Goal: Task Accomplishment & Management: Use online tool/utility

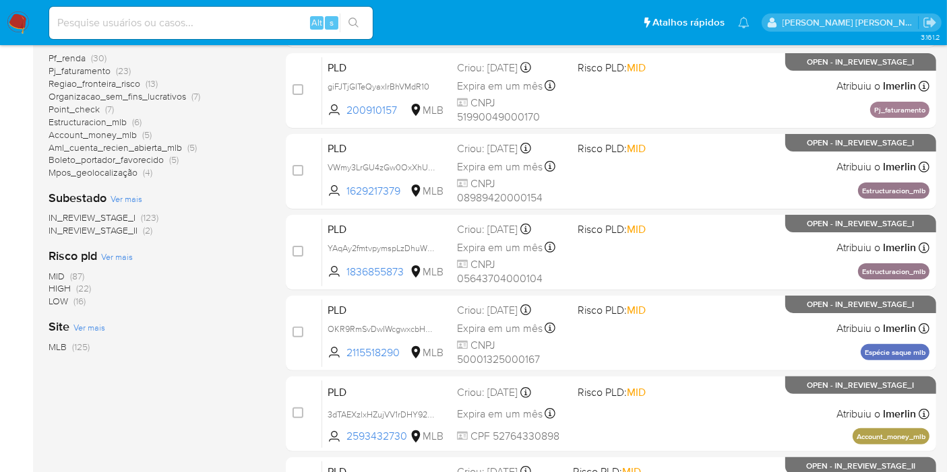
scroll to position [308, 0]
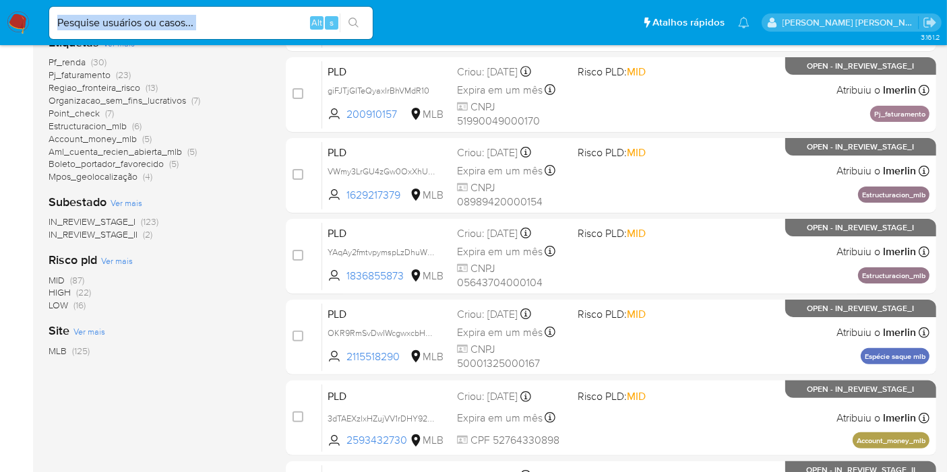
drag, startPoint x: 236, startPoint y: 32, endPoint x: 249, endPoint y: 26, distance: 15.1
click at [249, 26] on div "Alt s" at bounding box center [210, 23] width 323 height 32
click at [249, 26] on input at bounding box center [210, 23] width 323 height 18
paste input "i3ILJAZK7xb5lFn1XEySfNf3"
type input "i3ILJAZK7xb5lFn1XEySfNf3"
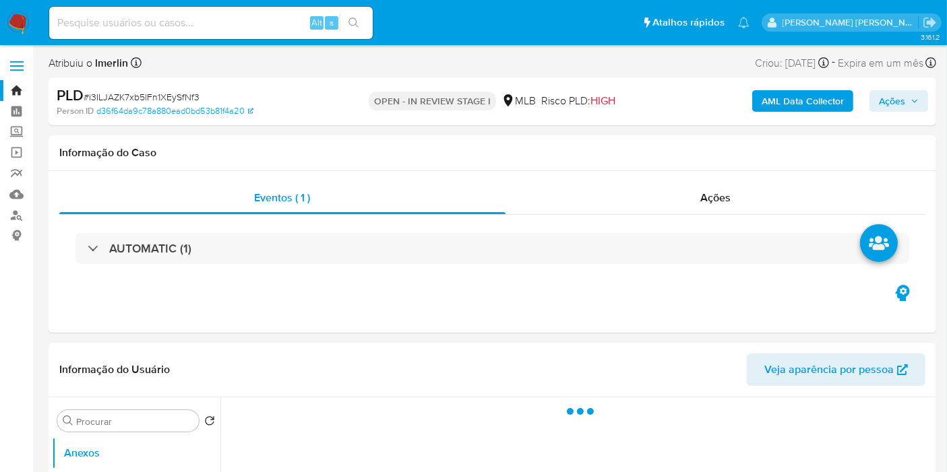
select select "10"
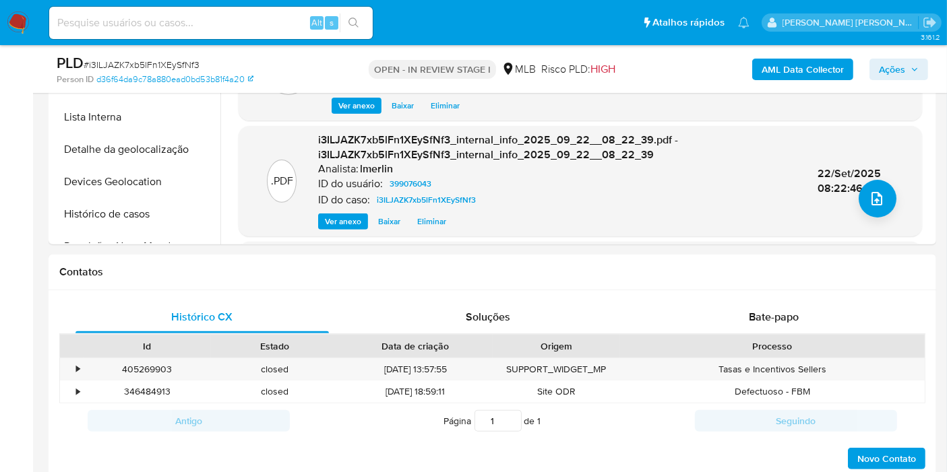
scroll to position [472, 0]
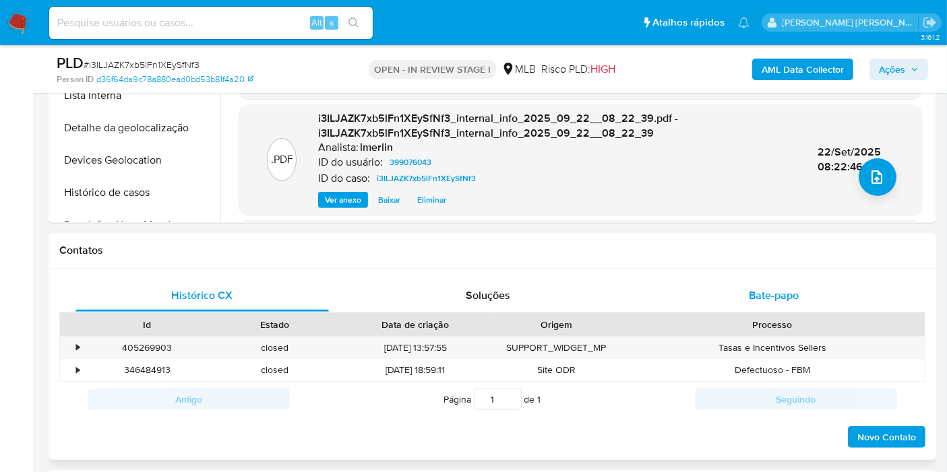
click at [766, 289] on span "Bate-papo" at bounding box center [774, 295] width 50 height 15
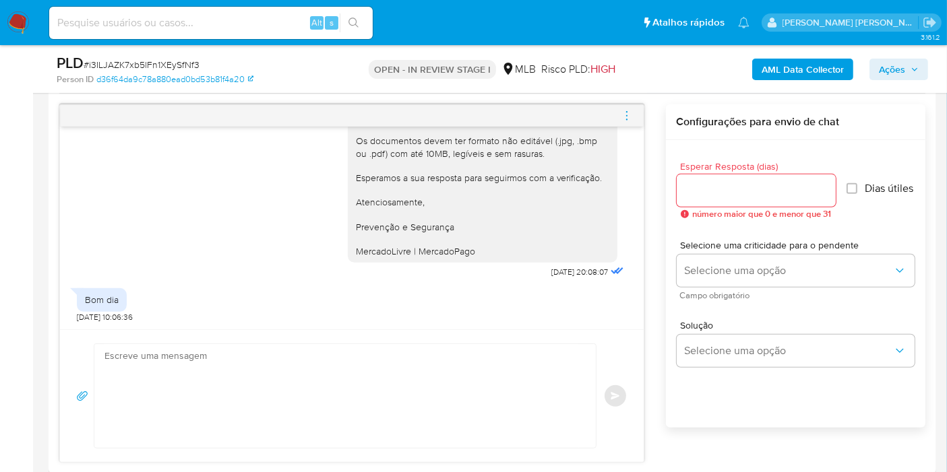
scroll to position [693, 0]
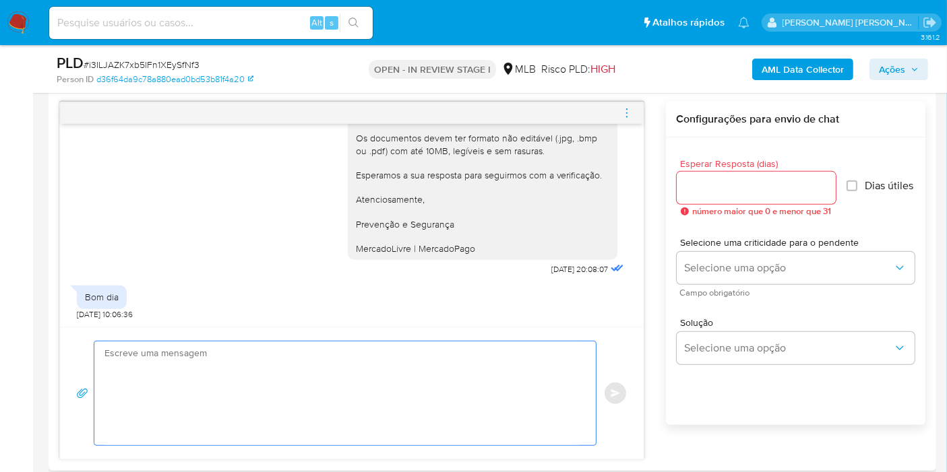
click at [157, 344] on textarea at bounding box center [341, 394] width 474 height 104
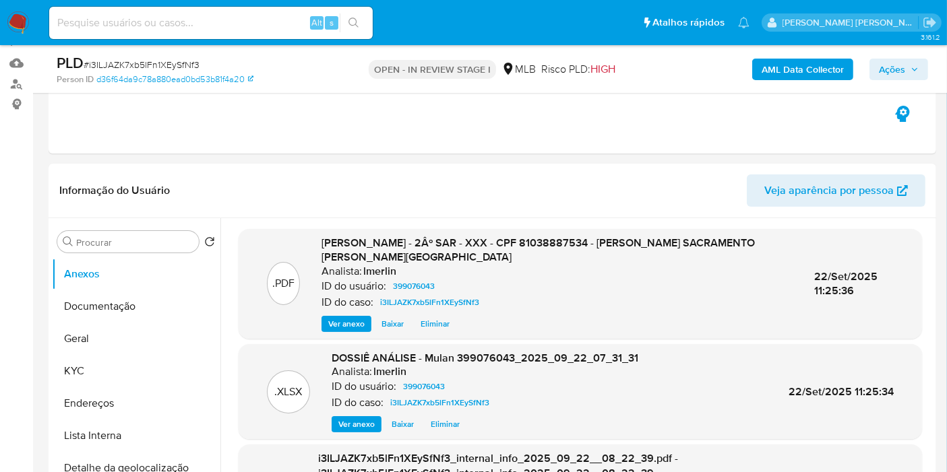
scroll to position [0, 0]
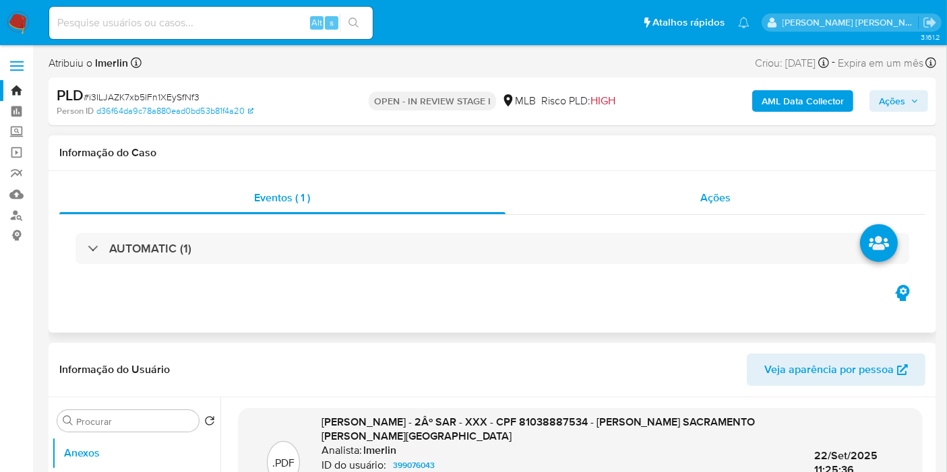
click at [679, 199] on div "Ações" at bounding box center [715, 198] width 420 height 32
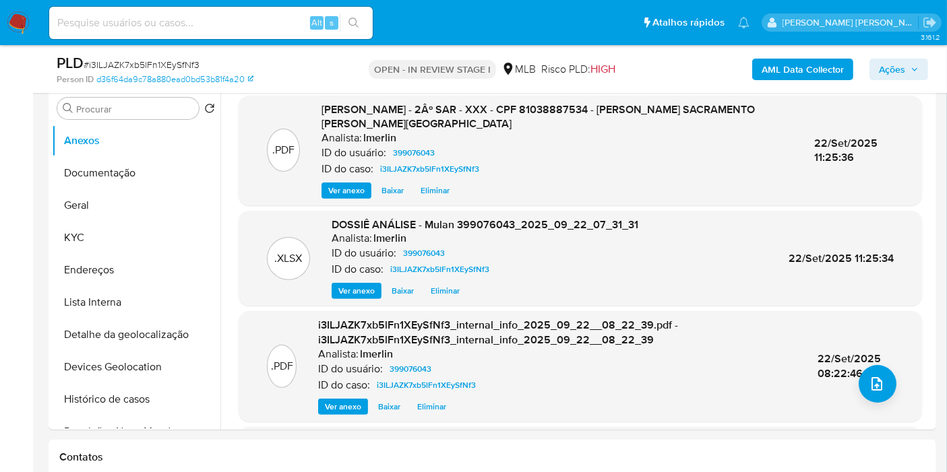
scroll to position [352, 0]
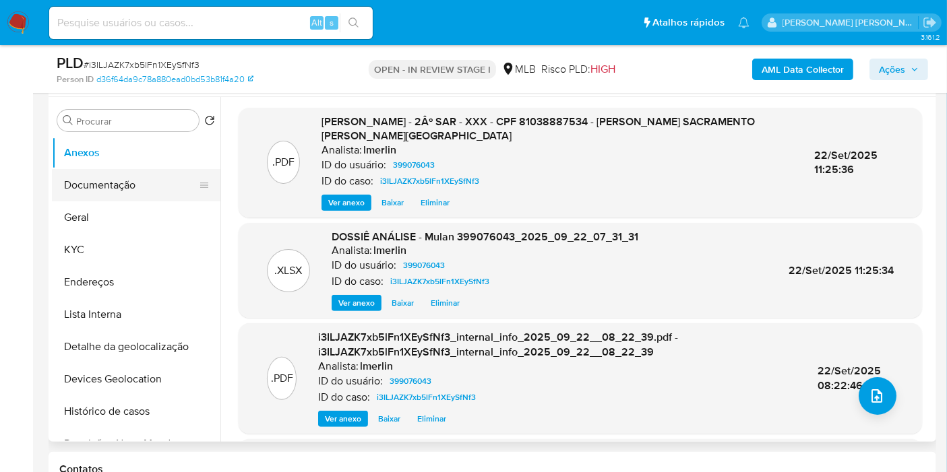
click at [113, 189] on button "Documentação" at bounding box center [131, 185] width 158 height 32
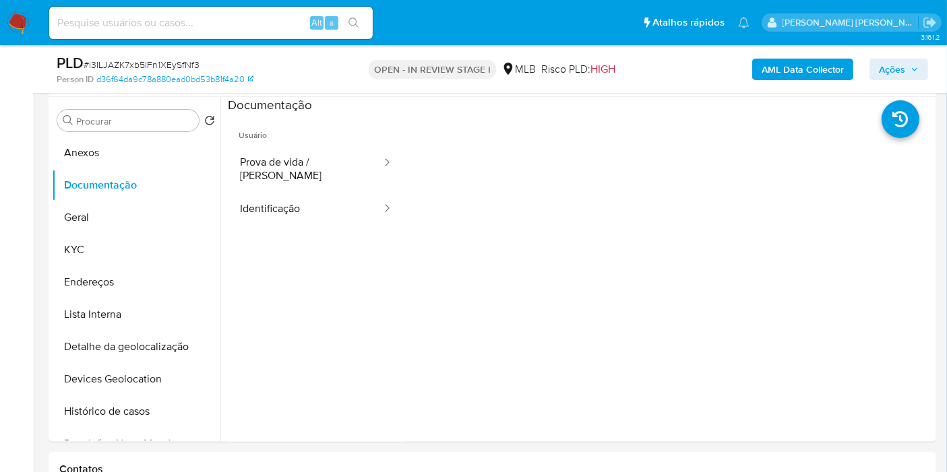
click at [889, 70] on span "Ações" at bounding box center [892, 70] width 26 height 22
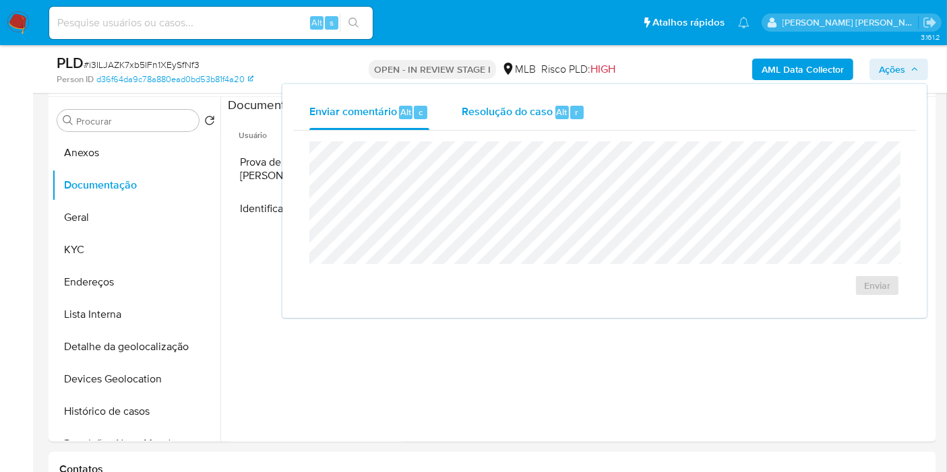
click at [540, 108] on span "Resolução do caso" at bounding box center [507, 111] width 91 height 15
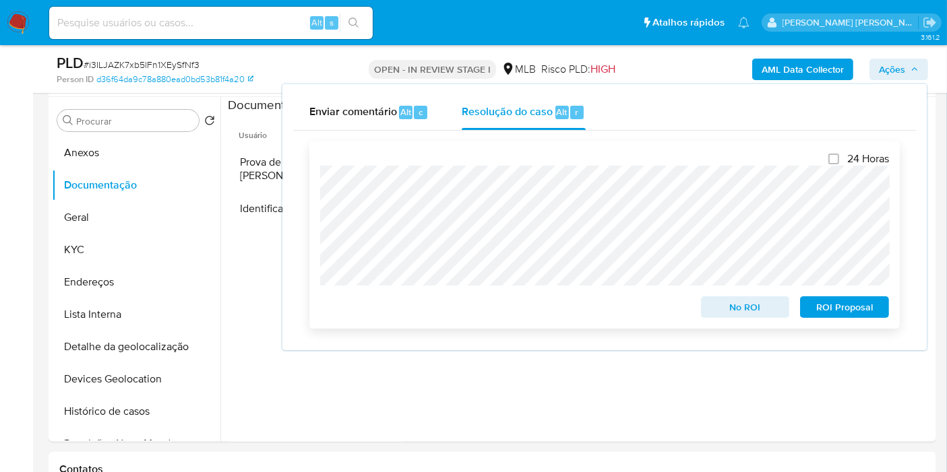
click at [844, 315] on span "ROI Proposal" at bounding box center [844, 307] width 70 height 19
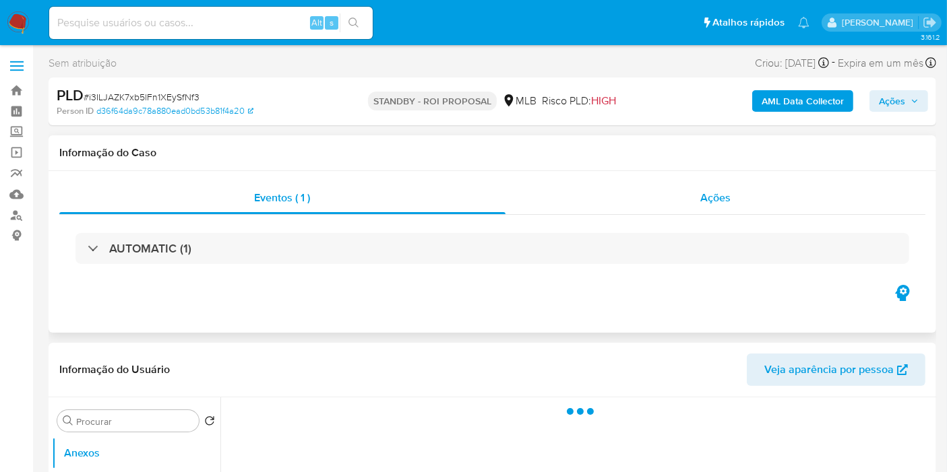
select select "10"
click at [776, 211] on div "Ações" at bounding box center [715, 198] width 420 height 32
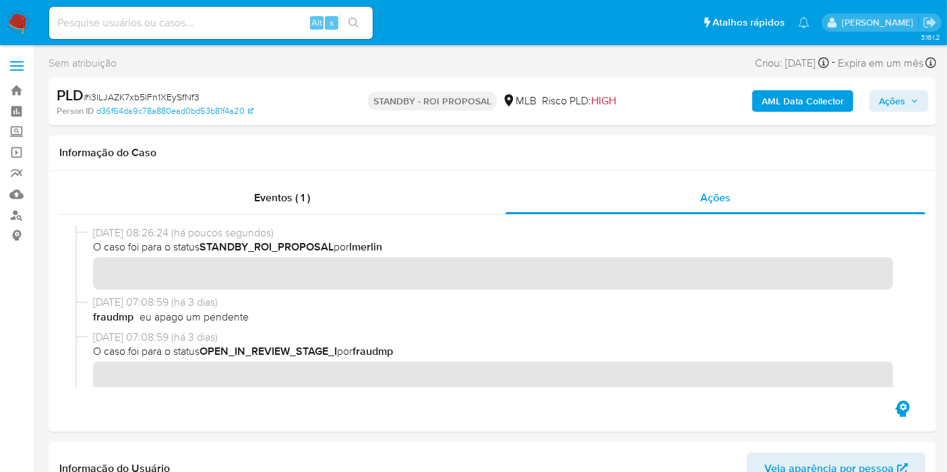
click at [20, 30] on img at bounding box center [18, 22] width 23 height 23
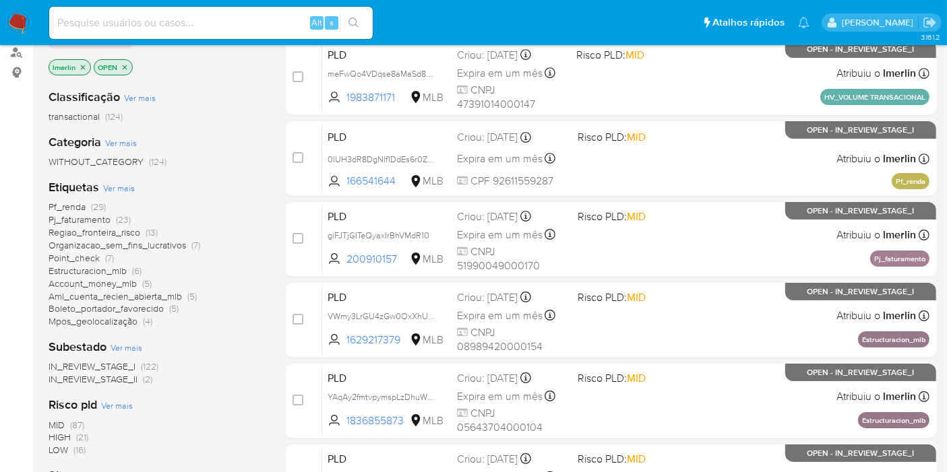
scroll to position [162, 0]
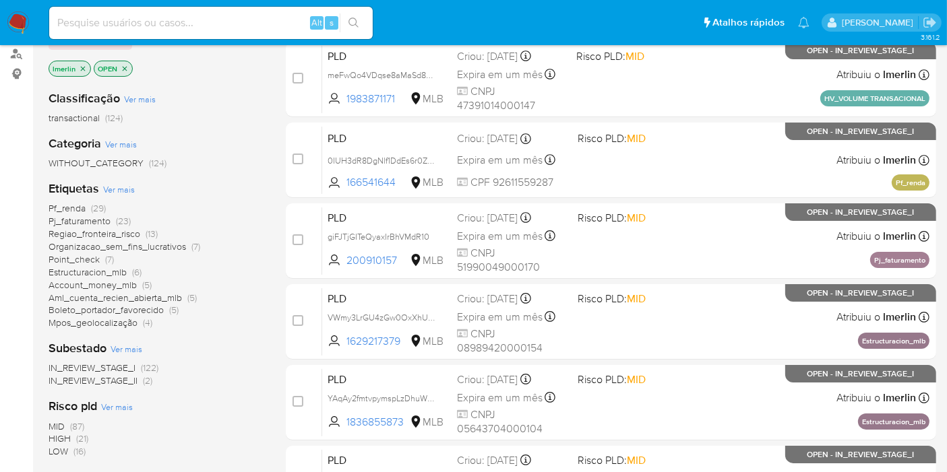
click at [65, 432] on span "HIGH" at bounding box center [60, 438] width 22 height 13
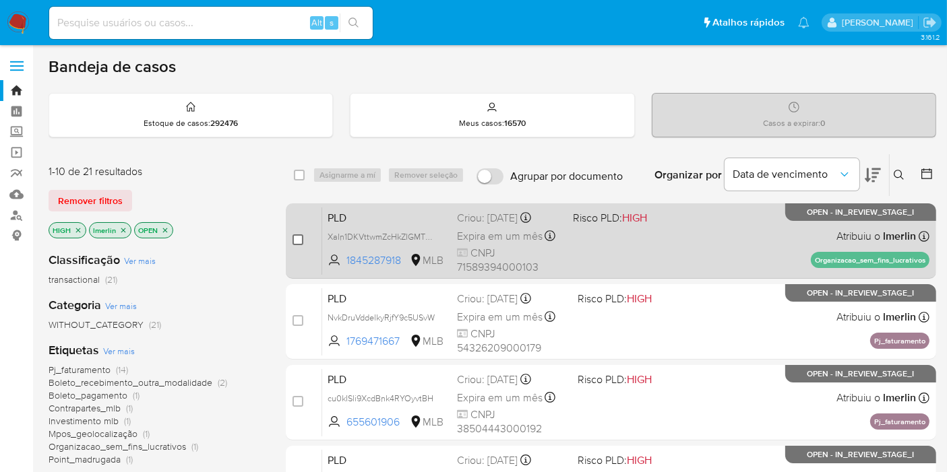
click at [298, 239] on input "checkbox" at bounding box center [297, 239] width 11 height 11
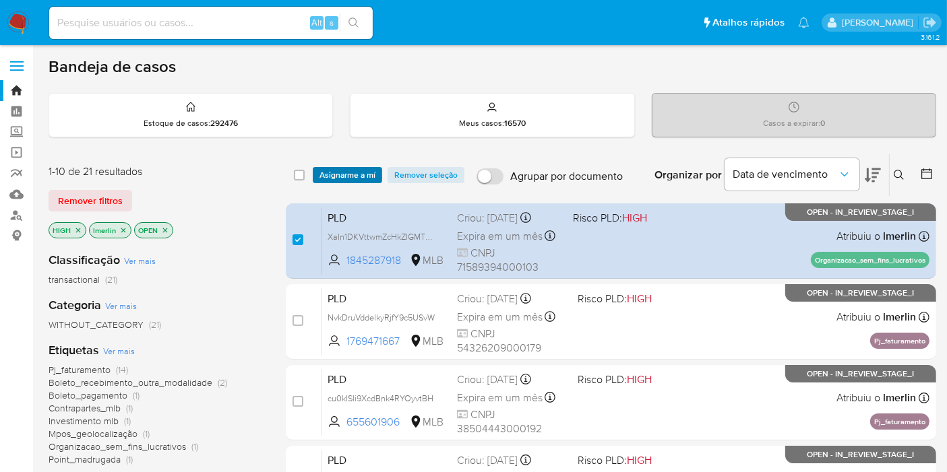
click at [360, 171] on span "Asignarme a mí" at bounding box center [347, 174] width 56 height 13
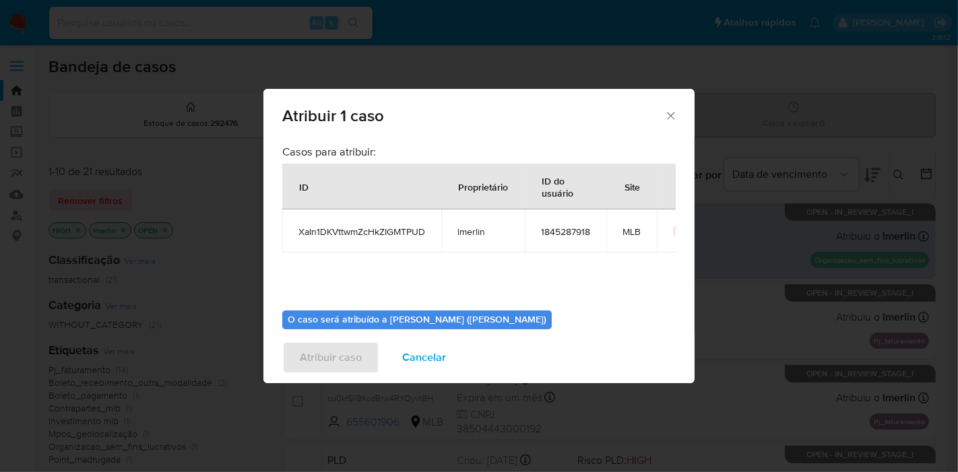
click at [394, 228] on span "XaIn1DKVttwmZcHkZIGMTPUD" at bounding box center [361, 232] width 127 height 12
copy span "XaIn1DKVttwmZcHkZIGMTPUD"
click at [394, 228] on span "XaIn1DKVttwmZcHkZIGMTPUD" at bounding box center [361, 232] width 127 height 12
click at [569, 232] on span "1845287918" at bounding box center [565, 232] width 49 height 12
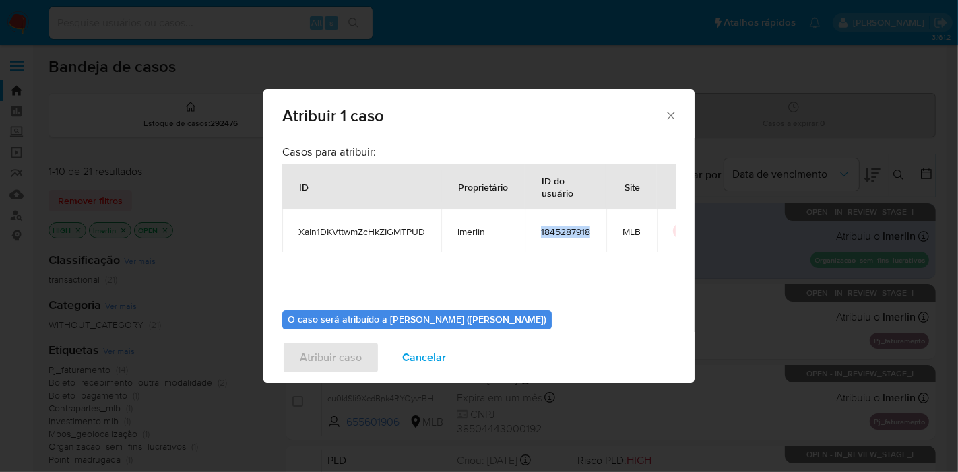
copy span "1845287918"
click at [402, 355] on span "Cancelar" at bounding box center [424, 358] width 44 height 30
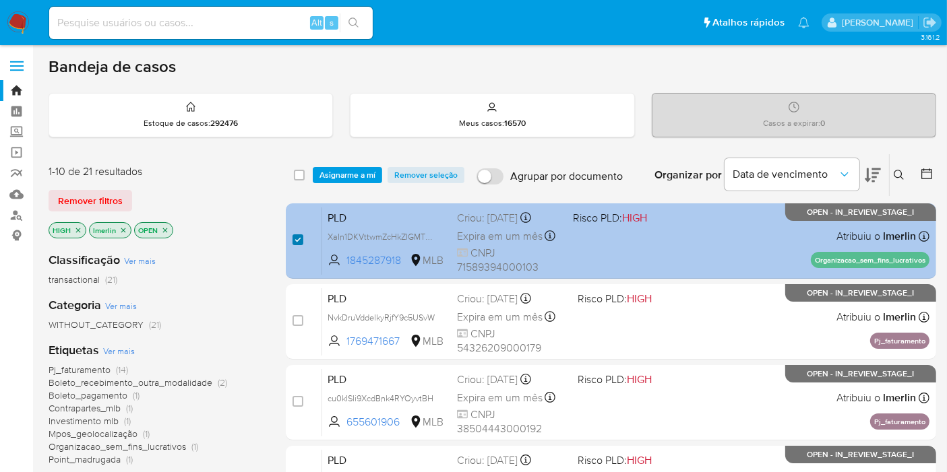
click at [300, 236] on input "checkbox" at bounding box center [297, 239] width 11 height 11
checkbox input "false"
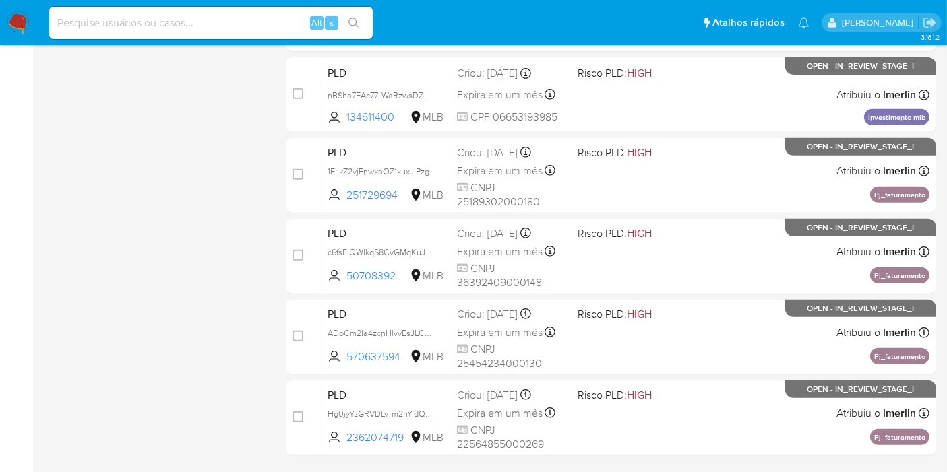
scroll to position [638, 0]
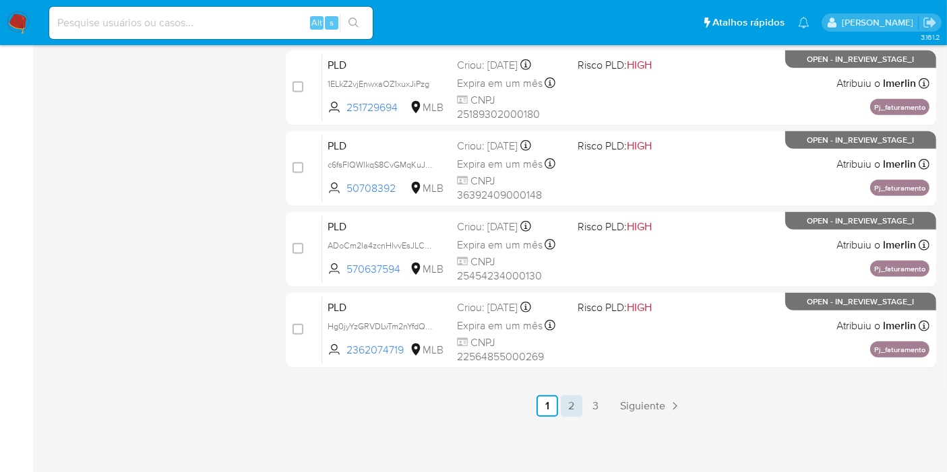
click at [580, 400] on link "2" at bounding box center [572, 407] width 22 height 22
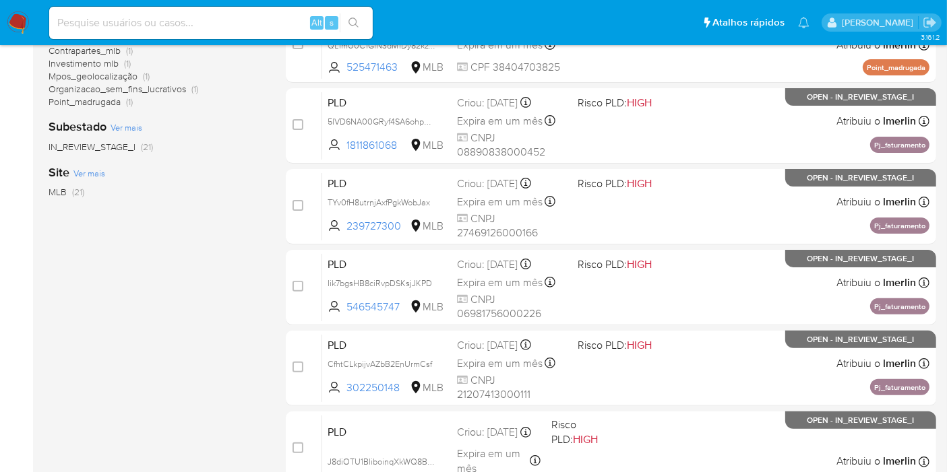
scroll to position [354, 0]
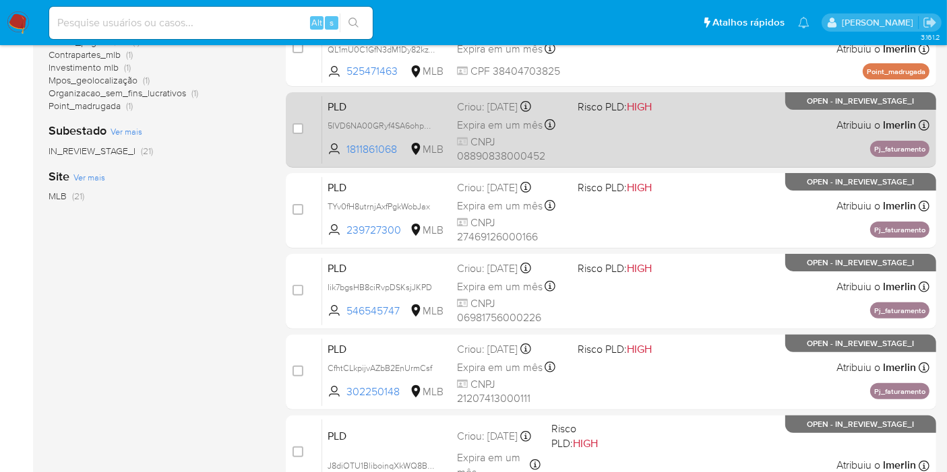
click at [292, 133] on div "case-item-checkbox" at bounding box center [297, 128] width 11 height 13
click at [298, 122] on div "case-item-checkbox" at bounding box center [297, 128] width 11 height 13
click at [298, 127] on input "checkbox" at bounding box center [297, 128] width 11 height 11
checkbox input "true"
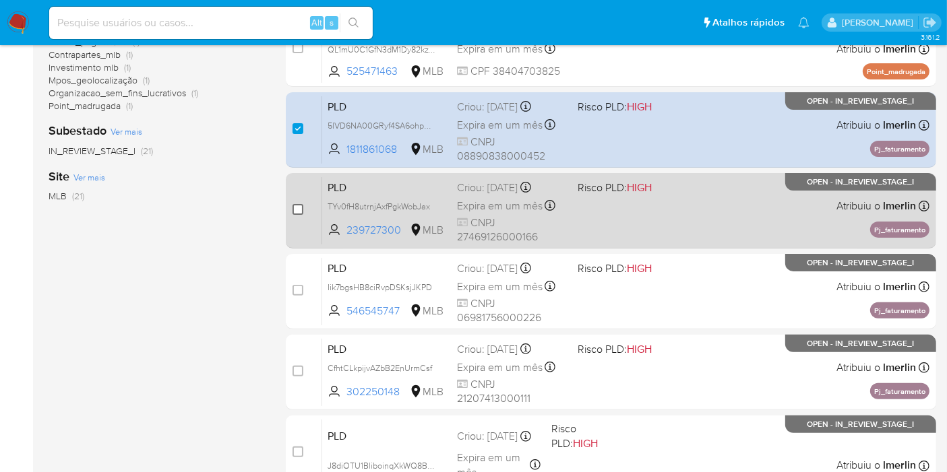
click at [299, 205] on input "checkbox" at bounding box center [297, 209] width 11 height 11
checkbox input "true"
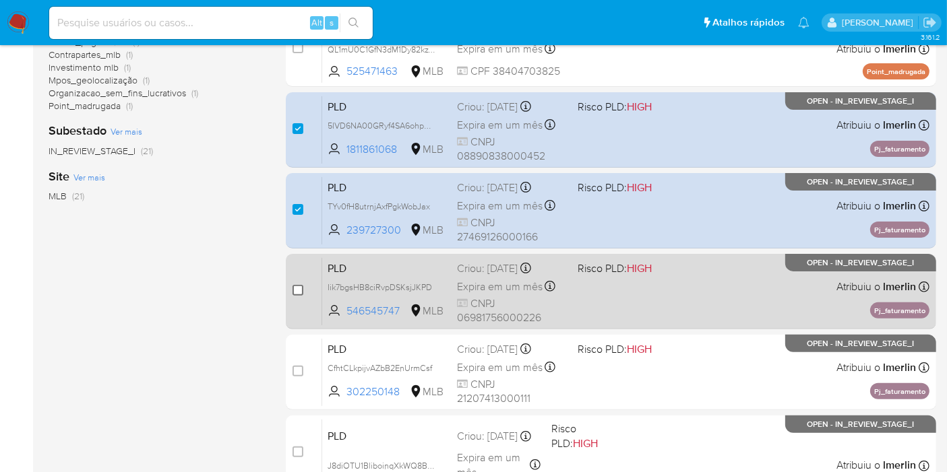
click at [296, 291] on input "checkbox" at bounding box center [297, 290] width 11 height 11
checkbox input "true"
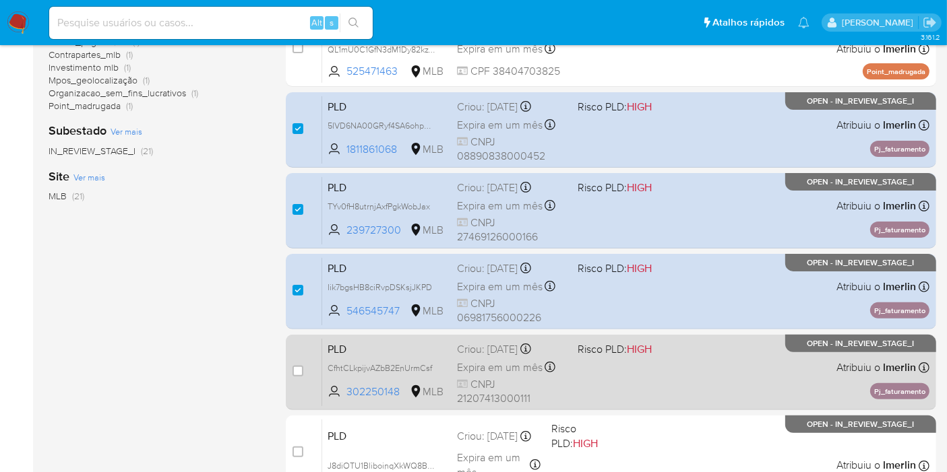
click at [298, 379] on div "case-item-checkbox Incapaz de atribuir o caso" at bounding box center [307, 372] width 30 height 68
click at [299, 376] on div "case-item-checkbox" at bounding box center [297, 371] width 11 height 13
click at [295, 367] on input "checkbox" at bounding box center [297, 371] width 11 height 11
checkbox input "true"
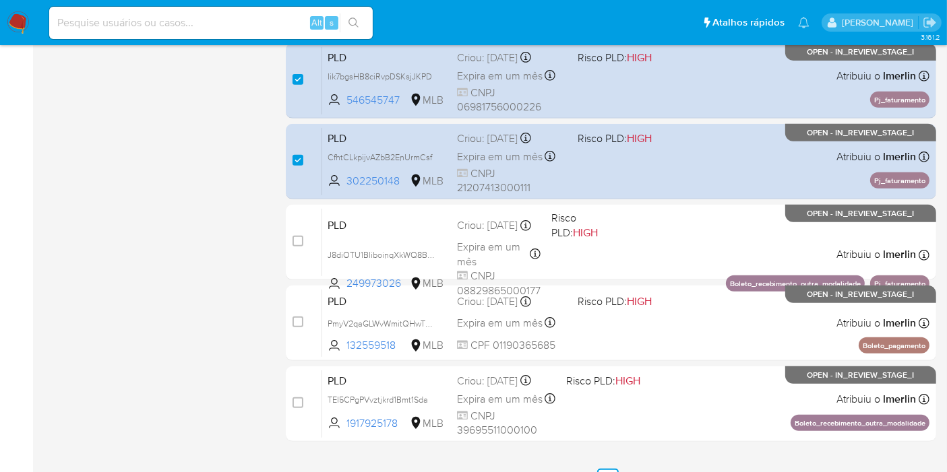
scroll to position [597, 0]
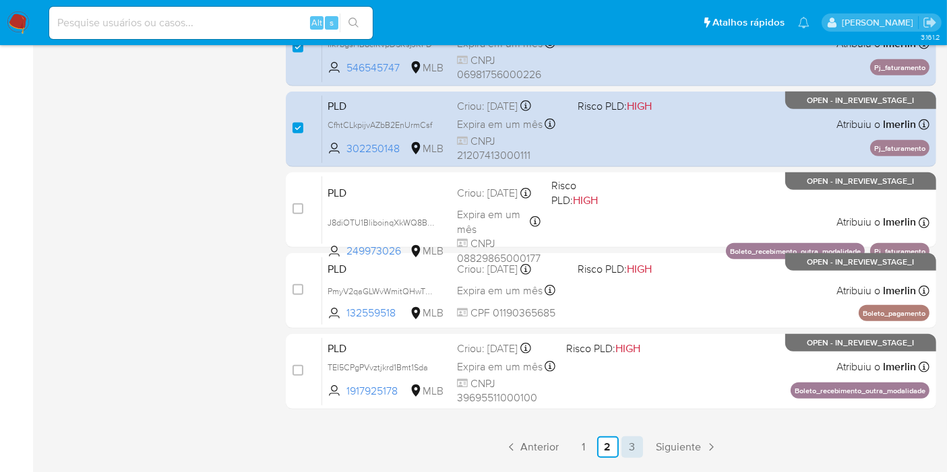
click at [638, 443] on link "3" at bounding box center [632, 448] width 22 height 22
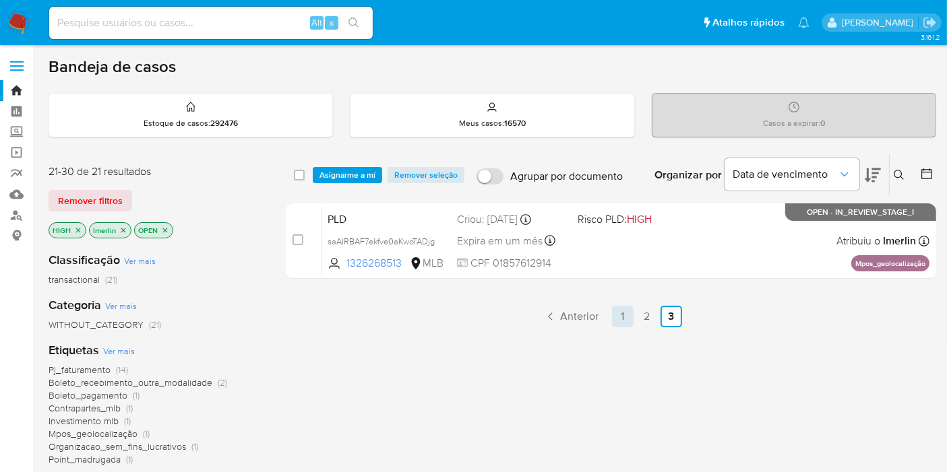
click at [623, 317] on link "1" at bounding box center [623, 317] width 22 height 22
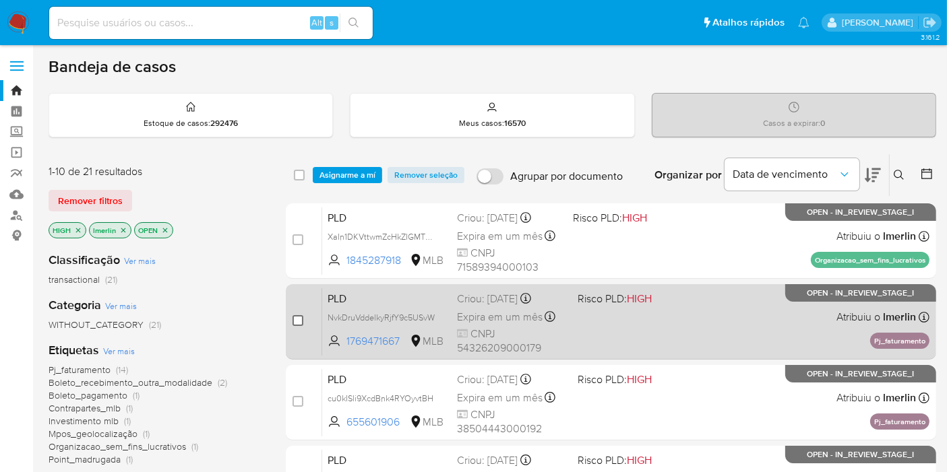
click at [301, 317] on input "checkbox" at bounding box center [297, 320] width 11 height 11
checkbox input "true"
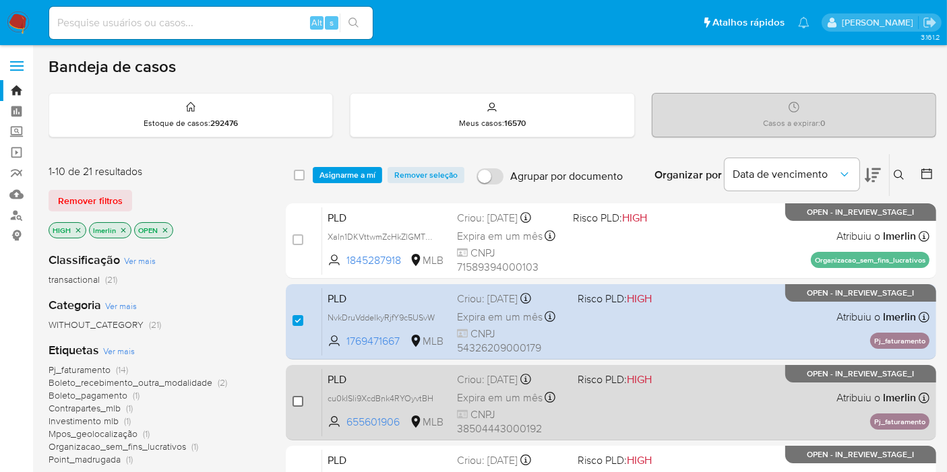
click at [299, 399] on input "checkbox" at bounding box center [297, 401] width 11 height 11
checkbox input "true"
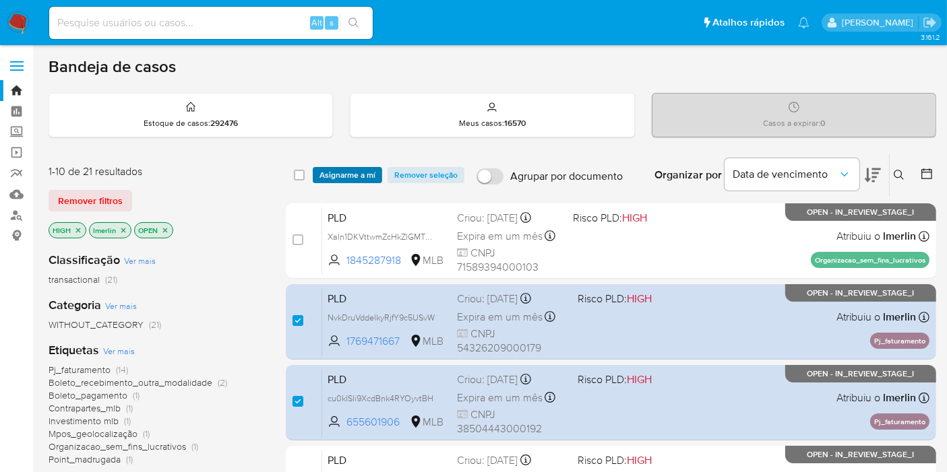
click at [372, 170] on span "Asignarme a mí" at bounding box center [347, 174] width 56 height 13
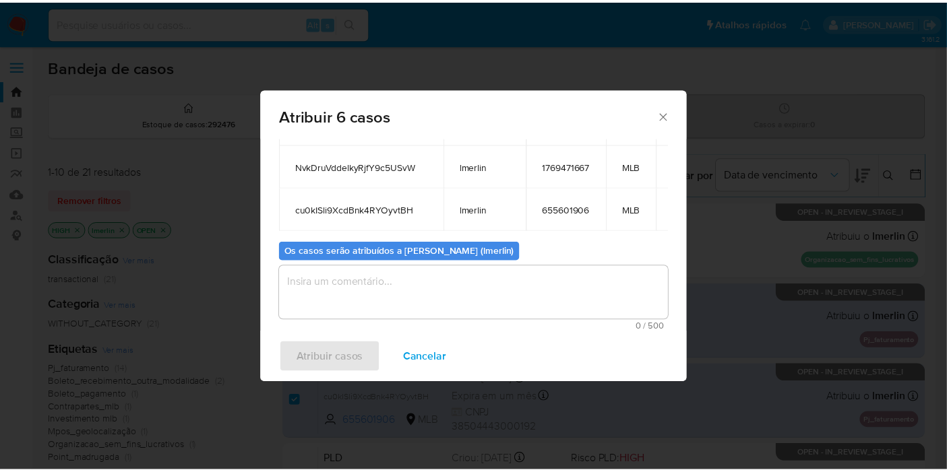
scroll to position [11, 46]
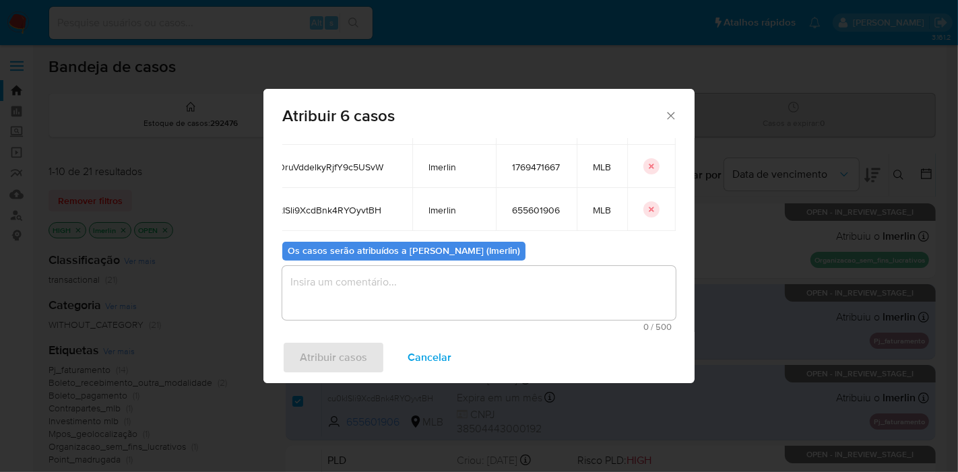
drag, startPoint x: 463, startPoint y: 255, endPoint x: 669, endPoint y: 205, distance: 212.1
click at [669, 205] on div "Casos para atribuir: ID Proprietário ID do usuário Site 5IVD6NA00GRyf4SA6ohp3WR…" at bounding box center [478, 235] width 431 height 194
copy thead "ID Proprietário ID do usuário Site"
click at [451, 358] on button "Cancelar" at bounding box center [429, 358] width 79 height 32
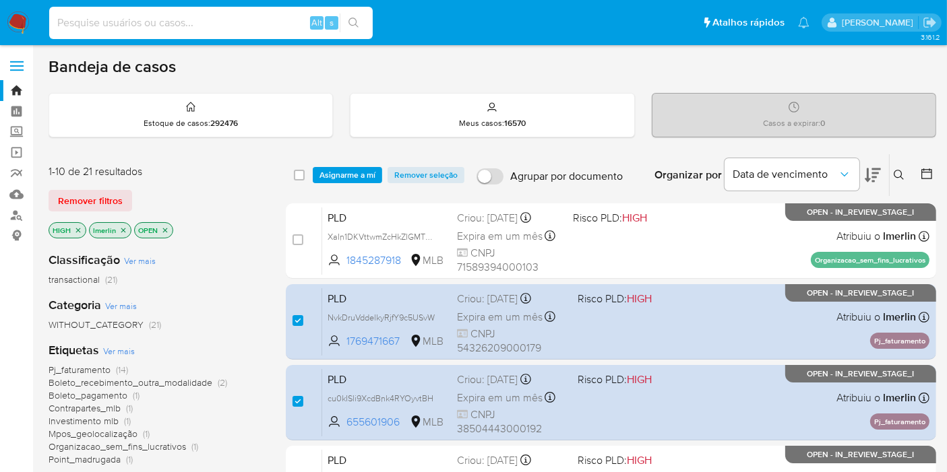
click at [277, 26] on input at bounding box center [210, 23] width 323 height 18
paste input "NsT3DSO9nDNGo7b0SzTBXQ71"
type input "NsT3DSO9nDNGo7b0SzTBXQ71"
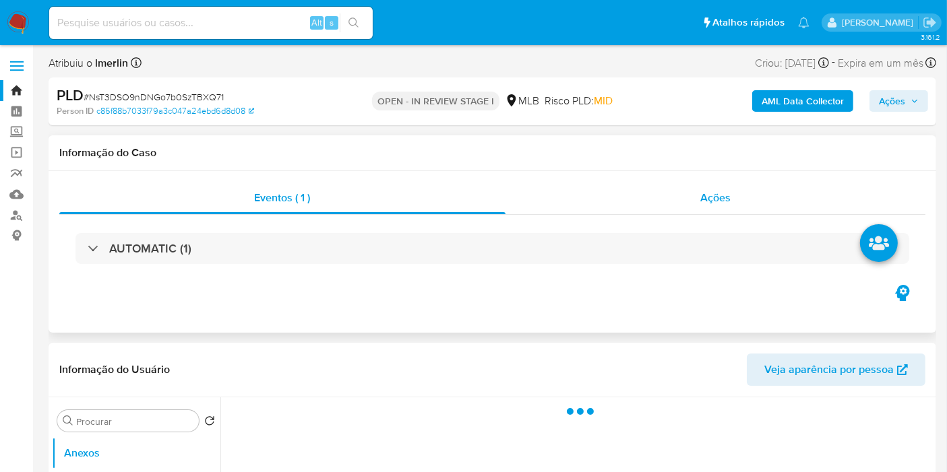
click at [706, 195] on span "Ações" at bounding box center [715, 197] width 30 height 15
select select "10"
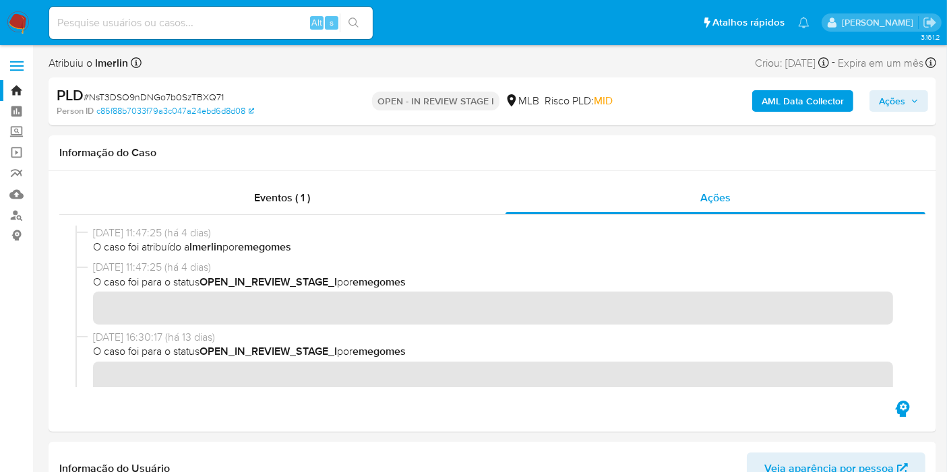
click at [827, 98] on b "AML Data Collector" at bounding box center [802, 101] width 82 height 22
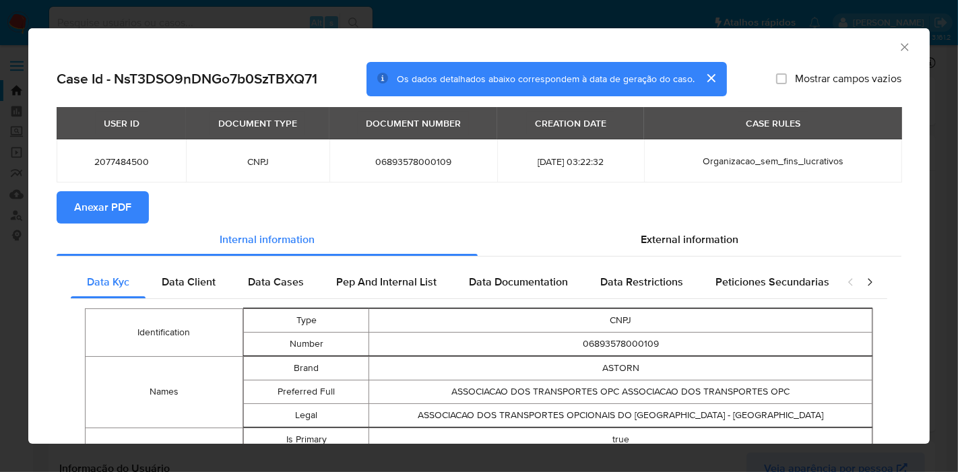
click at [102, 205] on span "Anexar PDF" at bounding box center [102, 208] width 57 height 30
click at [898, 42] on icon "Fechar a janela" at bounding box center [904, 46] width 13 height 13
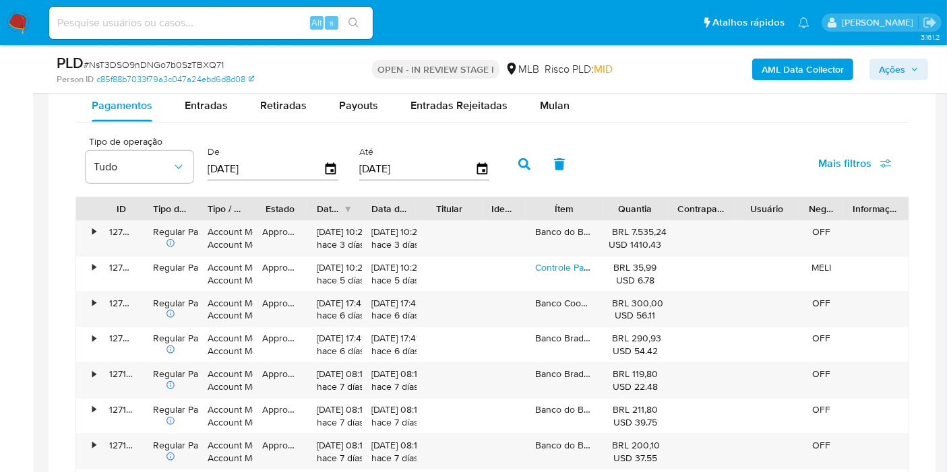
scroll to position [1240, 0]
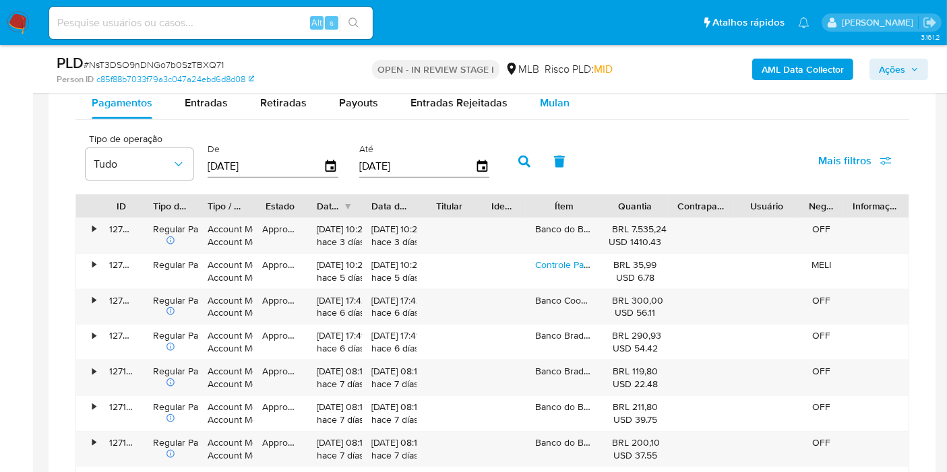
click at [565, 109] on button "Mulan" at bounding box center [555, 103] width 62 height 32
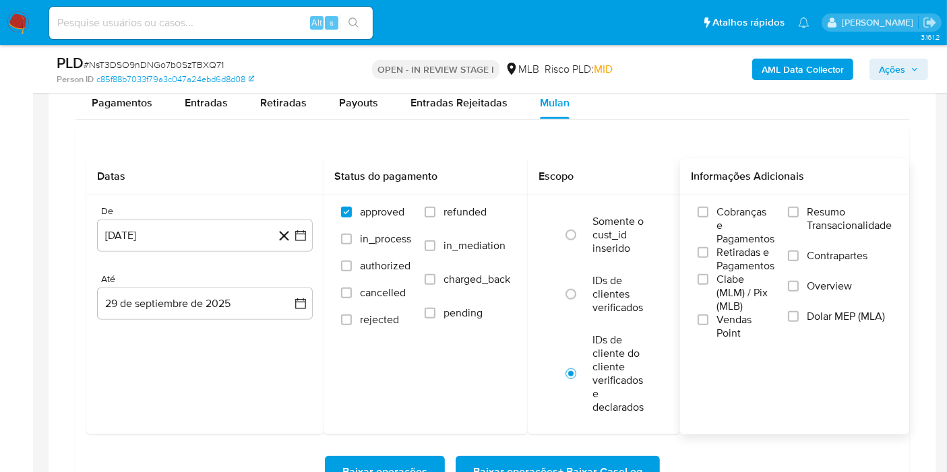
click at [796, 206] on label "Resumo Transacionalidade" at bounding box center [840, 228] width 104 height 44
click at [796, 207] on input "Resumo Transacionalidade" at bounding box center [793, 212] width 11 height 11
click at [294, 243] on button "[DATE]" at bounding box center [205, 236] width 216 height 32
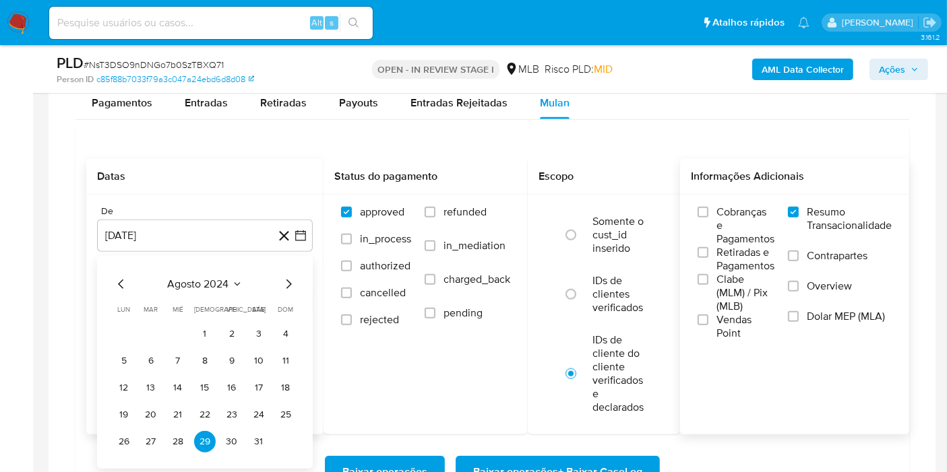
click at [206, 267] on div "agosto 2024 agosto 2024 lun lunes mar martes mié miércoles jue jueves vie viern…" at bounding box center [205, 362] width 216 height 213
click at [212, 278] on span "agosto 2024" at bounding box center [198, 284] width 61 height 13
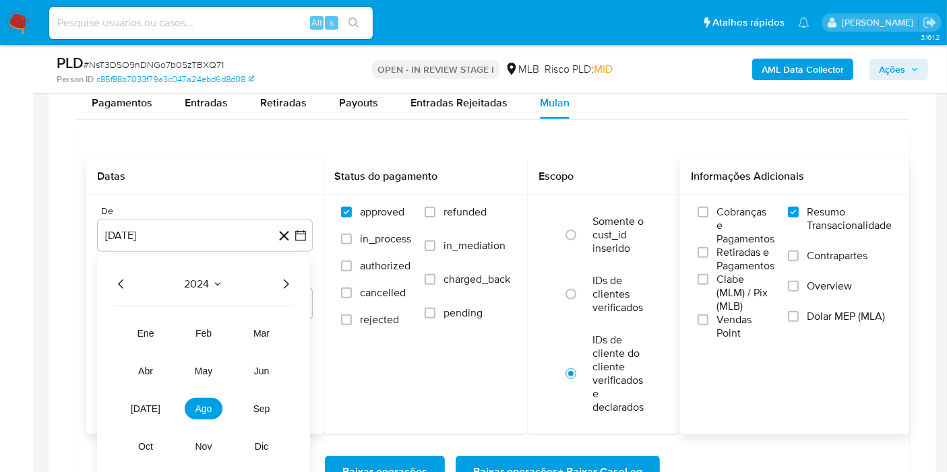
click at [281, 284] on icon "Año siguiente" at bounding box center [286, 284] width 16 height 16
click at [210, 404] on span "ago" at bounding box center [203, 409] width 17 height 11
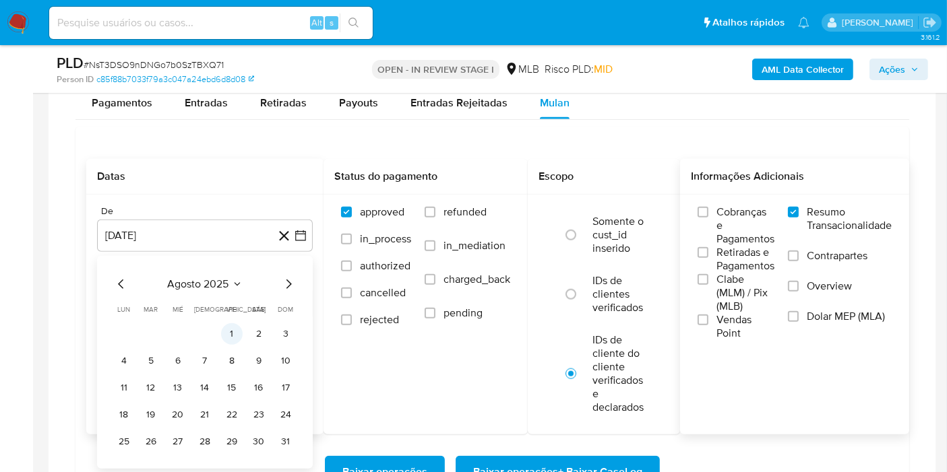
click at [228, 329] on button "1" at bounding box center [232, 334] width 22 height 22
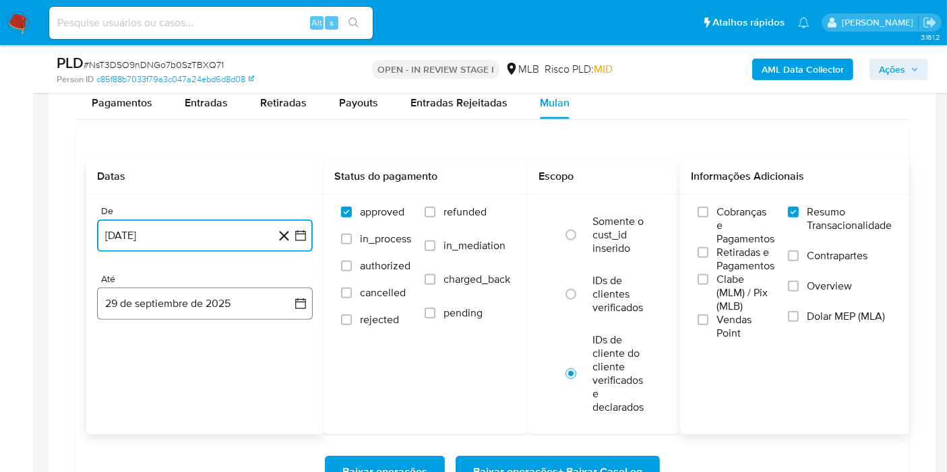
click at [270, 309] on button "29 de septiembre de 2025" at bounding box center [205, 304] width 216 height 32
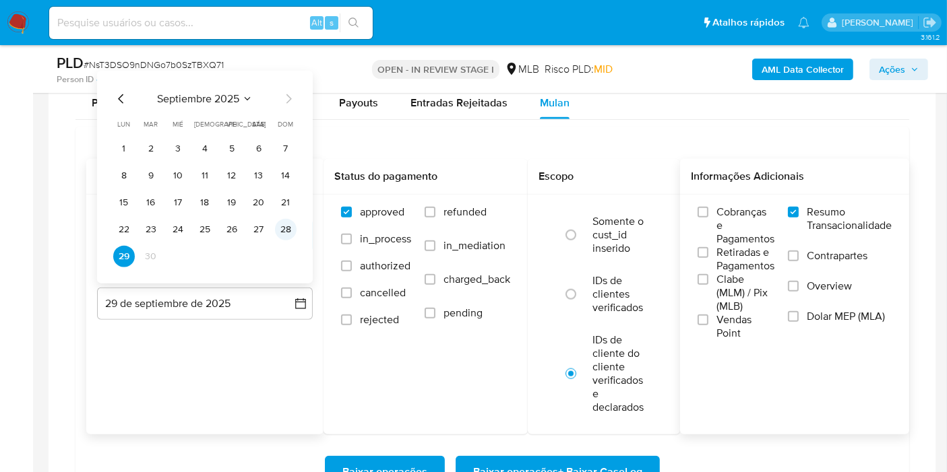
click at [288, 228] on button "28" at bounding box center [286, 230] width 22 height 22
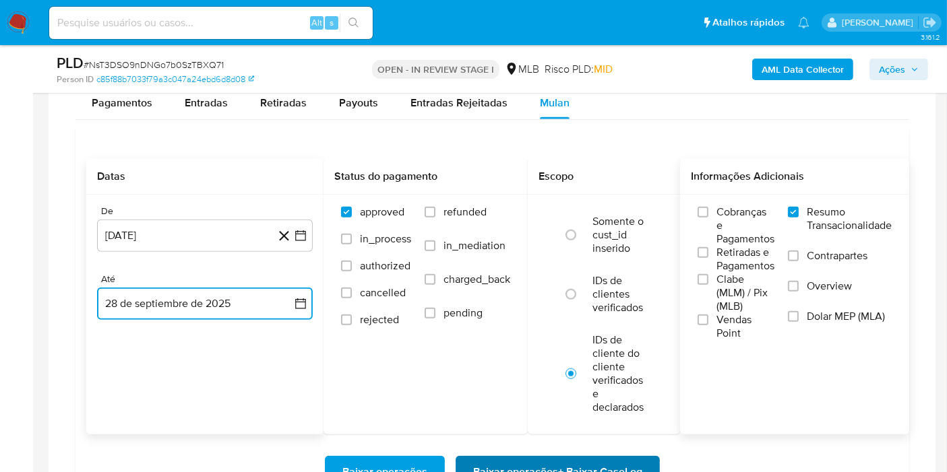
click at [556, 458] on span "Baixar operações + Baixar CaseLog" at bounding box center [557, 473] width 169 height 30
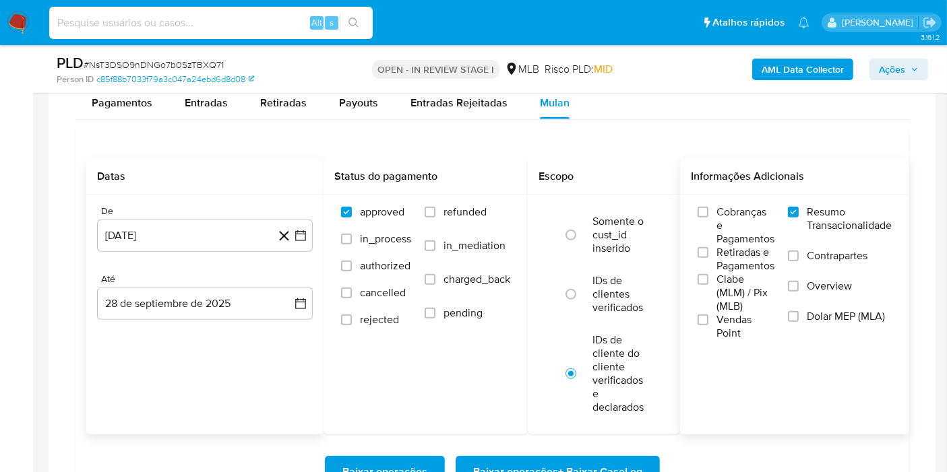
paste input "XaIn1DKVttwmZcHkZIGMTPUD"
click at [246, 28] on input at bounding box center [210, 23] width 323 height 18
type input "XaIn1DKVttwmZcHkZIGMTPUD"
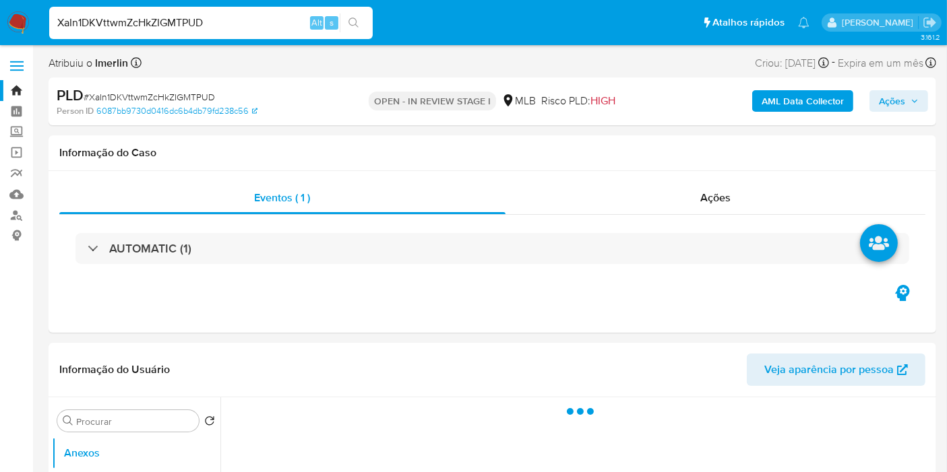
select select "10"
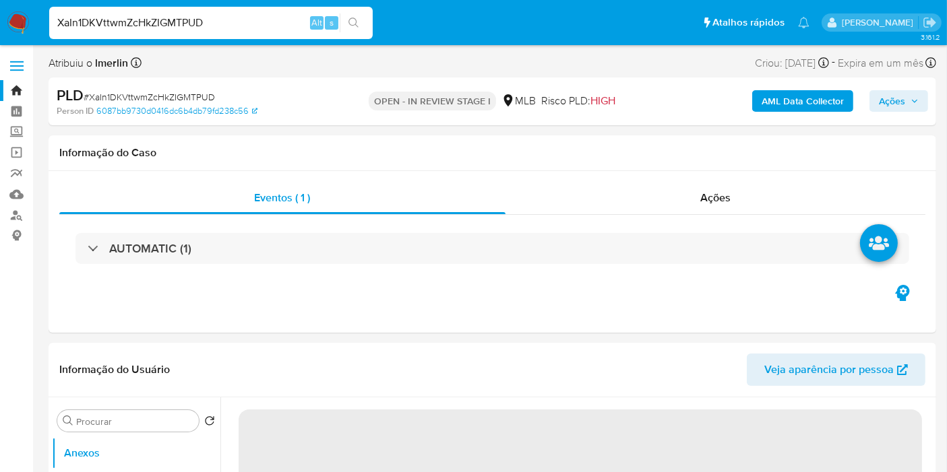
click at [794, 104] on b "AML Data Collector" at bounding box center [802, 101] width 82 height 22
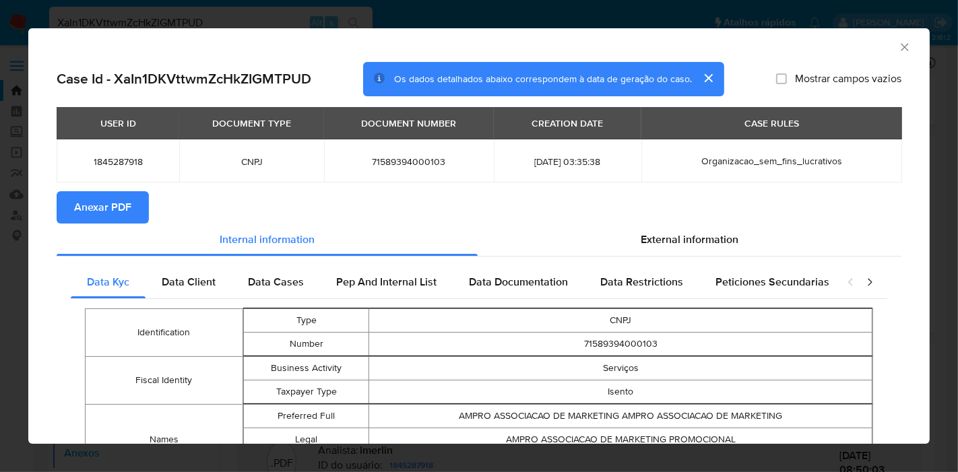
click at [100, 216] on span "Anexar PDF" at bounding box center [102, 208] width 57 height 30
click at [898, 49] on icon "Fechar a janela" at bounding box center [904, 46] width 13 height 13
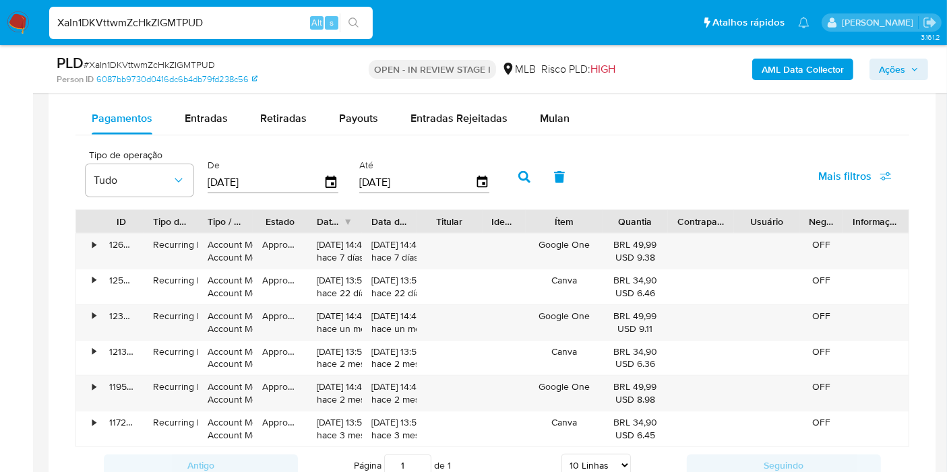
scroll to position [1083, 0]
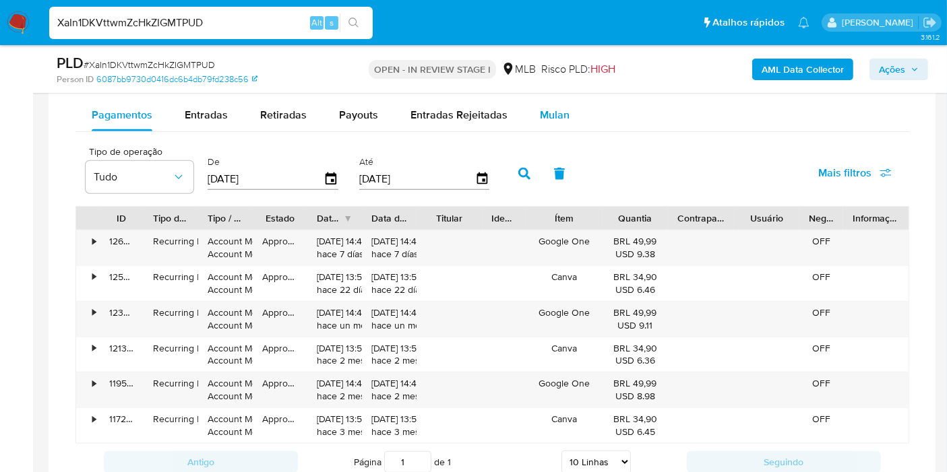
click at [551, 107] on span "Mulan" at bounding box center [555, 114] width 30 height 15
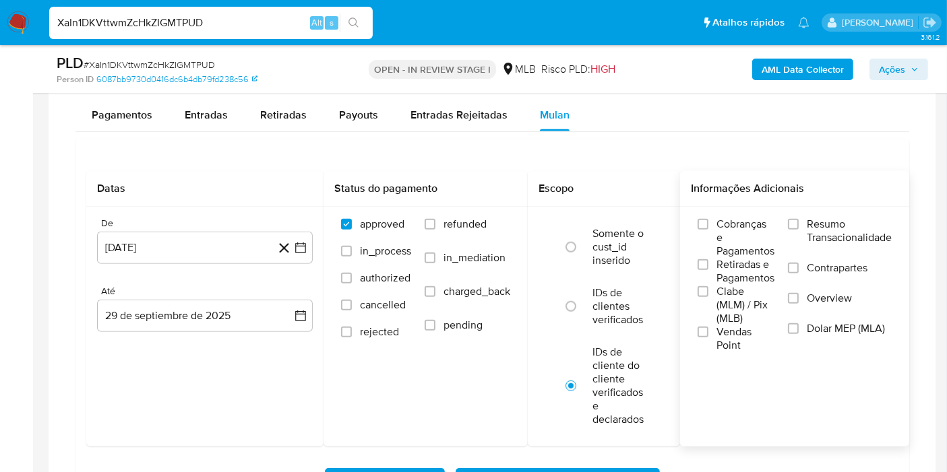
click at [809, 223] on label "Resumo Transacionalidade" at bounding box center [840, 240] width 104 height 44
click at [798, 223] on input "Resumo Transacionalidade" at bounding box center [793, 224] width 11 height 11
click at [303, 249] on icon "button" at bounding box center [300, 247] width 13 height 13
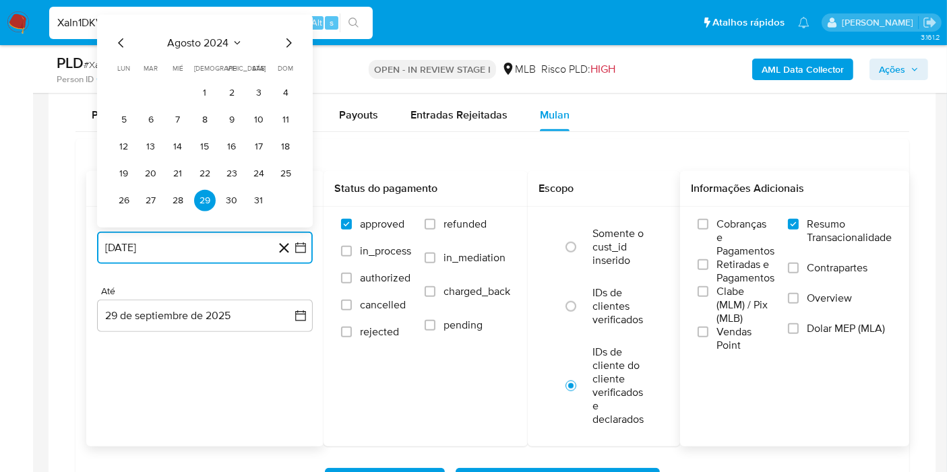
click at [231, 46] on button "agosto 2024" at bounding box center [205, 42] width 75 height 13
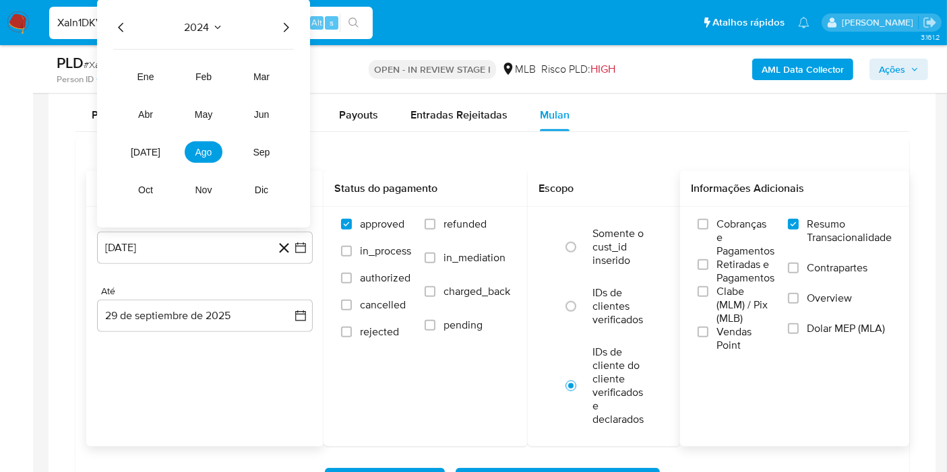
click at [293, 15] on div "2024 2024 ene feb mar abr may jun [DATE] ago sep oct nov dic" at bounding box center [203, 113] width 213 height 228
click at [289, 22] on icon "Año siguiente" at bounding box center [286, 28] width 16 height 16
click at [203, 142] on button "ago" at bounding box center [204, 153] width 38 height 22
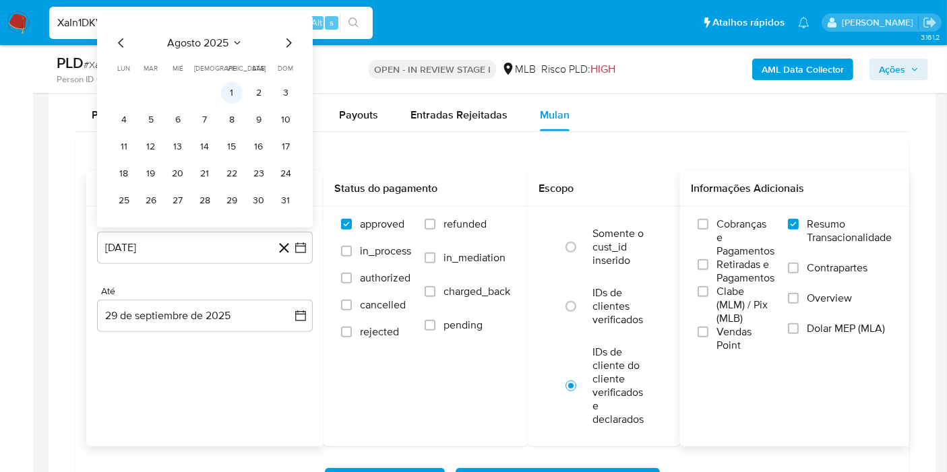
click at [235, 92] on button "1" at bounding box center [232, 93] width 22 height 22
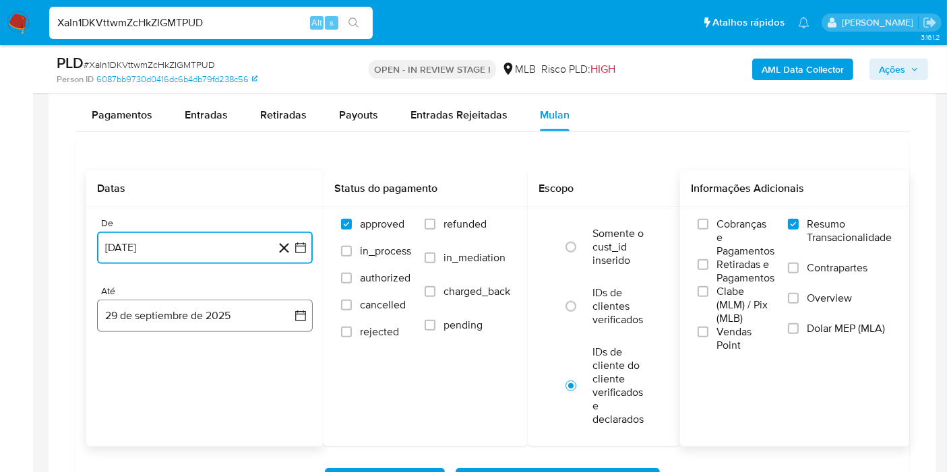
click at [277, 321] on button "29 de septiembre de 2025" at bounding box center [205, 316] width 216 height 32
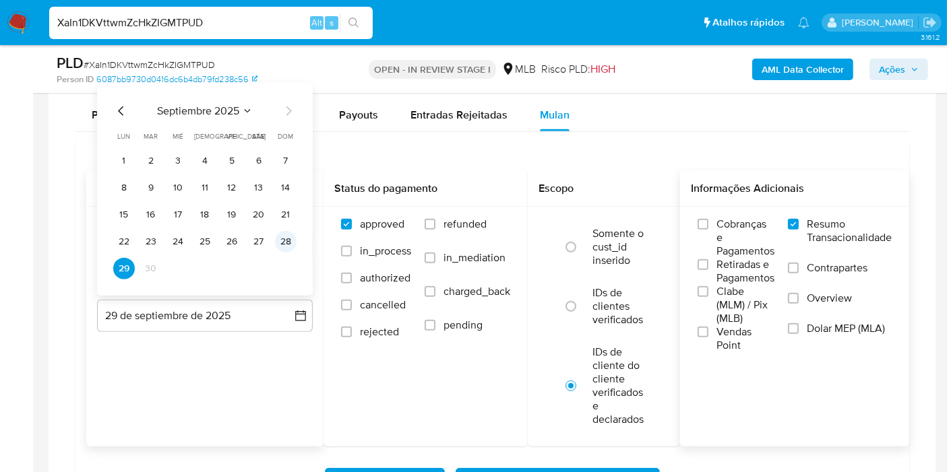
click at [290, 239] on button "28" at bounding box center [286, 242] width 22 height 22
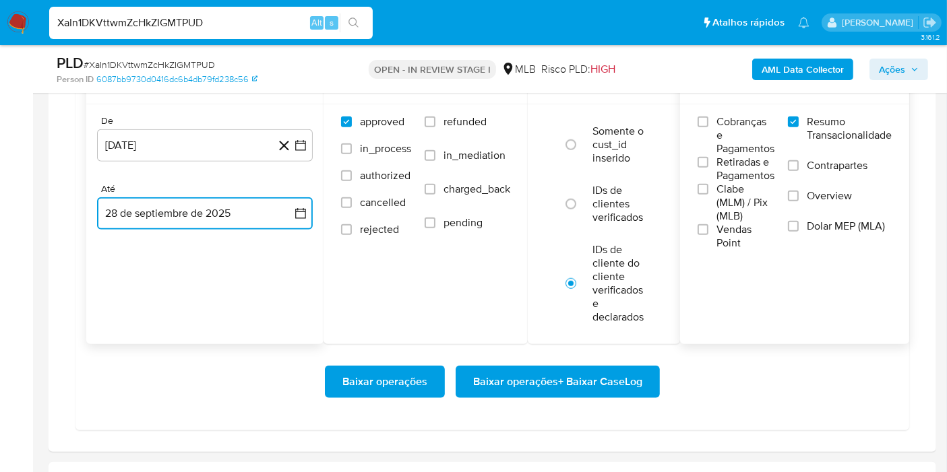
scroll to position [1216, 0]
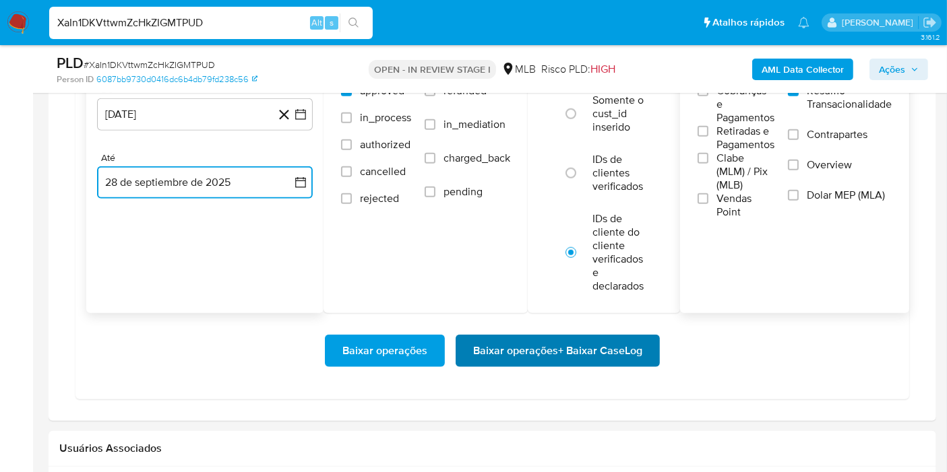
click at [587, 346] on span "Baixar operações + Baixar CaseLog" at bounding box center [557, 351] width 169 height 30
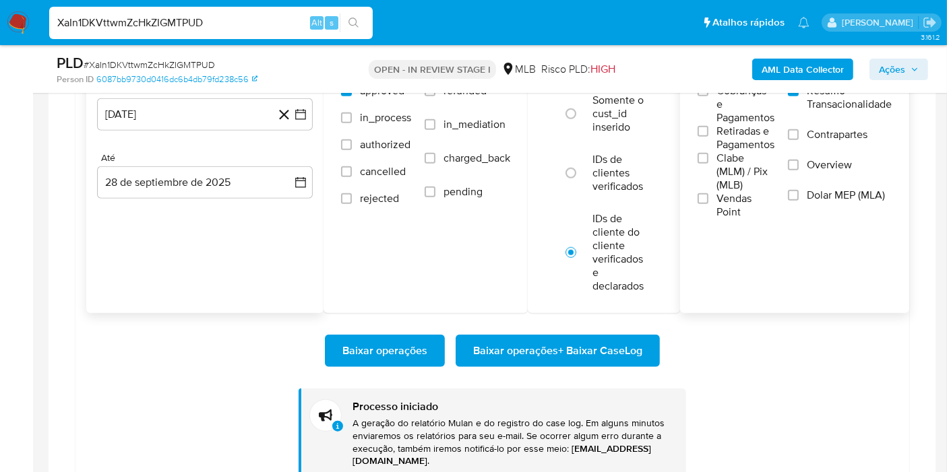
click at [258, 18] on input "XaIn1DKVttwmZcHkZIGMTPUD" at bounding box center [210, 23] width 323 height 18
paste input "5IVD6NA00GRyf4SA6ohp3WRq"
type input "5IVD6NA00GRyf4SA6ohp3WRq"
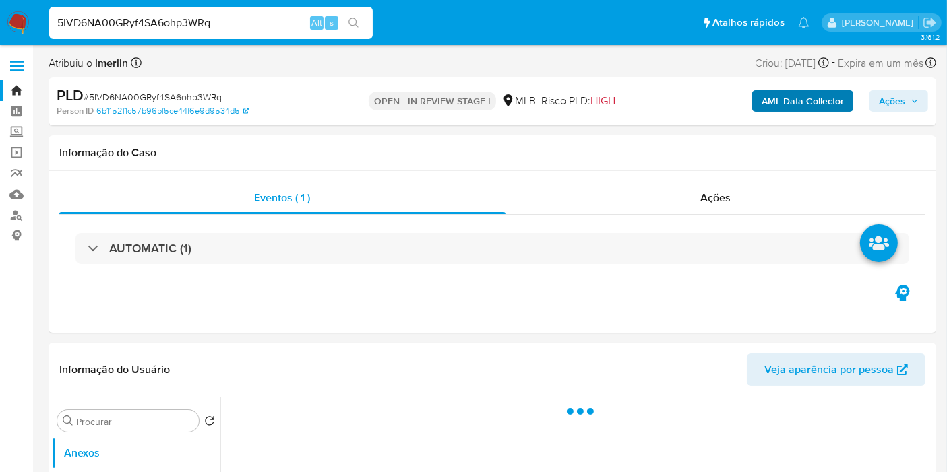
select select "10"
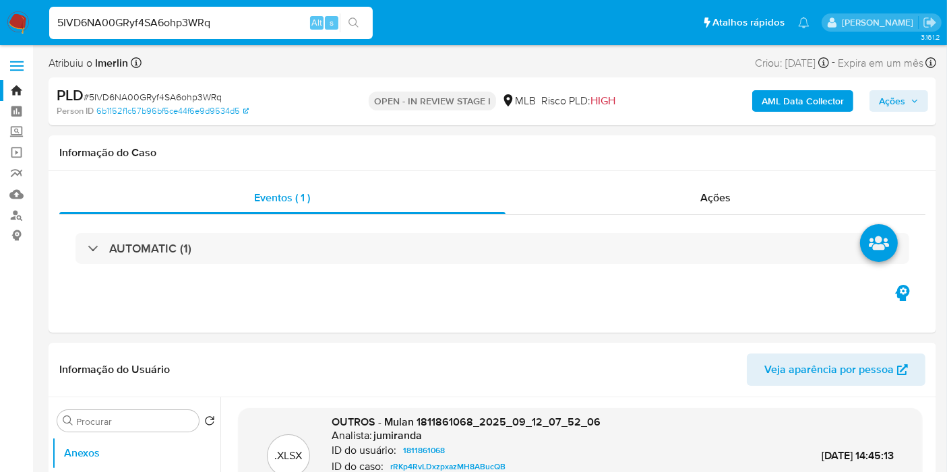
click at [778, 104] on b "AML Data Collector" at bounding box center [802, 101] width 82 height 22
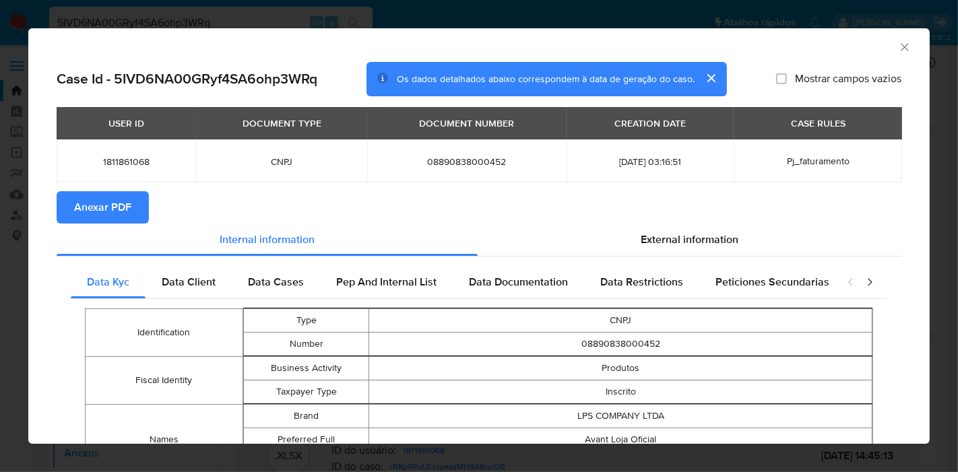
click at [126, 200] on span "Anexar PDF" at bounding box center [102, 208] width 57 height 30
click at [898, 47] on icon "Fechar a janela" at bounding box center [904, 46] width 13 height 13
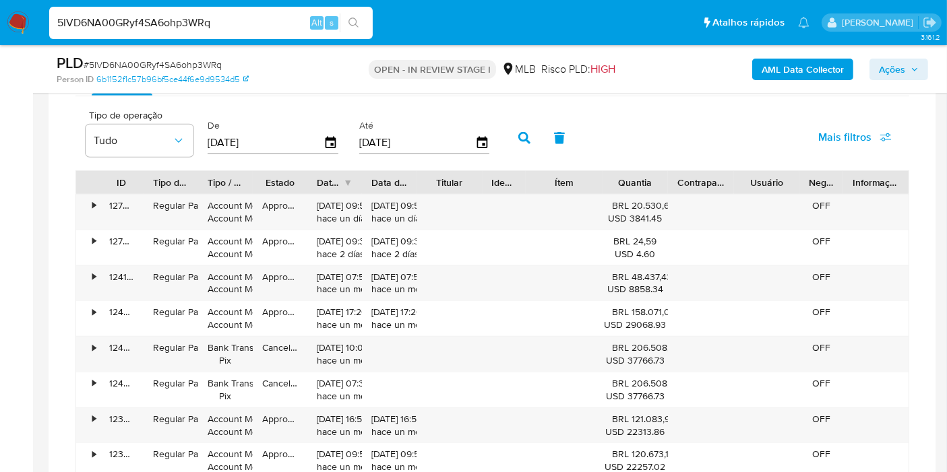
scroll to position [1145, 0]
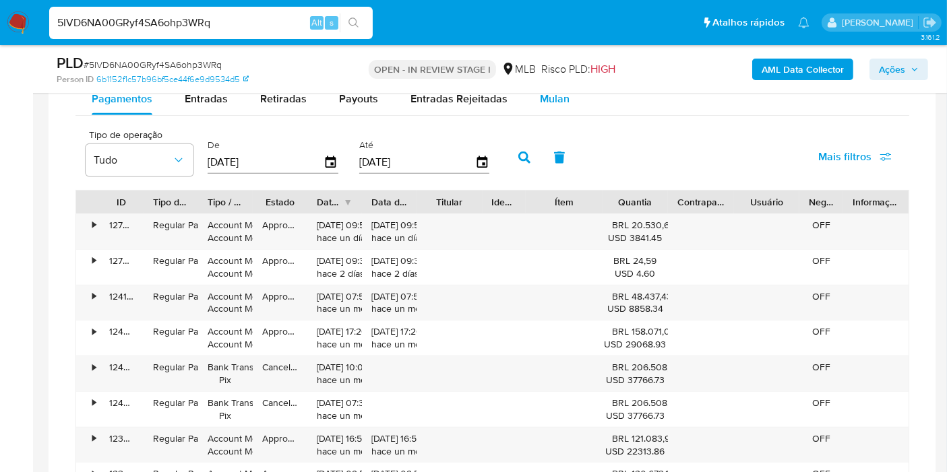
click at [540, 97] on span "Mulan" at bounding box center [555, 98] width 30 height 15
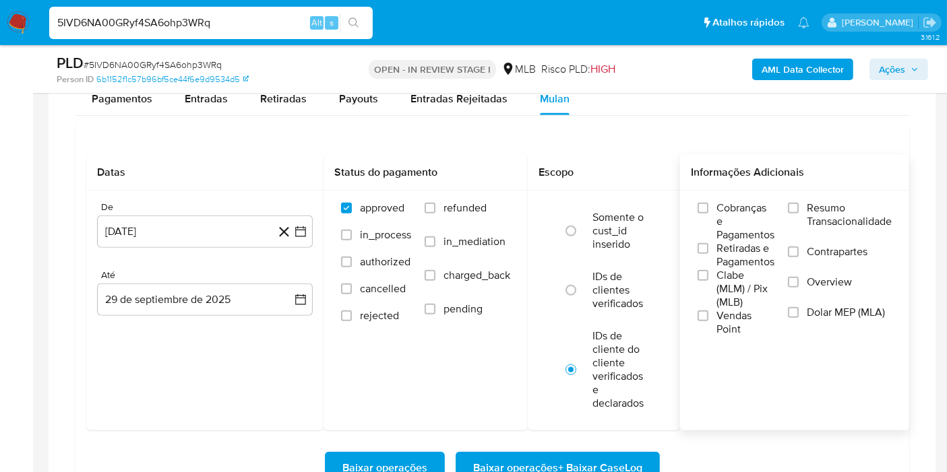
click at [826, 205] on span "Resumo Transacionalidade" at bounding box center [849, 214] width 85 height 27
click at [798, 205] on input "Resumo Transacionalidade" at bounding box center [793, 208] width 11 height 11
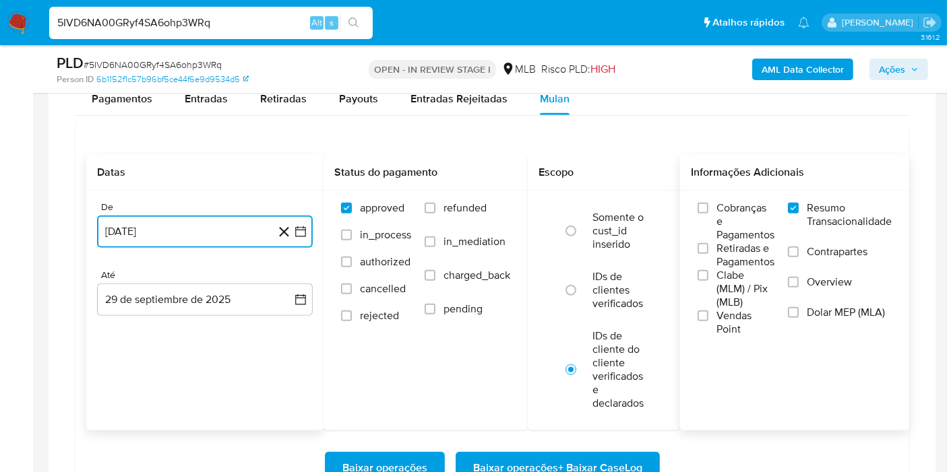
click at [296, 226] on icon "button" at bounding box center [300, 231] width 11 height 11
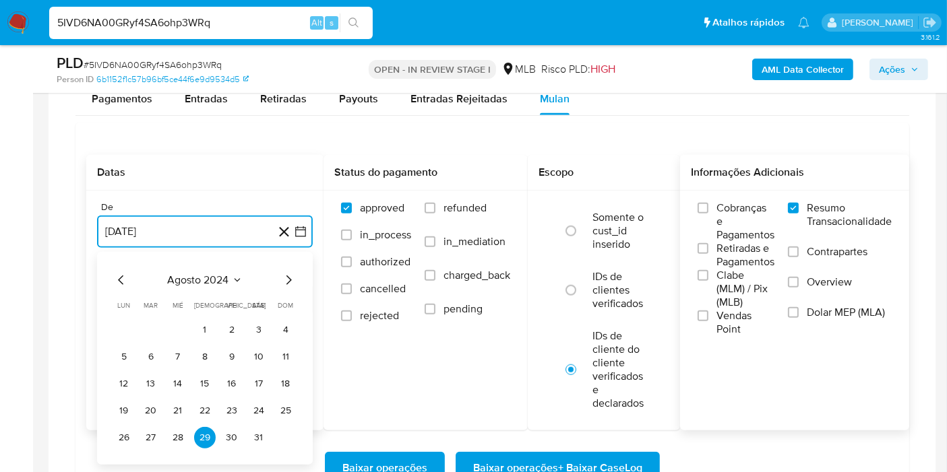
click at [222, 274] on span "agosto 2024" at bounding box center [198, 280] width 61 height 13
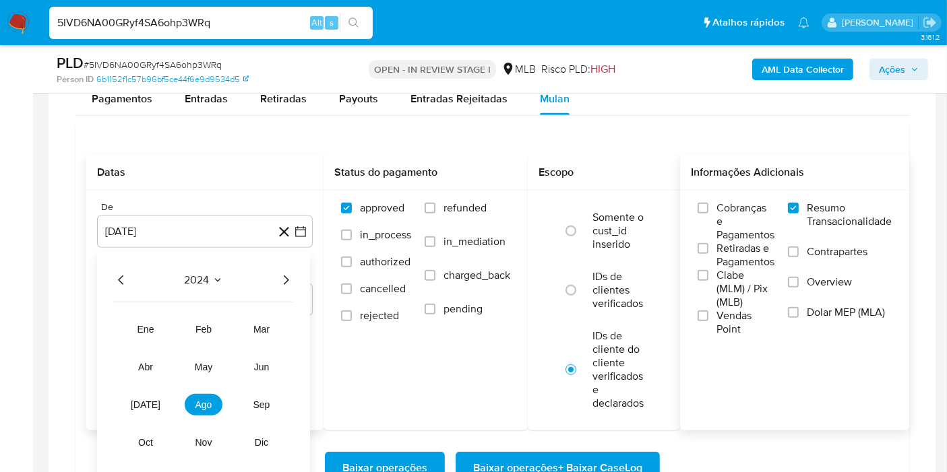
click at [286, 276] on icon "Año siguiente" at bounding box center [286, 280] width 16 height 16
click at [195, 400] on span "ago" at bounding box center [203, 405] width 17 height 11
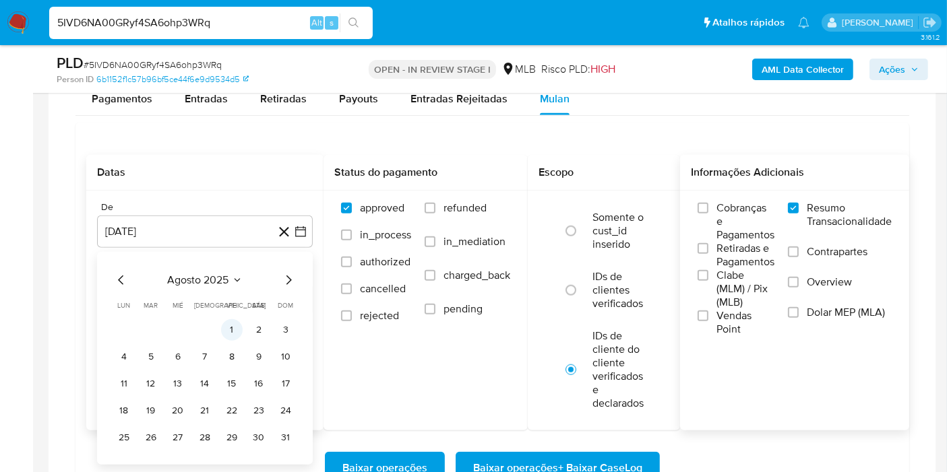
click at [225, 328] on button "1" at bounding box center [232, 330] width 22 height 22
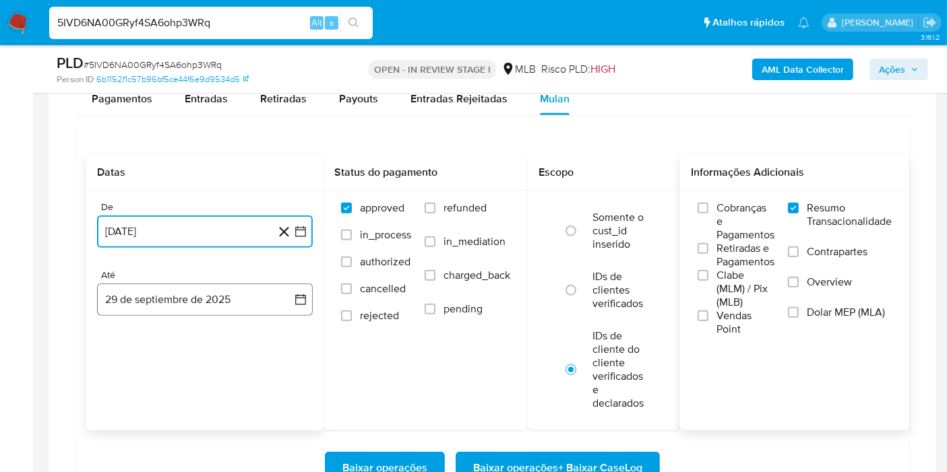
click at [271, 301] on button "29 de septiembre de 2025" at bounding box center [205, 300] width 216 height 32
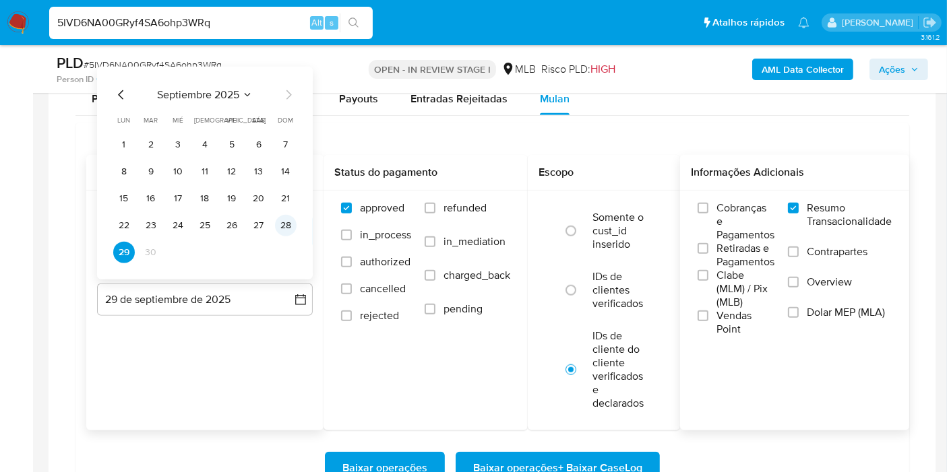
click at [290, 232] on button "28" at bounding box center [286, 226] width 22 height 22
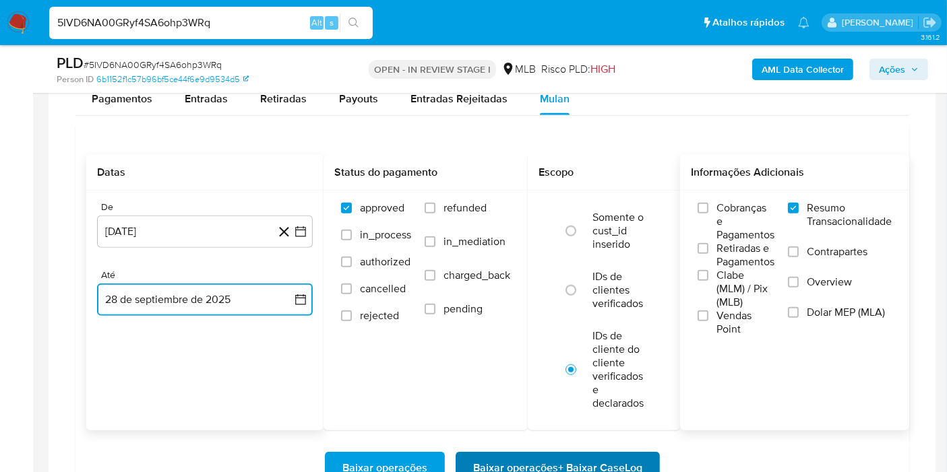
click at [486, 453] on span "Baixar operações + Baixar CaseLog" at bounding box center [557, 468] width 169 height 30
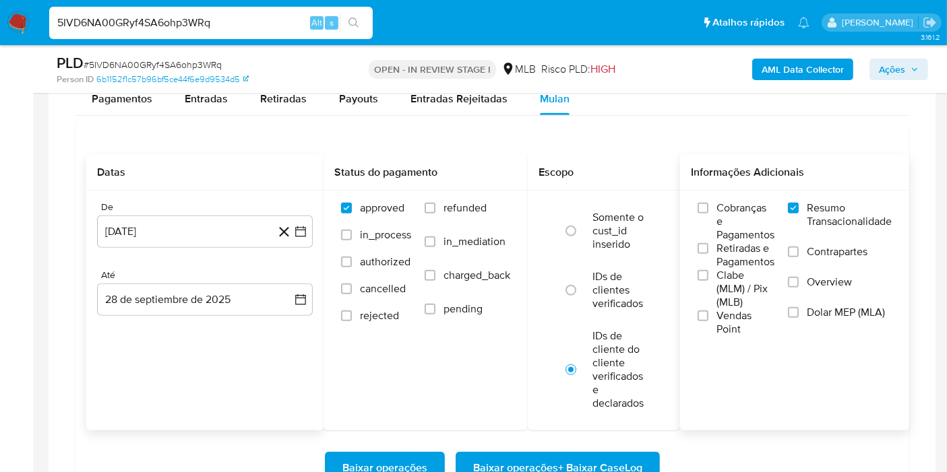
click at [306, 5] on div "5IVD6NA00GRyf4SA6ohp3WRq Alt s" at bounding box center [210, 23] width 323 height 38
click at [286, 20] on input "5IVD6NA00GRyf4SA6ohp3WRq" at bounding box center [210, 23] width 323 height 18
paste input "TYv0fH8utrnjAxfPgkWobJax"
click at [286, 20] on input "5IVD6NA00GRyf4SA6ohp3WRq" at bounding box center [210, 23] width 323 height 18
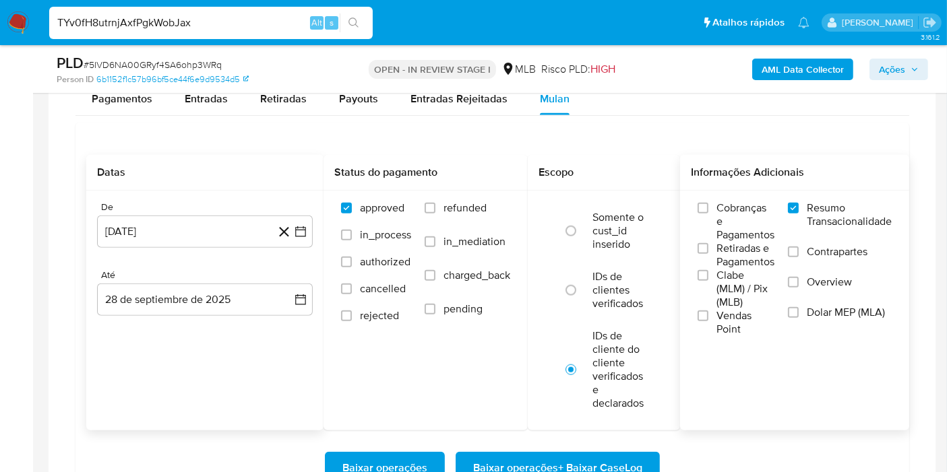
type input "TYv0fH8utrnjAxfPgkWobJax"
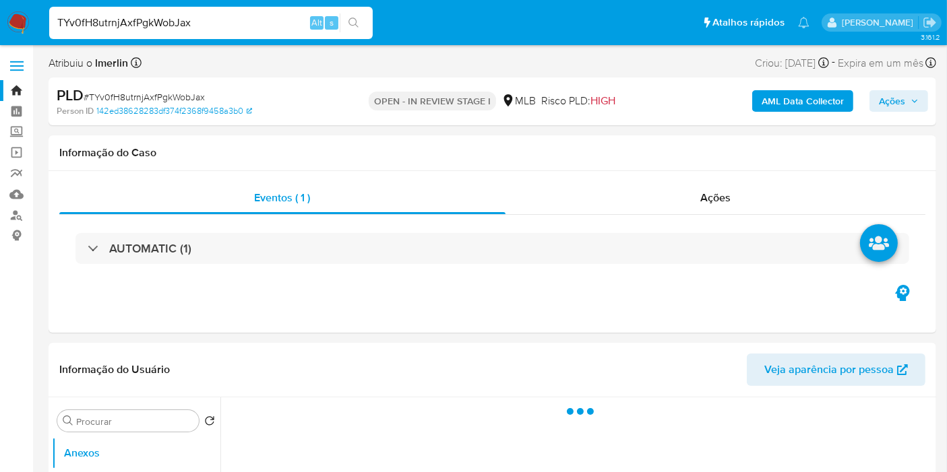
select select "10"
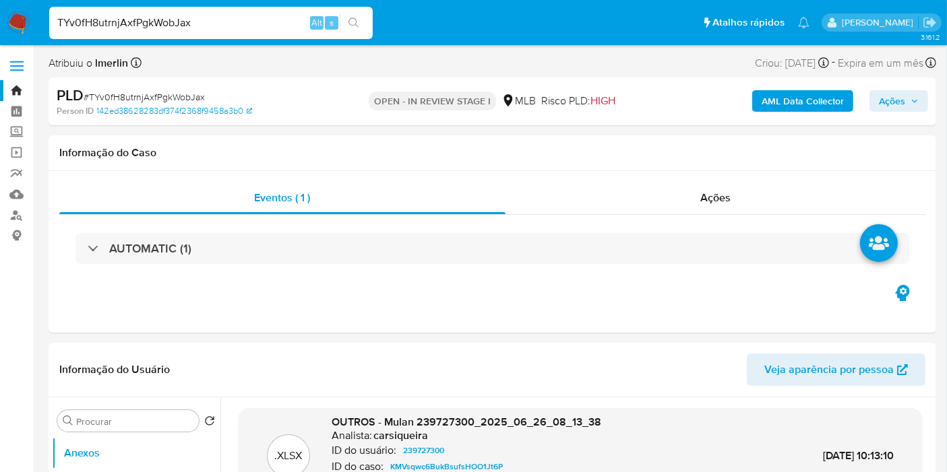
click at [790, 106] on b "AML Data Collector" at bounding box center [802, 101] width 82 height 22
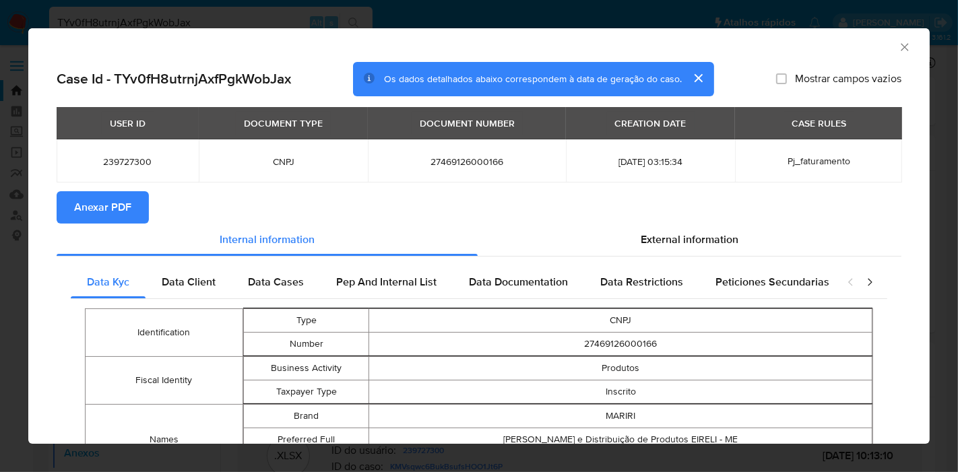
click at [137, 221] on button "Anexar PDF" at bounding box center [103, 207] width 92 height 32
click at [898, 53] on icon "Fechar a janela" at bounding box center [904, 46] width 13 height 13
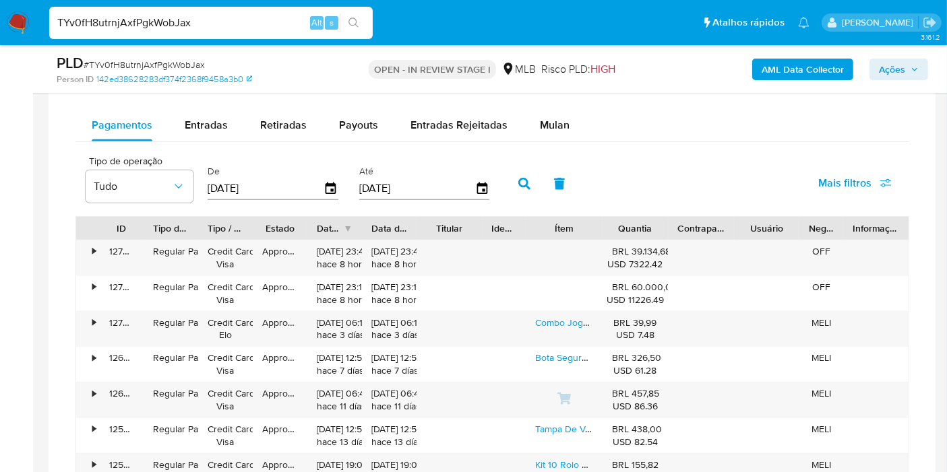
scroll to position [1124, 0]
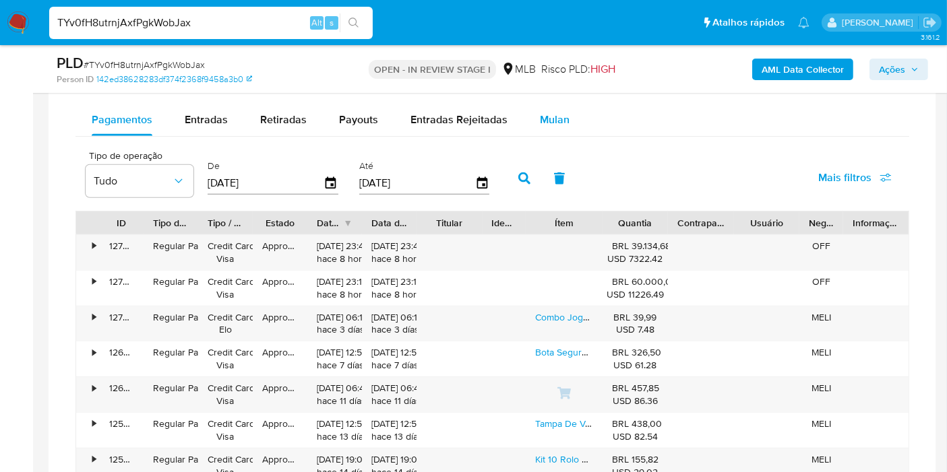
click at [553, 117] on span "Mulan" at bounding box center [555, 119] width 30 height 15
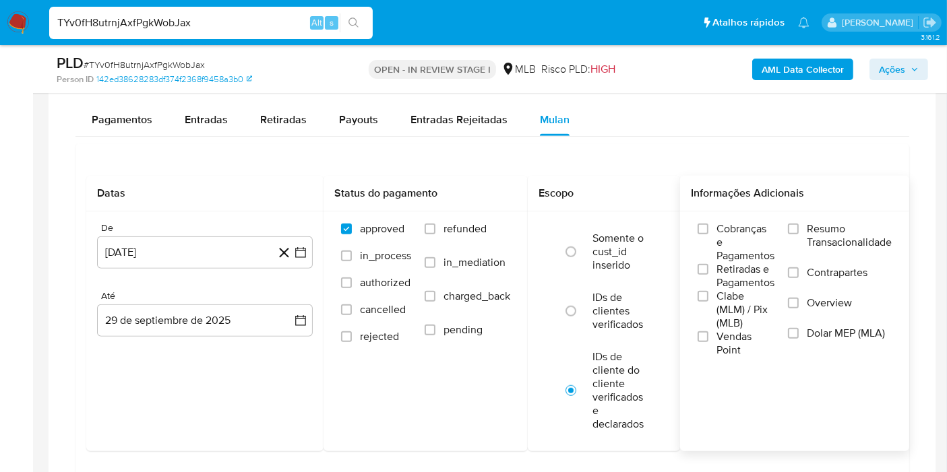
click at [850, 230] on span "Resumo Transacionalidade" at bounding box center [849, 235] width 85 height 27
click at [798, 230] on input "Resumo Transacionalidade" at bounding box center [793, 229] width 11 height 11
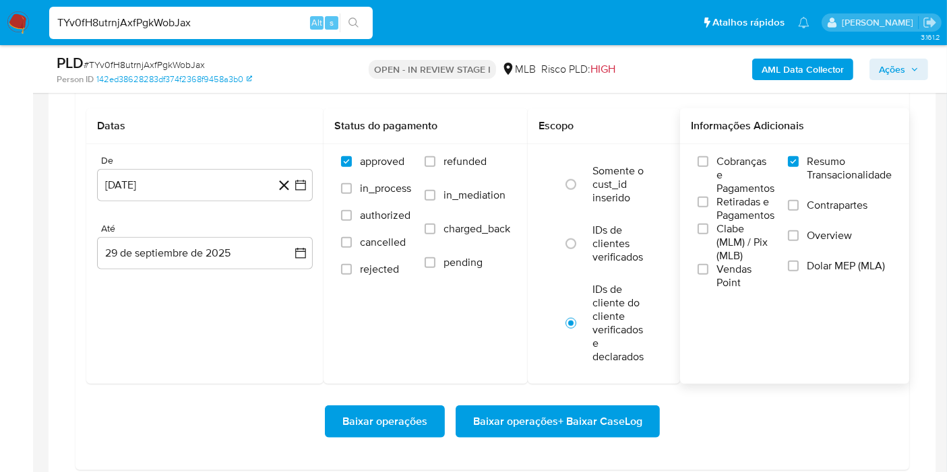
scroll to position [1199, 0]
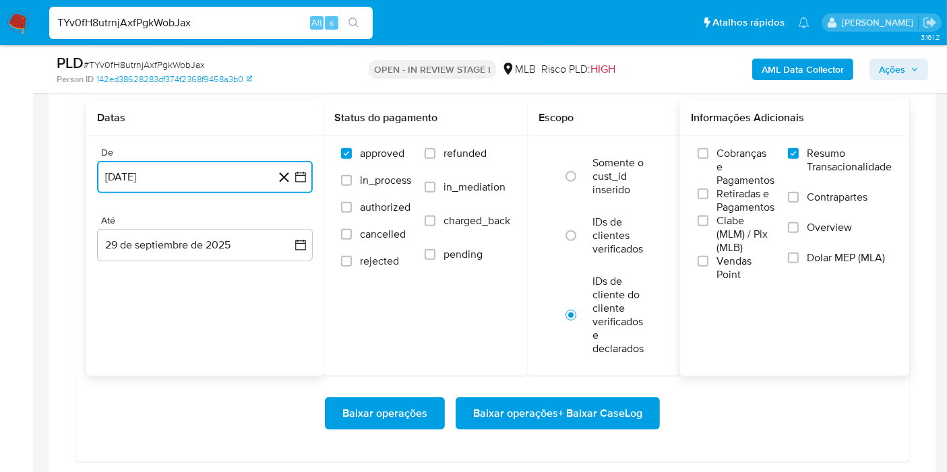
click at [298, 177] on icon "button" at bounding box center [300, 176] width 13 height 13
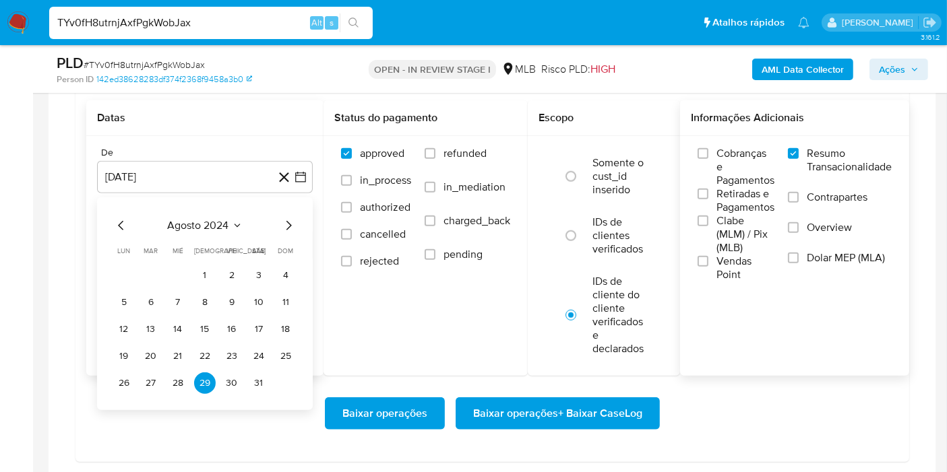
click at [212, 232] on div "agosto 2024 agosto 2024 lun lunes mar martes mié miércoles jue jueves vie viern…" at bounding box center [204, 306] width 183 height 177
click at [217, 222] on span "agosto 2024" at bounding box center [198, 225] width 61 height 13
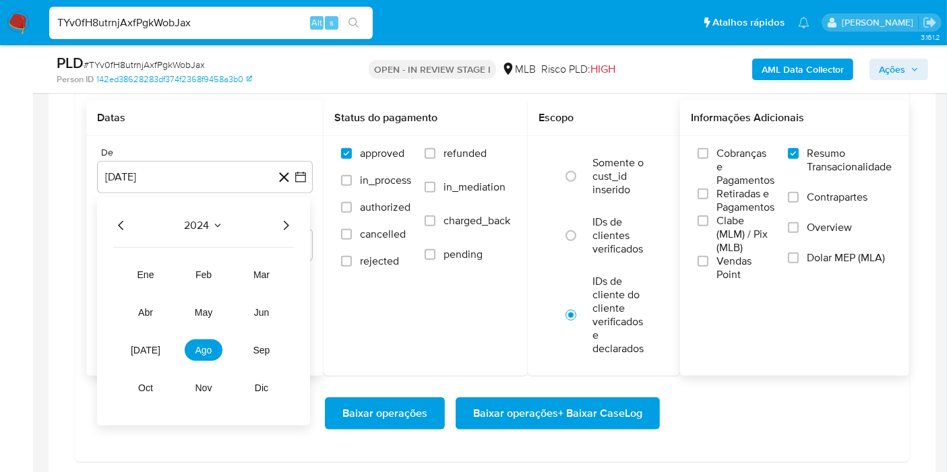
click at [284, 223] on icon "Año siguiente" at bounding box center [286, 226] width 16 height 16
click at [198, 345] on span "ago" at bounding box center [203, 350] width 17 height 11
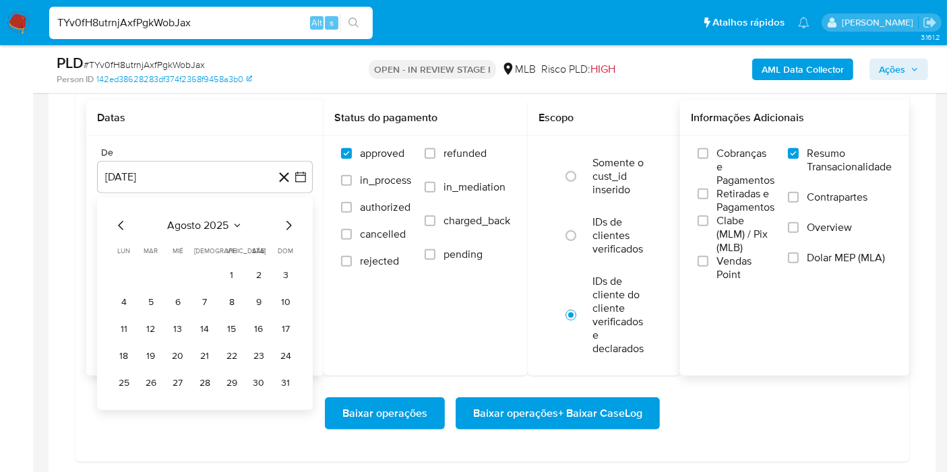
click at [240, 258] on table "lun lunes mar martes mié miércoles jue jueves vie viernes sáb sábado dom doming…" at bounding box center [204, 320] width 183 height 148
click at [234, 265] on button "1" at bounding box center [232, 276] width 22 height 22
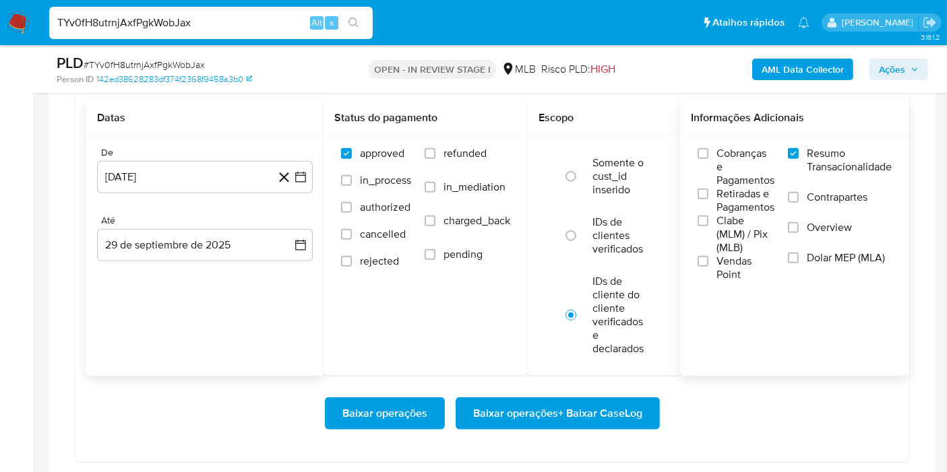
click at [283, 220] on div "Até" at bounding box center [205, 221] width 216 height 12
click at [286, 237] on button "29 de septiembre de 2025" at bounding box center [205, 245] width 216 height 32
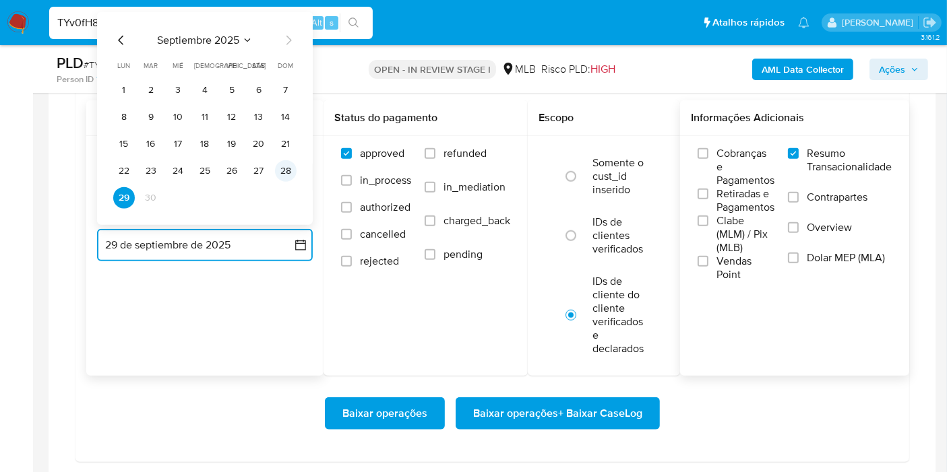
click at [294, 162] on button "28" at bounding box center [286, 171] width 22 height 22
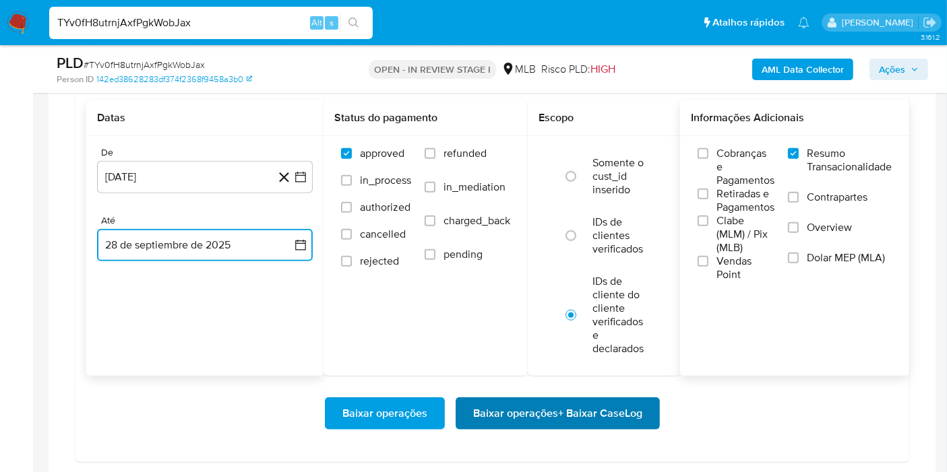
click at [491, 416] on span "Baixar operações + Baixar CaseLog" at bounding box center [557, 414] width 169 height 30
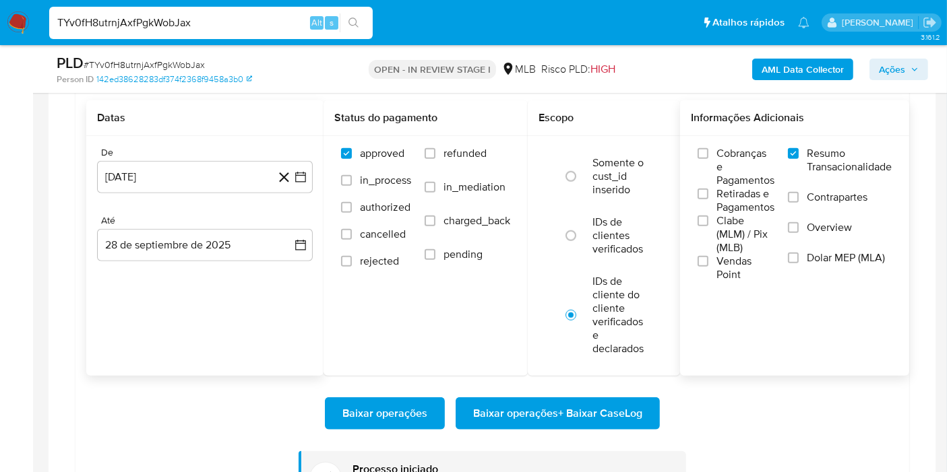
click at [256, 14] on input "TYv0fH8utrnjAxfPgkWobJax" at bounding box center [210, 23] width 323 height 18
paste input "Iik7bgsHB8ciRvpDSKsjJKPD"
click at [256, 14] on input "TYv0fH8utrnjAxfPgkWobJax" at bounding box center [210, 23] width 323 height 18
type input "Iik7bgsHB8ciRvpDSKsjJKPD"
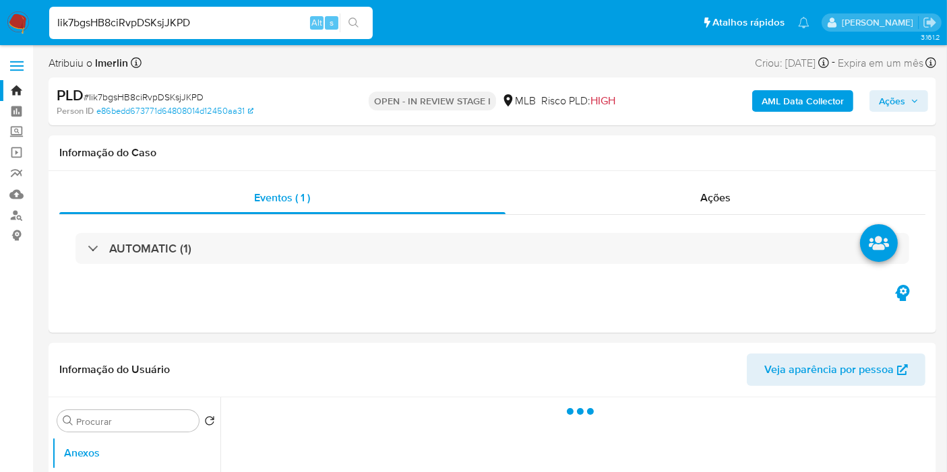
select select "10"
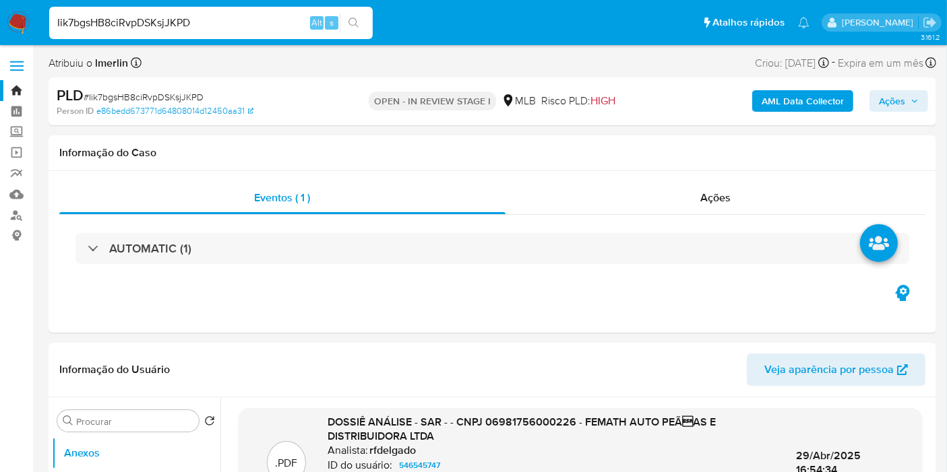
click at [793, 106] on b "AML Data Collector" at bounding box center [802, 101] width 82 height 22
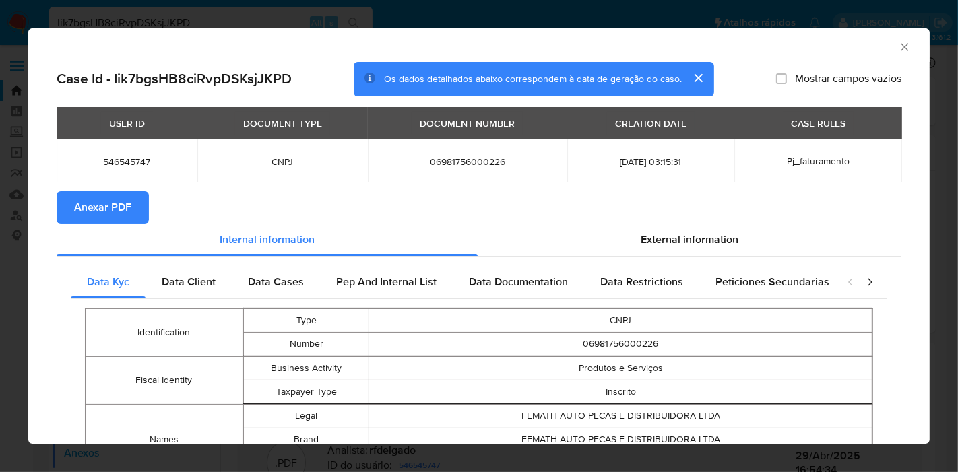
click at [136, 191] on button "Anexar PDF" at bounding box center [103, 207] width 92 height 32
click at [898, 52] on icon "Fechar a janela" at bounding box center [904, 46] width 13 height 13
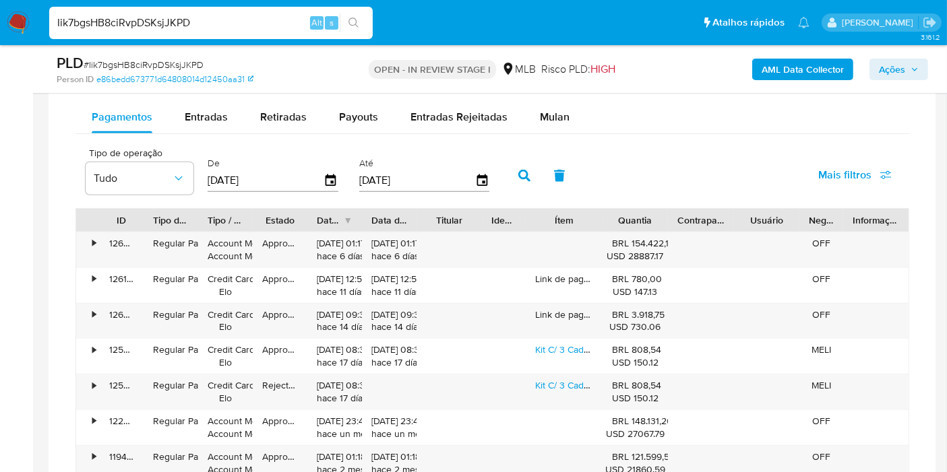
scroll to position [1135, 0]
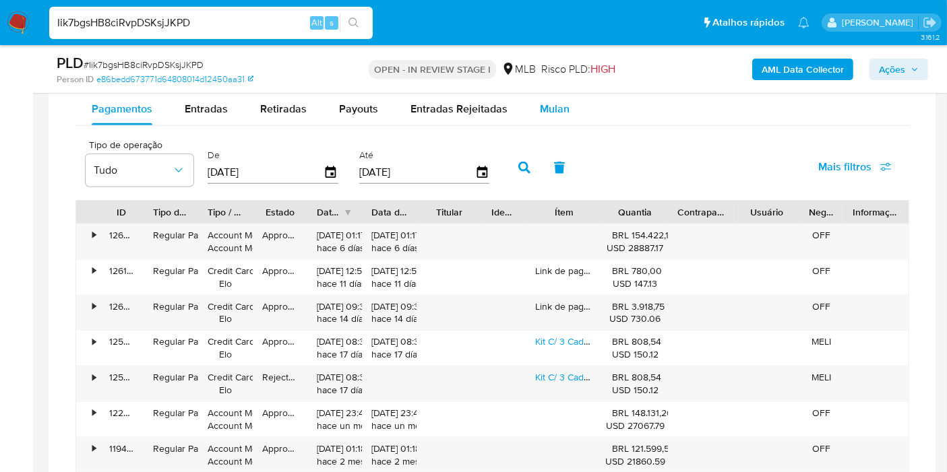
click at [554, 104] on span "Mulan" at bounding box center [555, 108] width 30 height 15
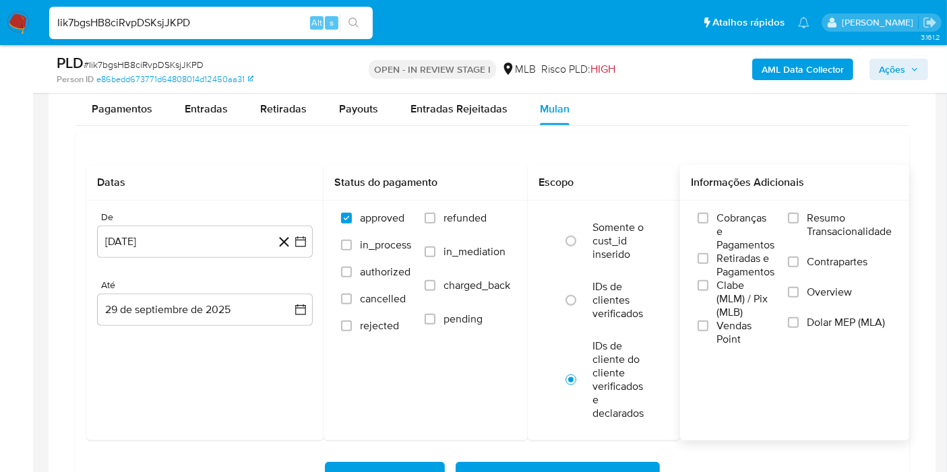
click at [847, 219] on span "Resumo Transacionalidade" at bounding box center [849, 225] width 85 height 27
click at [798, 219] on input "Resumo Transacionalidade" at bounding box center [793, 218] width 11 height 11
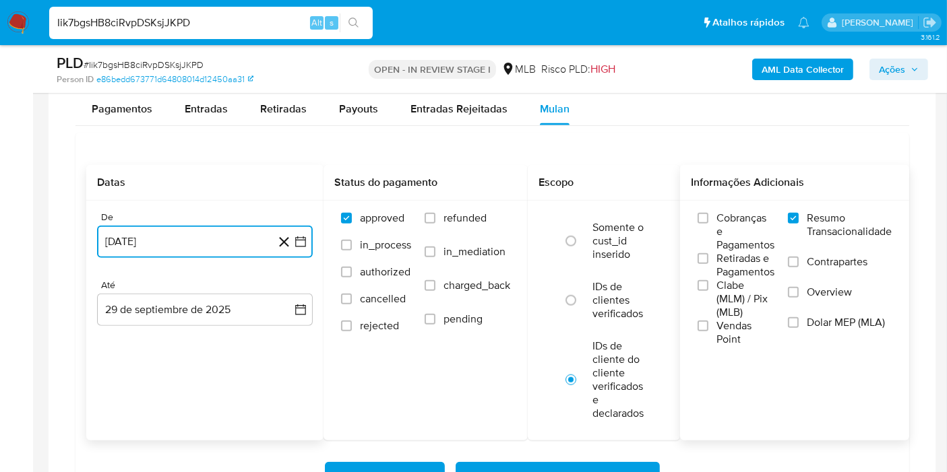
click at [300, 246] on button "[DATE]" at bounding box center [205, 242] width 216 height 32
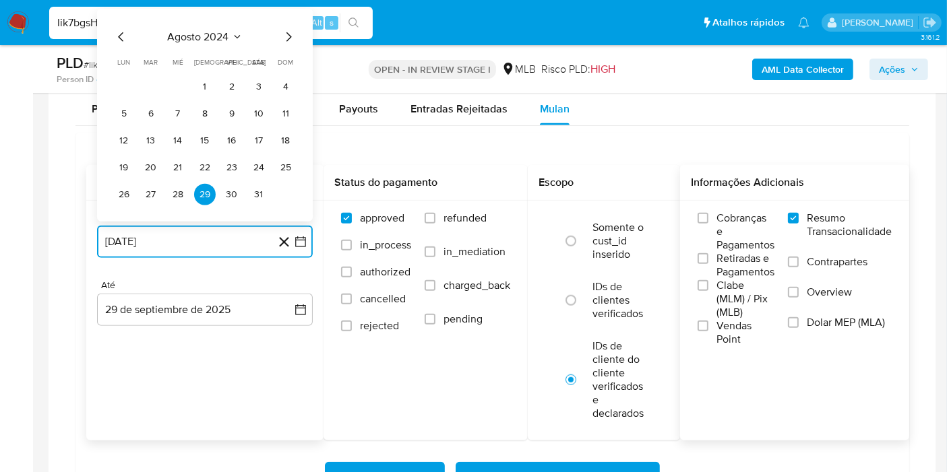
click at [216, 37] on span "agosto 2024" at bounding box center [198, 36] width 61 height 13
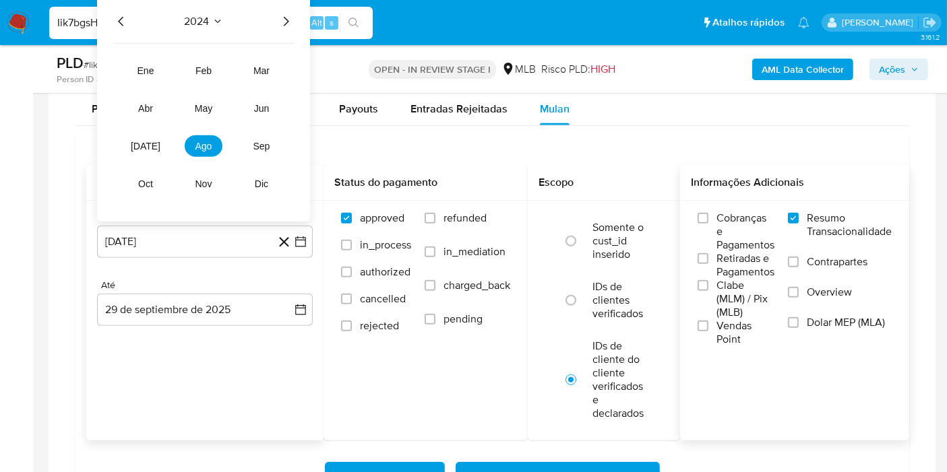
click at [290, 19] on icon "Año siguiente" at bounding box center [286, 21] width 16 height 16
click at [201, 136] on button "ago" at bounding box center [204, 146] width 38 height 22
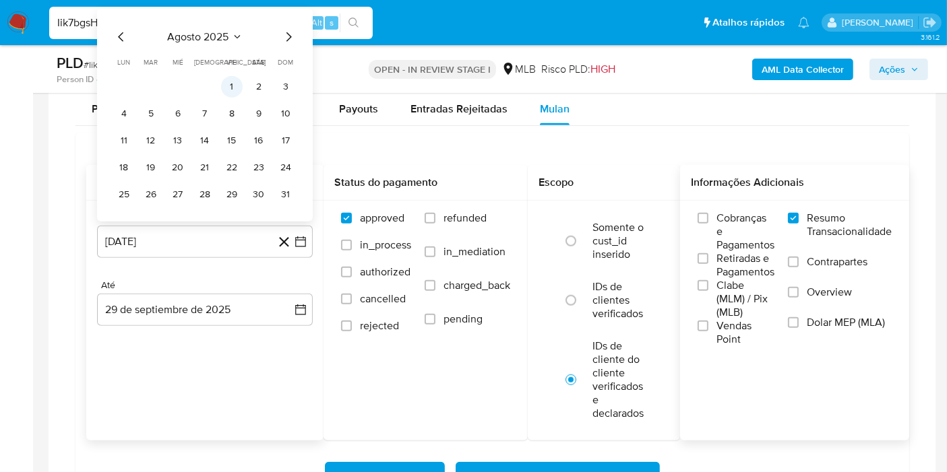
click at [232, 80] on button "1" at bounding box center [232, 87] width 22 height 22
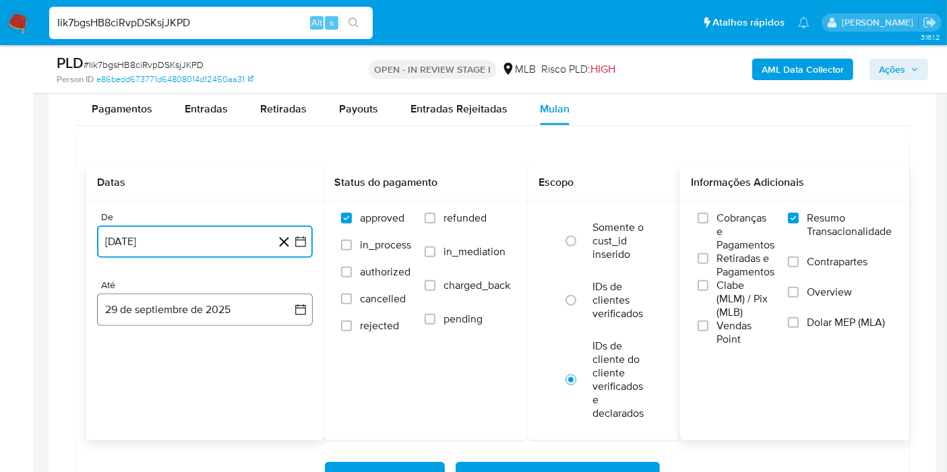
click at [278, 307] on button "29 de septiembre de 2025" at bounding box center [205, 310] width 216 height 32
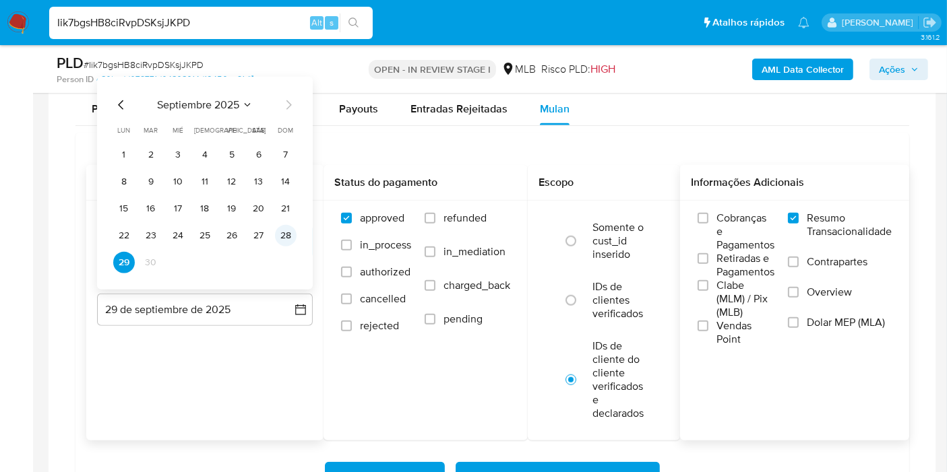
click at [278, 228] on button "28" at bounding box center [286, 236] width 22 height 22
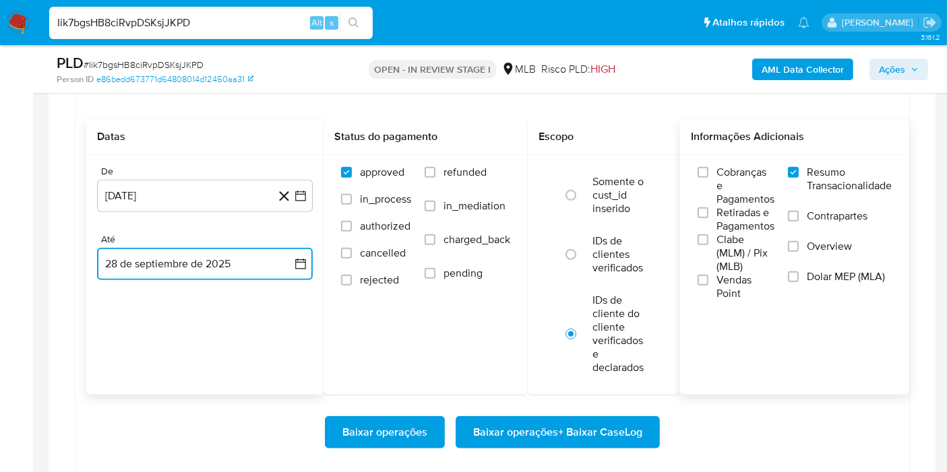
scroll to position [1199, 0]
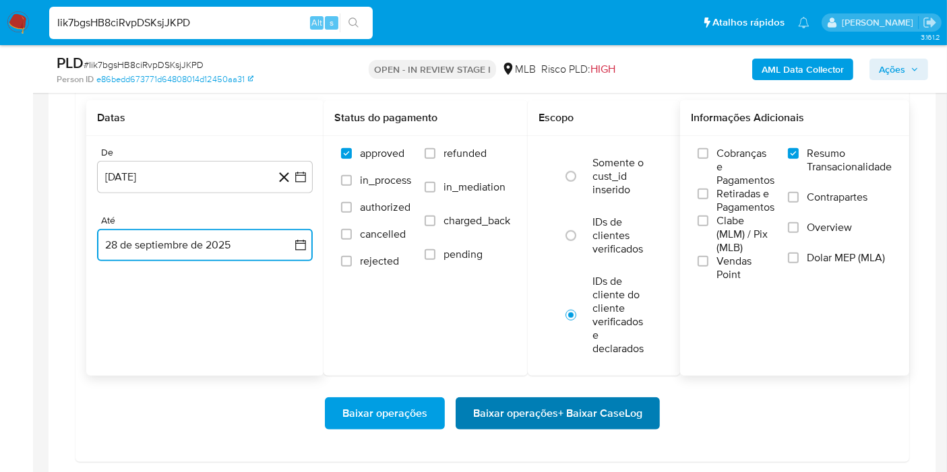
click at [577, 402] on span "Baixar operações + Baixar CaseLog" at bounding box center [557, 414] width 169 height 30
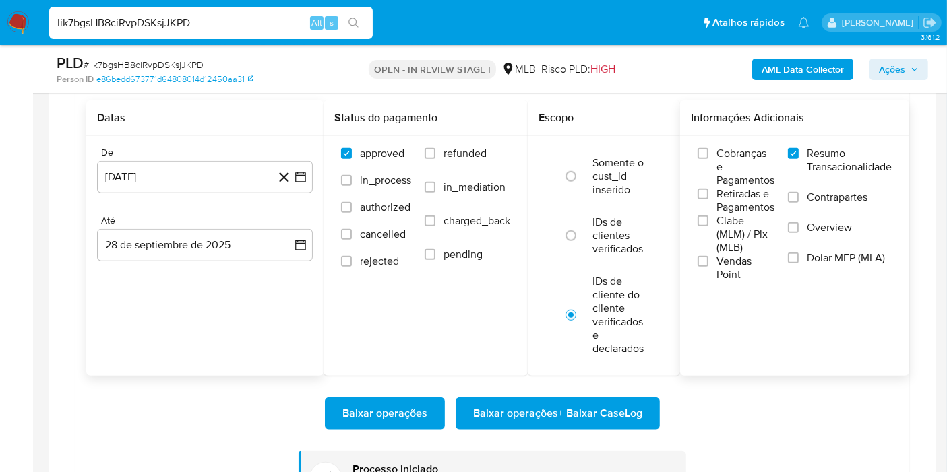
click at [256, 22] on input "Iik7bgsHB8ciRvpDSKsjJKPD" at bounding box center [210, 23] width 323 height 18
paste input "CfhtCLkpijvAZbB2EnUrmCsf"
type input "CfhtCLkpijvAZbB2EnUrmCsf"
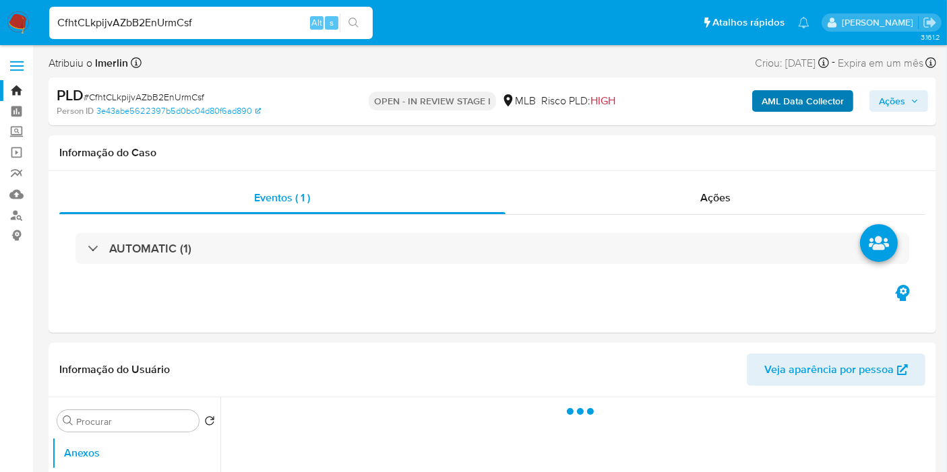
select select "10"
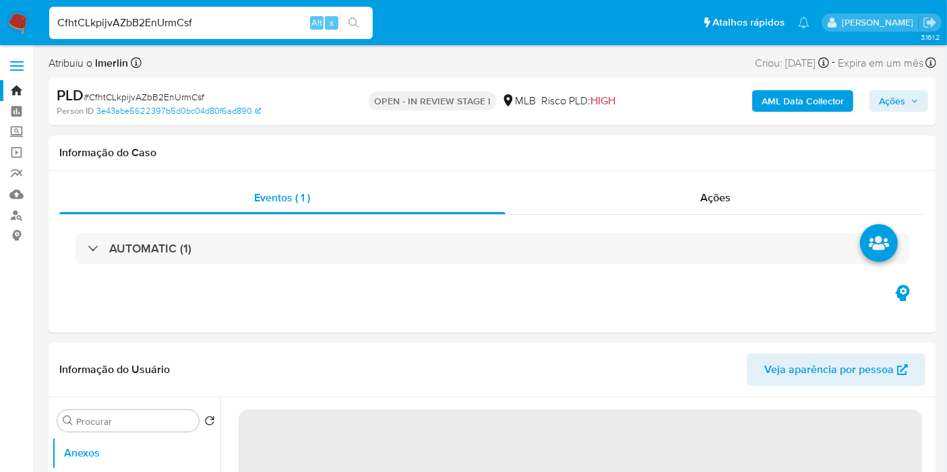
click at [793, 92] on b "AML Data Collector" at bounding box center [802, 101] width 82 height 22
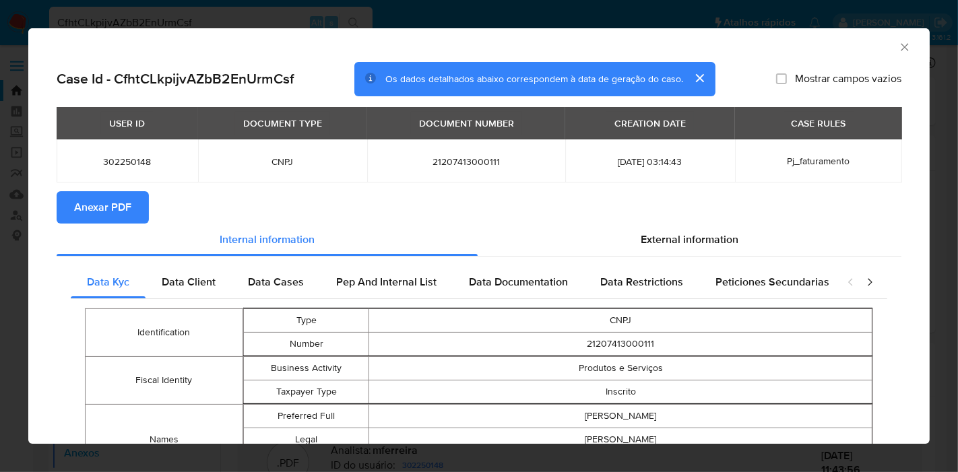
click at [131, 210] on button "Anexar PDF" at bounding box center [103, 207] width 92 height 32
click at [898, 45] on icon "Fechar a janela" at bounding box center [904, 46] width 13 height 13
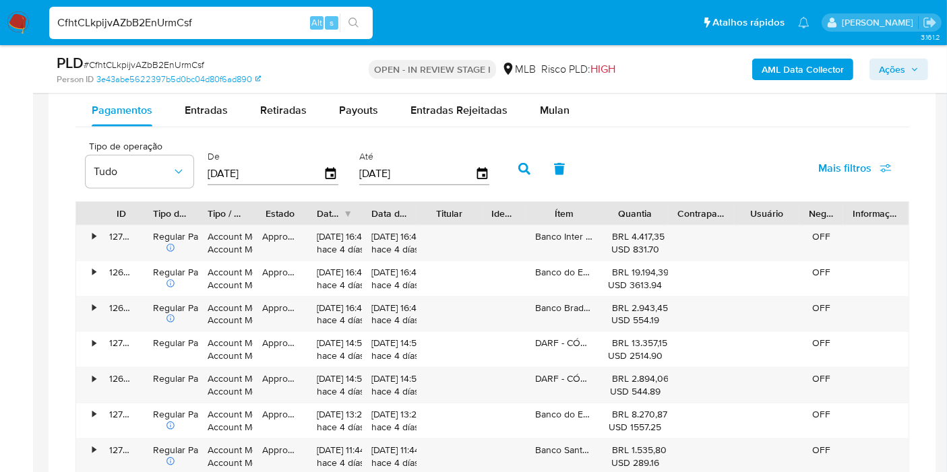
scroll to position [1128, 0]
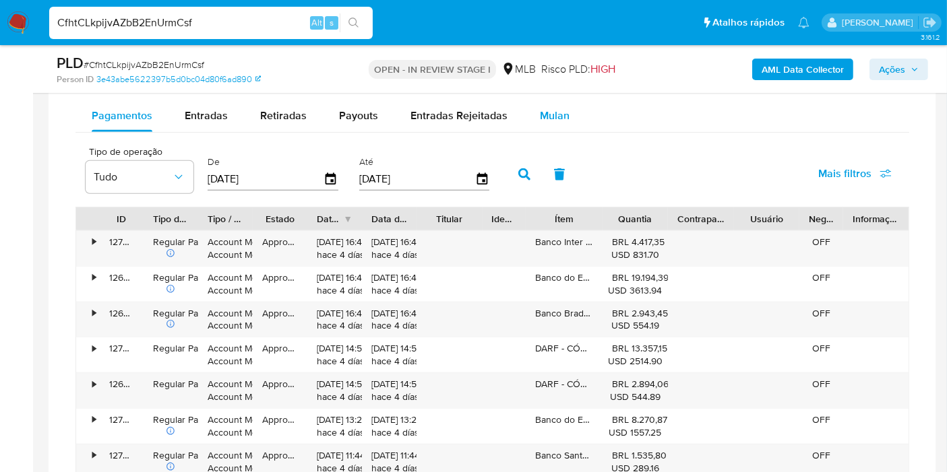
click at [560, 118] on span "Mulan" at bounding box center [555, 115] width 30 height 15
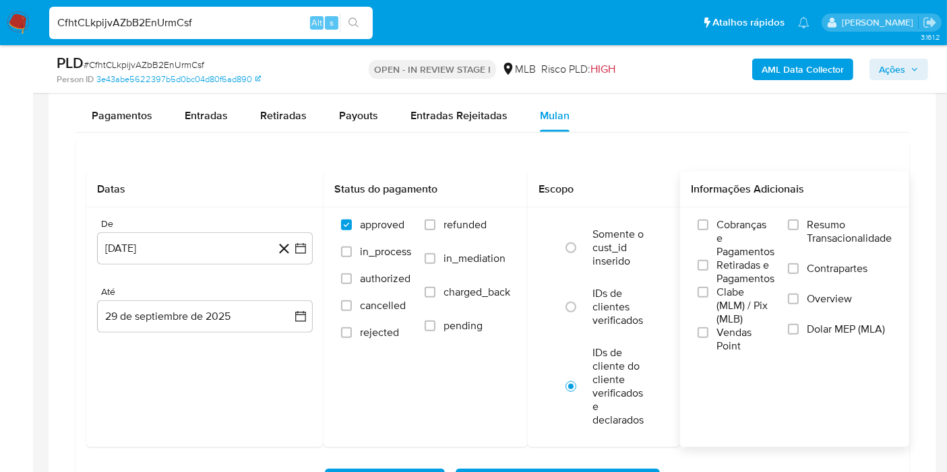
click at [838, 236] on span "Resumo Transacionalidade" at bounding box center [849, 231] width 85 height 27
click at [798, 230] on input "Resumo Transacionalidade" at bounding box center [793, 225] width 11 height 11
click at [301, 243] on icon "button" at bounding box center [300, 248] width 11 height 11
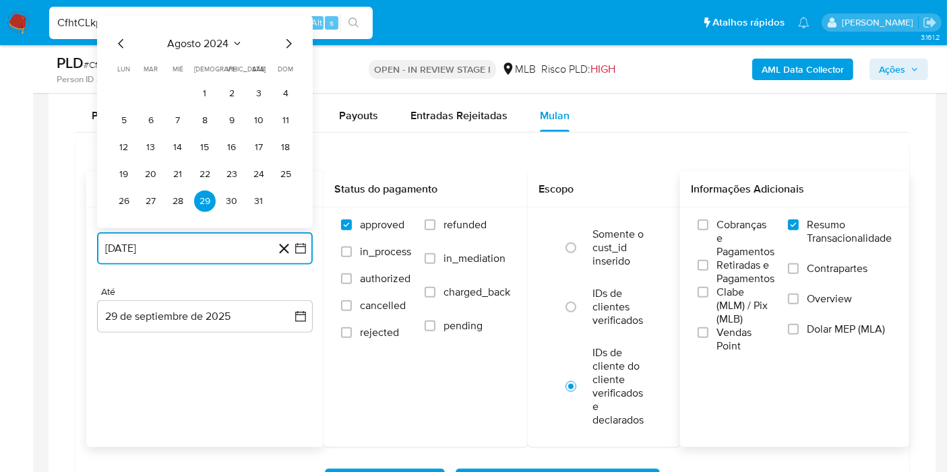
click at [233, 43] on icon "Seleccionar mes y año" at bounding box center [237, 43] width 11 height 11
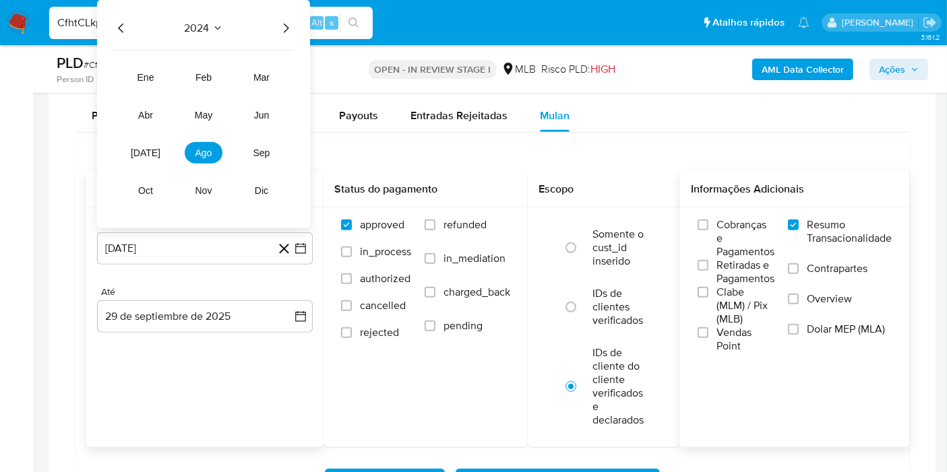
click at [292, 22] on icon "Año siguiente" at bounding box center [286, 28] width 16 height 16
click at [195, 151] on span "ago" at bounding box center [203, 153] width 17 height 11
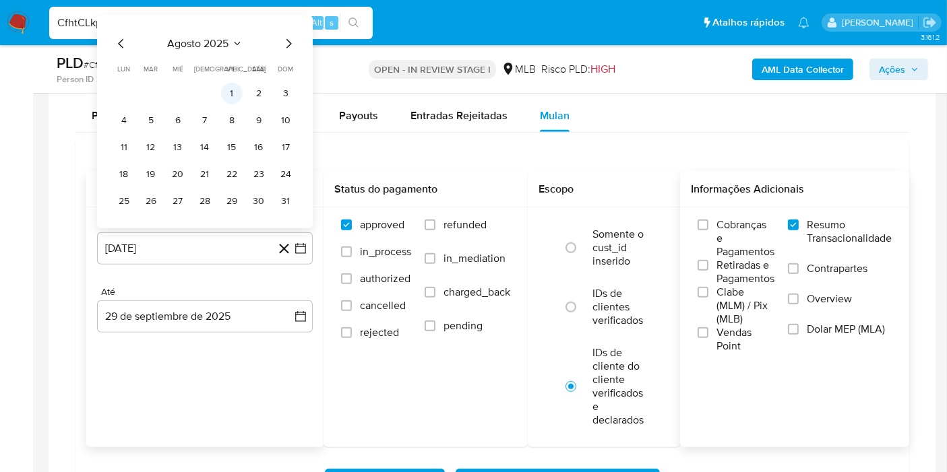
click at [231, 93] on button "1" at bounding box center [232, 94] width 22 height 22
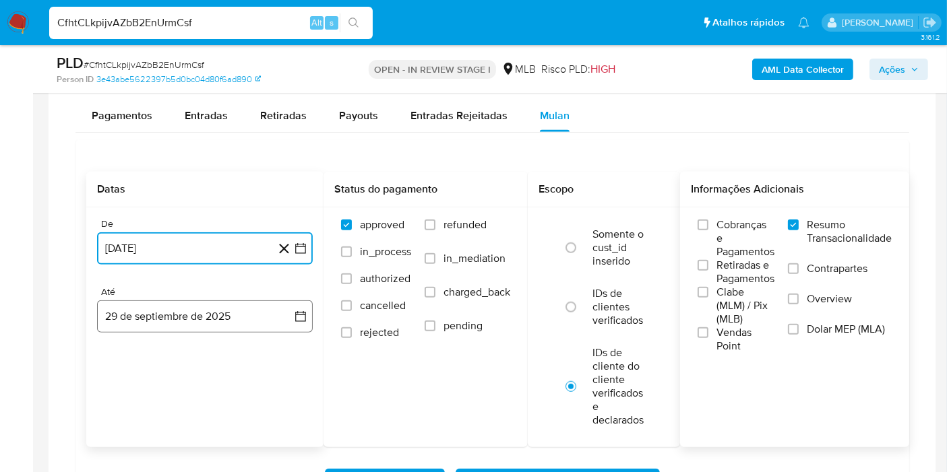
click at [288, 306] on button "29 de septiembre de 2025" at bounding box center [205, 317] width 216 height 32
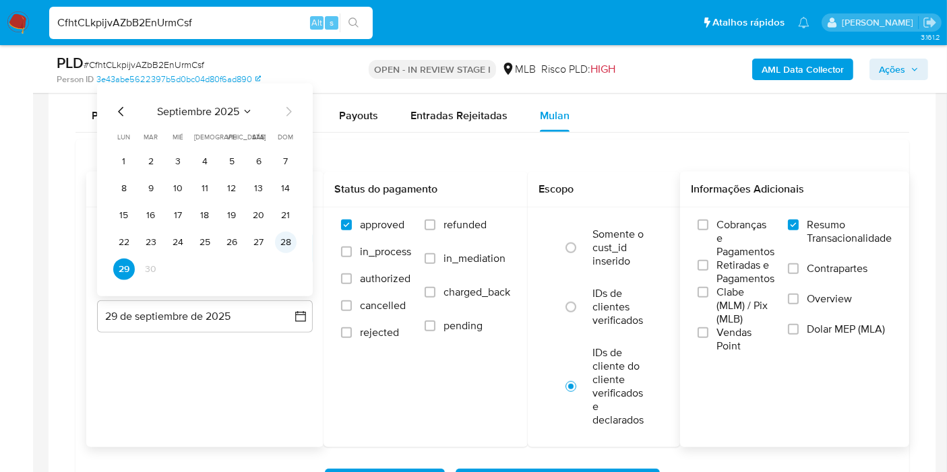
click at [286, 232] on button "28" at bounding box center [286, 243] width 22 height 22
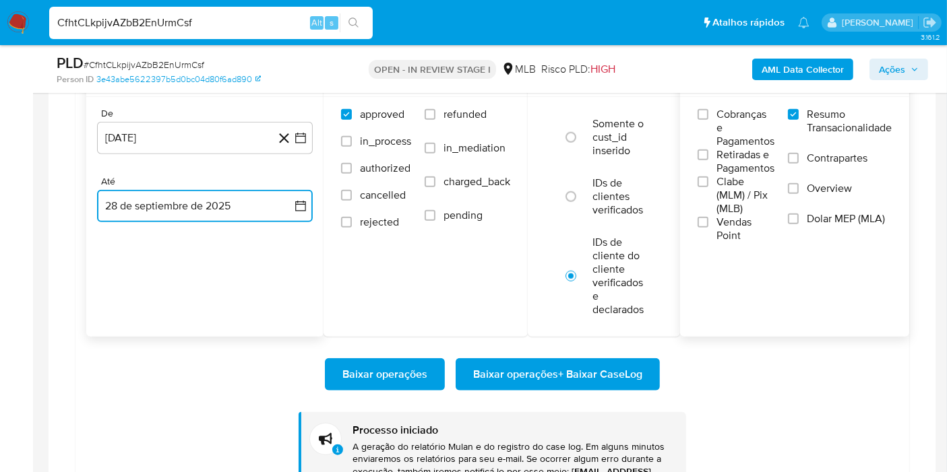
scroll to position [1248, 0]
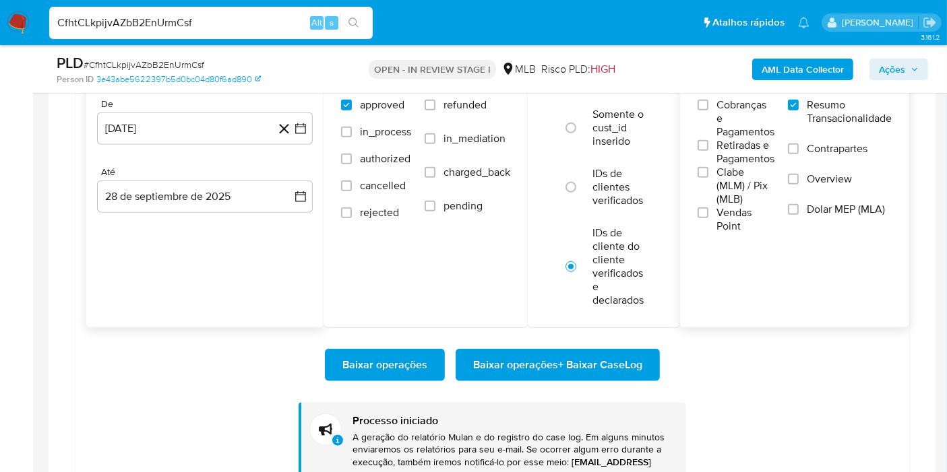
click at [221, 26] on input "CfhtCLkpijvAZbB2EnUrmCsf" at bounding box center [210, 23] width 323 height 18
paste input "NvkDruVddelkyRjfY9c5USvW"
type input "NvkDruVddelkyRjfY9c5USvW"
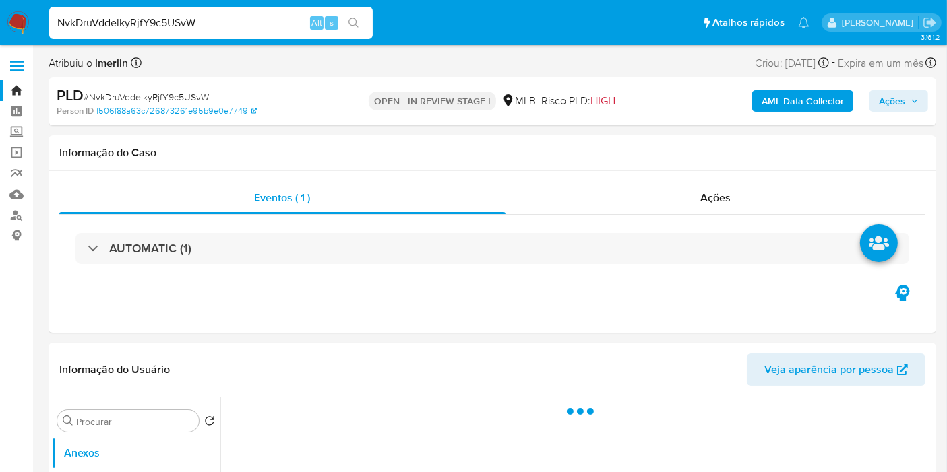
select select "10"
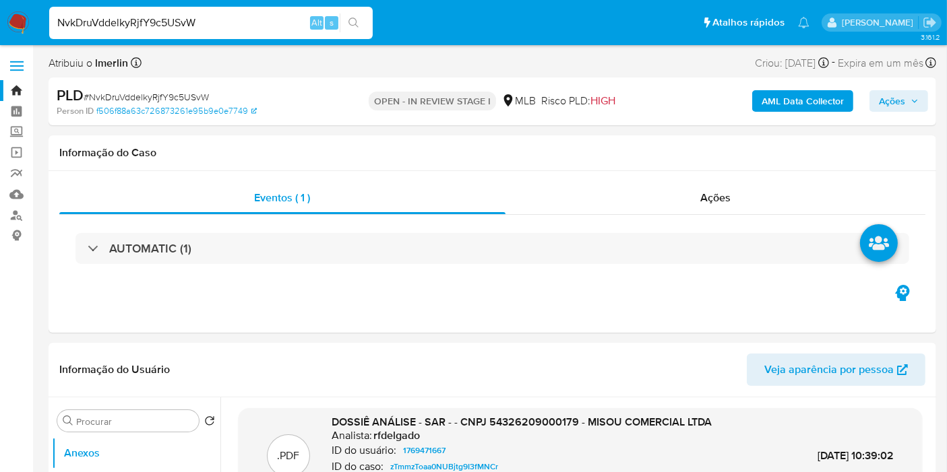
click at [769, 92] on b "AML Data Collector" at bounding box center [802, 101] width 82 height 22
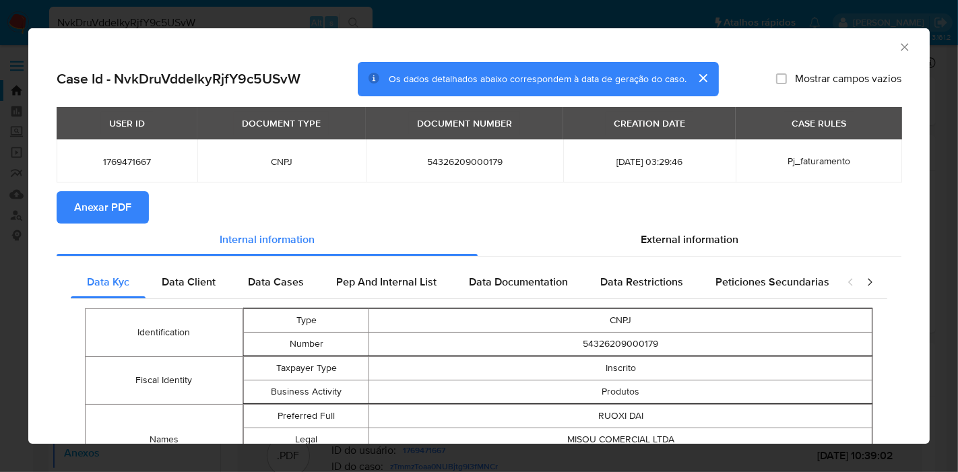
click at [106, 214] on span "Anexar PDF" at bounding box center [102, 208] width 57 height 30
click at [898, 44] on icon "Fechar a janela" at bounding box center [904, 46] width 13 height 13
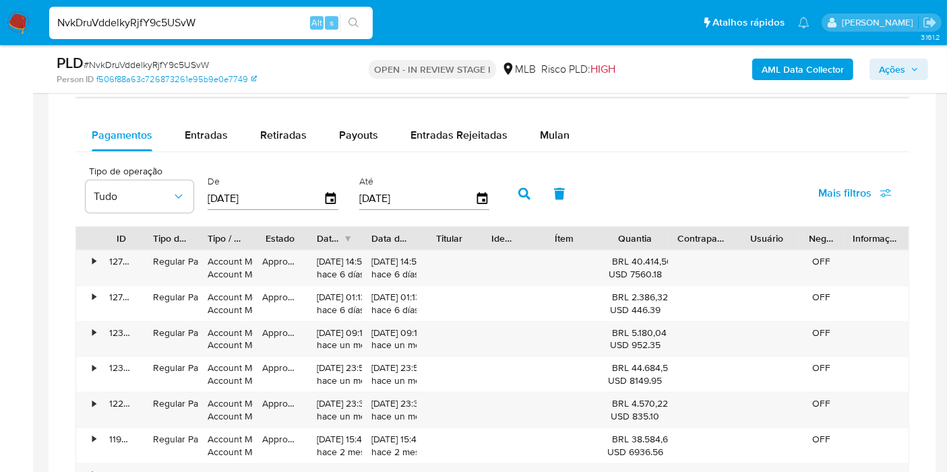
scroll to position [1114, 0]
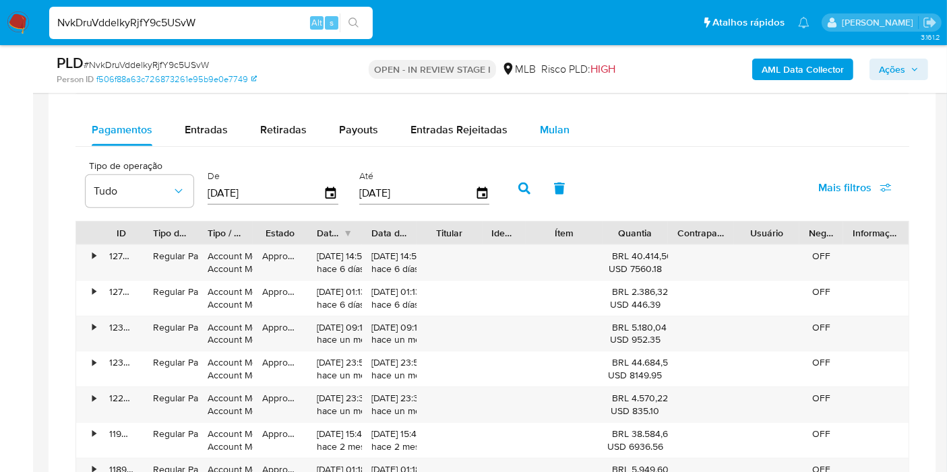
click at [524, 131] on button "Mulan" at bounding box center [555, 130] width 62 height 32
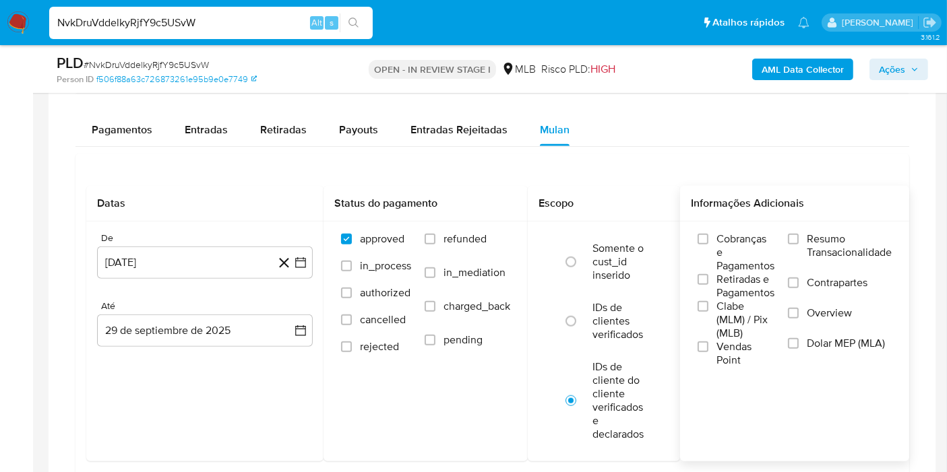
click at [876, 266] on label "Resumo Transacionalidade" at bounding box center [840, 254] width 104 height 44
click at [798, 245] on input "Resumo Transacionalidade" at bounding box center [793, 239] width 11 height 11
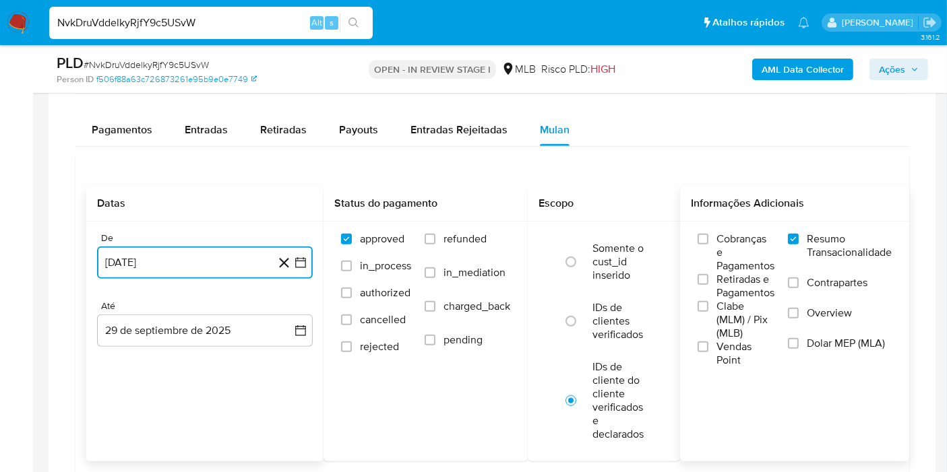
click at [292, 275] on button "[DATE]" at bounding box center [205, 263] width 216 height 32
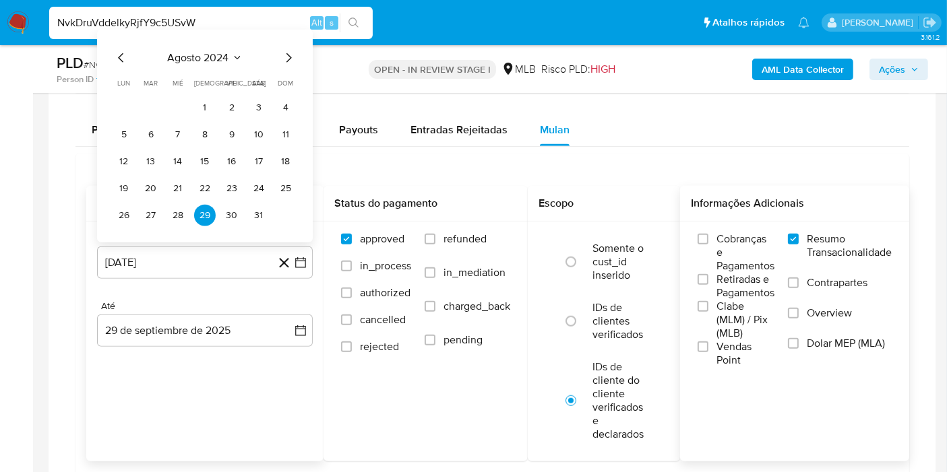
click at [206, 65] on div "agosto 2024 agosto 2024 lun lunes mar martes mié miércoles jue jueves vie viern…" at bounding box center [204, 138] width 183 height 177
click at [218, 62] on span "agosto 2024" at bounding box center [198, 57] width 61 height 13
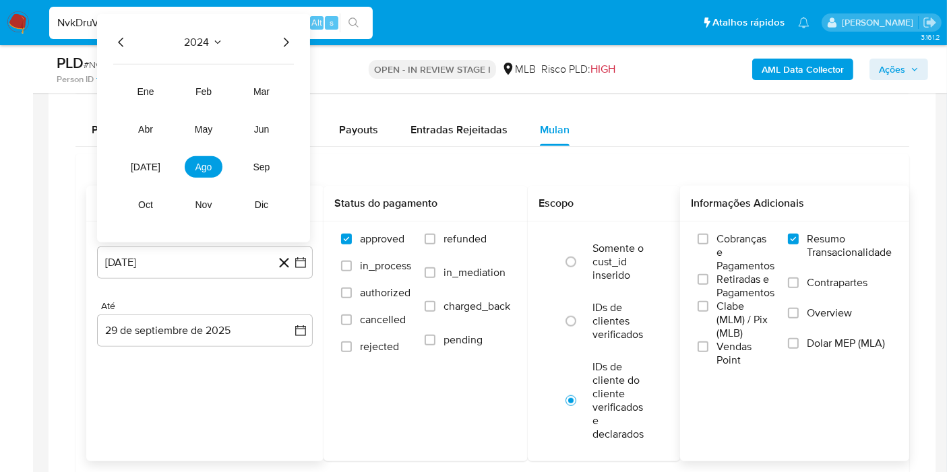
click at [284, 38] on icon "Año siguiente" at bounding box center [286, 42] width 16 height 16
click at [209, 162] on span "ago" at bounding box center [203, 167] width 17 height 11
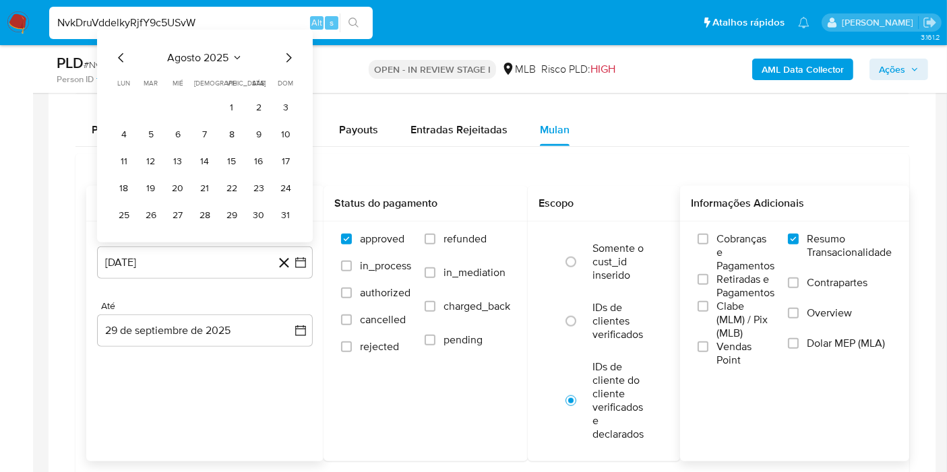
click at [241, 97] on td "1" at bounding box center [232, 108] width 22 height 22
click at [237, 104] on button "1" at bounding box center [232, 108] width 22 height 22
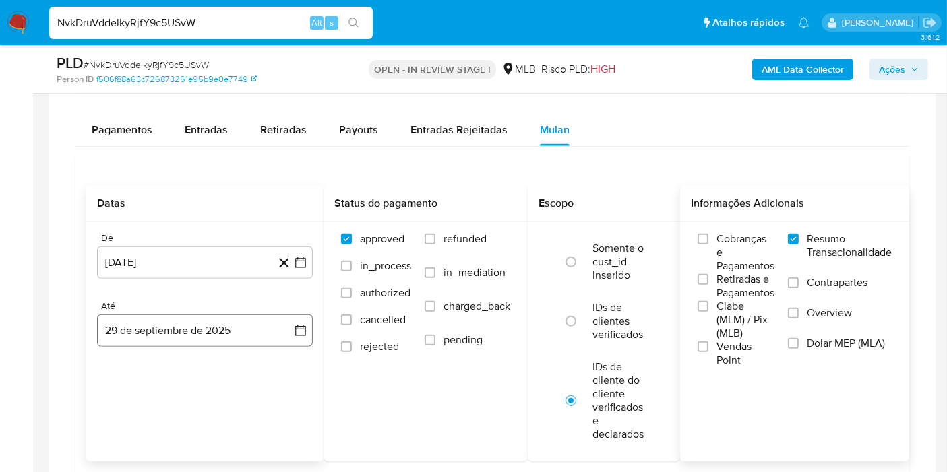
click at [307, 340] on div "De [DATE] [DATE] Até 29 de septiembre de 2025 [DATE]" at bounding box center [204, 301] width 237 height 158
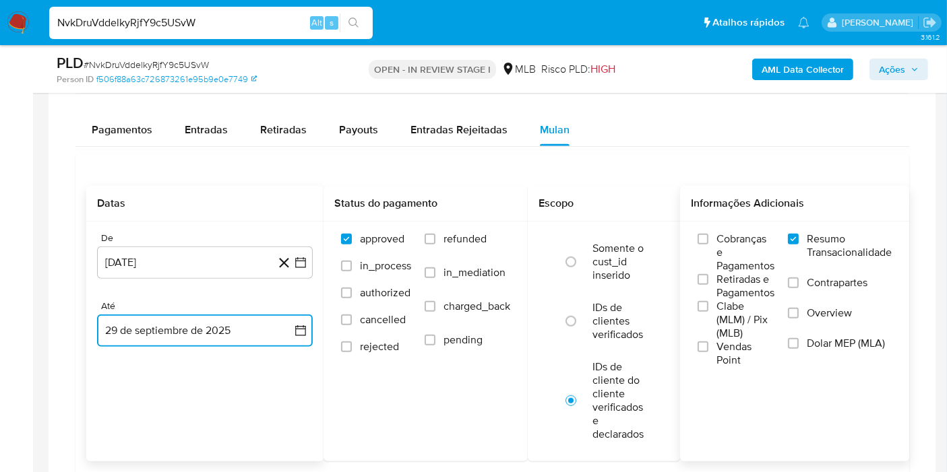
click at [302, 338] on button "29 de septiembre de 2025" at bounding box center [205, 331] width 216 height 32
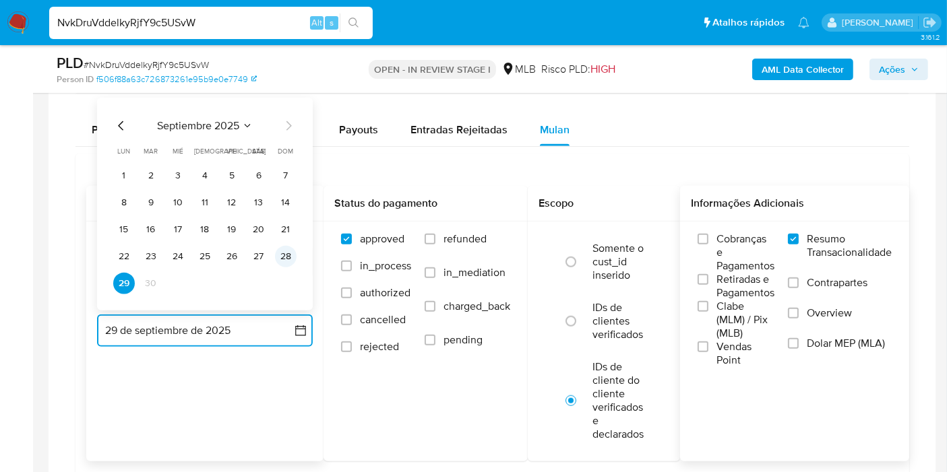
click at [288, 253] on button "28" at bounding box center [286, 257] width 22 height 22
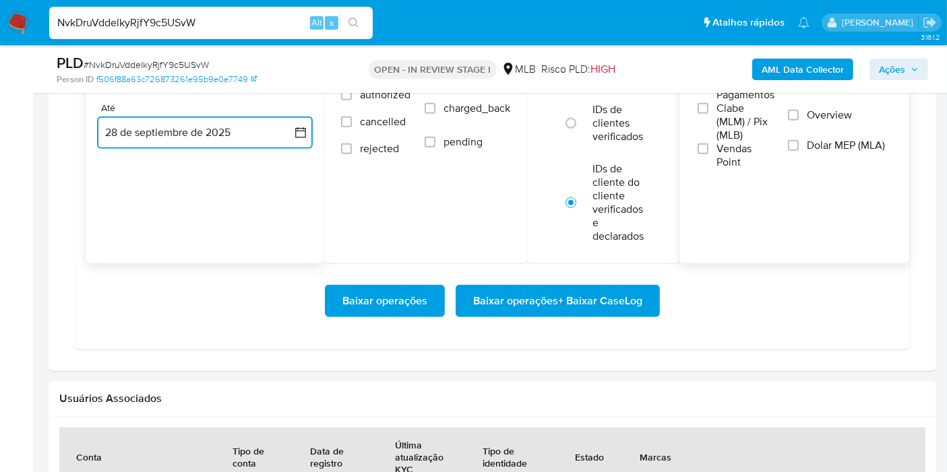
scroll to position [1315, 0]
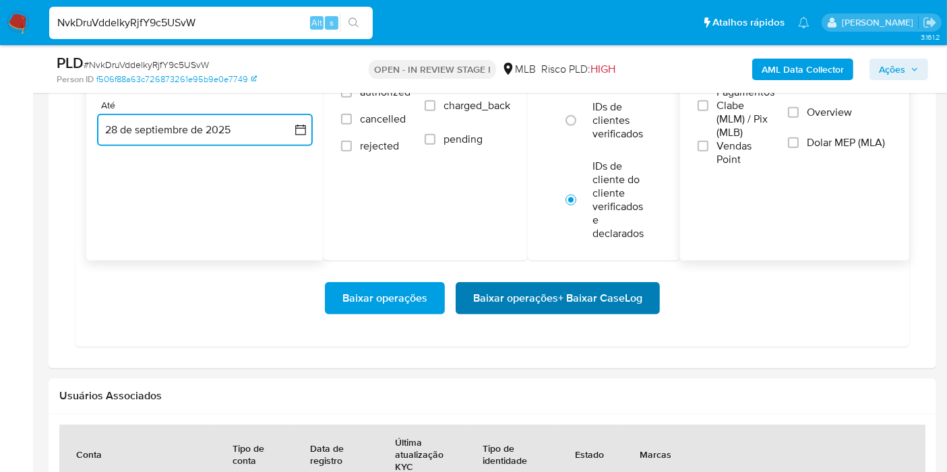
click at [615, 306] on span "Baixar operações + Baixar CaseLog" at bounding box center [557, 299] width 169 height 30
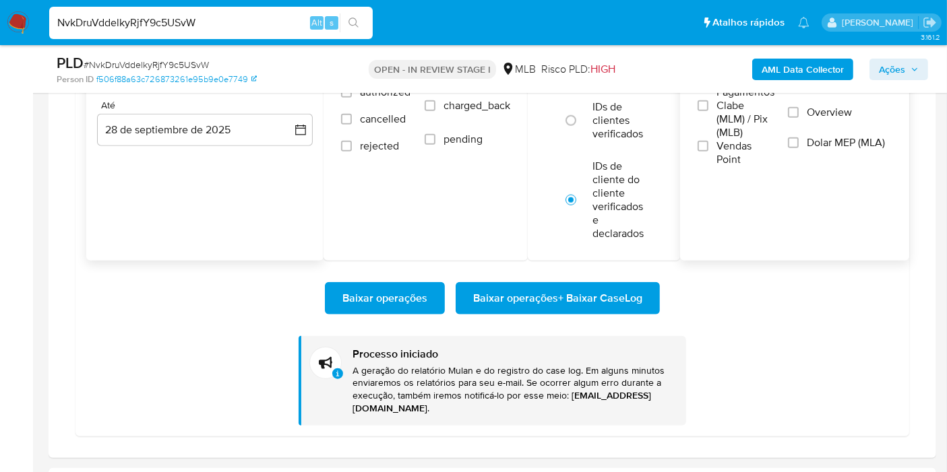
click at [234, 16] on input "NvkDruVddelkyRjfY9c5USvW" at bounding box center [210, 23] width 323 height 18
paste input "cu0kISli9XcdBnk4RYOyvtBH"
type input "cu0kISli9XcdBnk4RYOyvtBH"
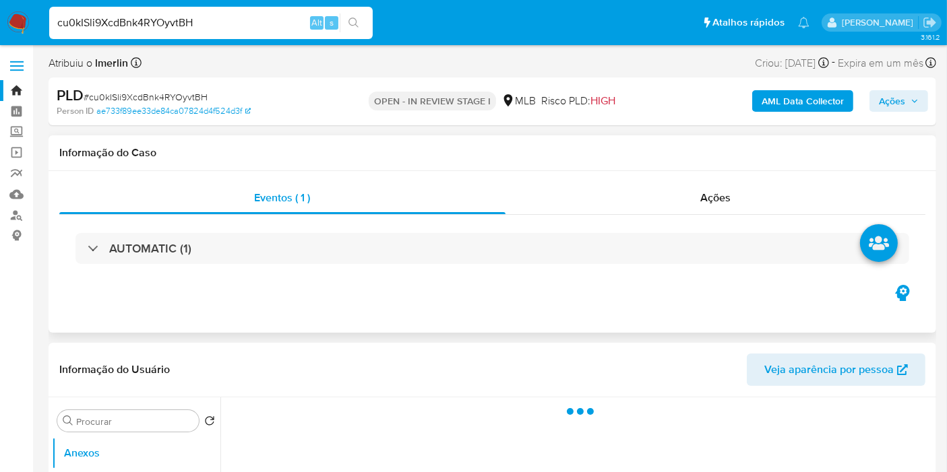
select select "10"
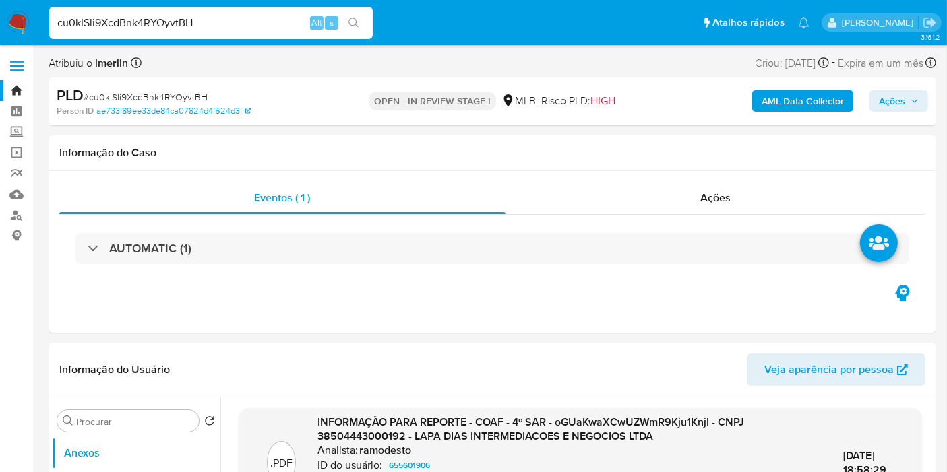
click at [769, 98] on b "AML Data Collector" at bounding box center [802, 101] width 82 height 22
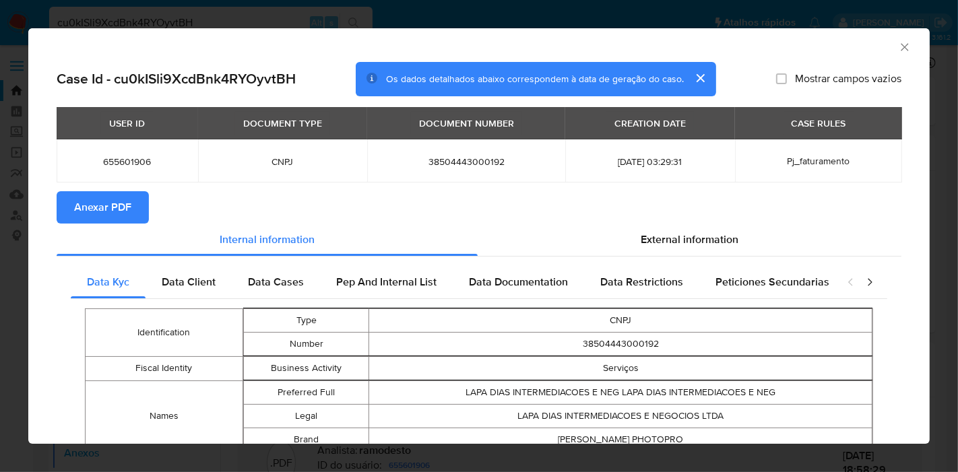
click at [125, 214] on span "Anexar PDF" at bounding box center [102, 208] width 57 height 30
click at [766, 235] on div "External information" at bounding box center [690, 240] width 424 height 32
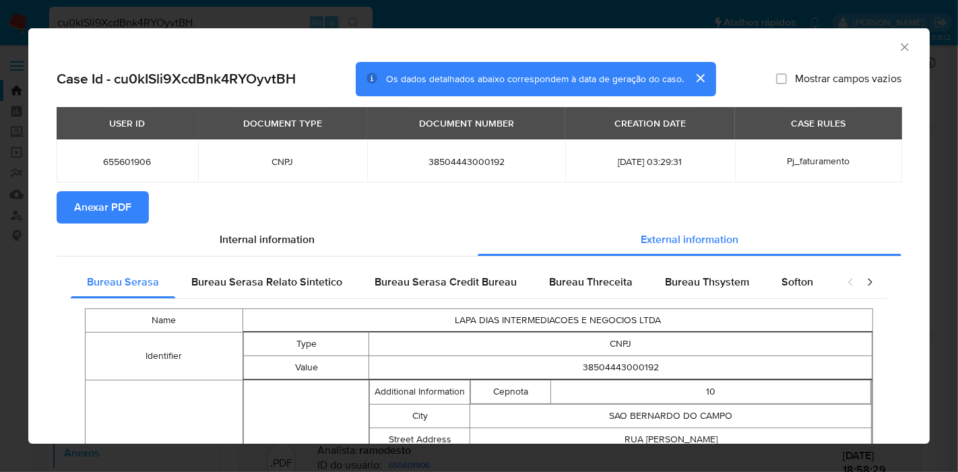
click at [898, 47] on icon "Fechar a janela" at bounding box center [904, 46] width 13 height 13
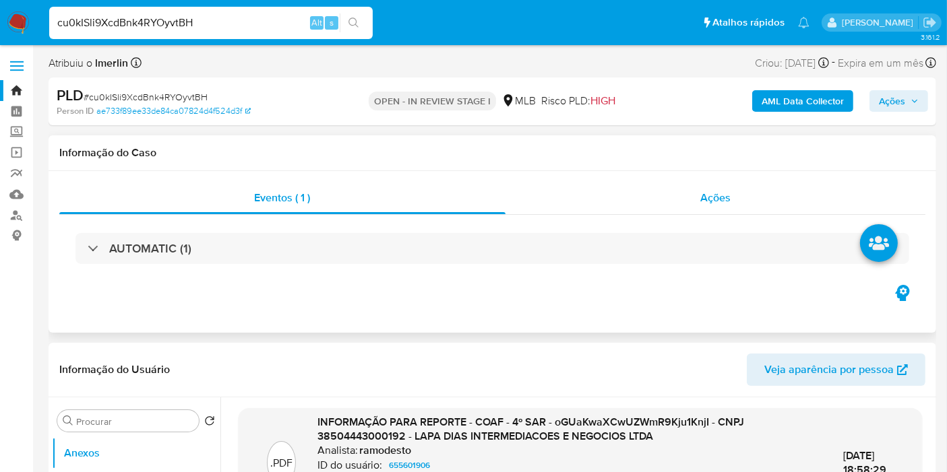
click at [668, 199] on div "Ações" at bounding box center [715, 198] width 420 height 32
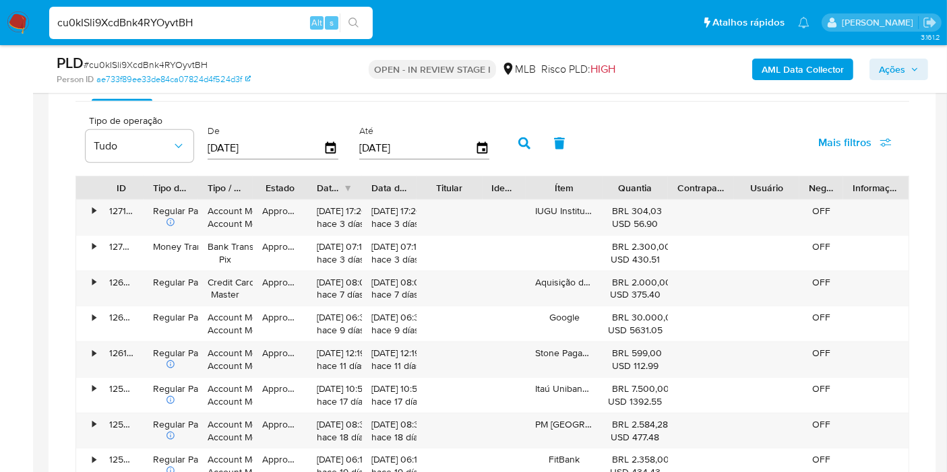
scroll to position [1226, 0]
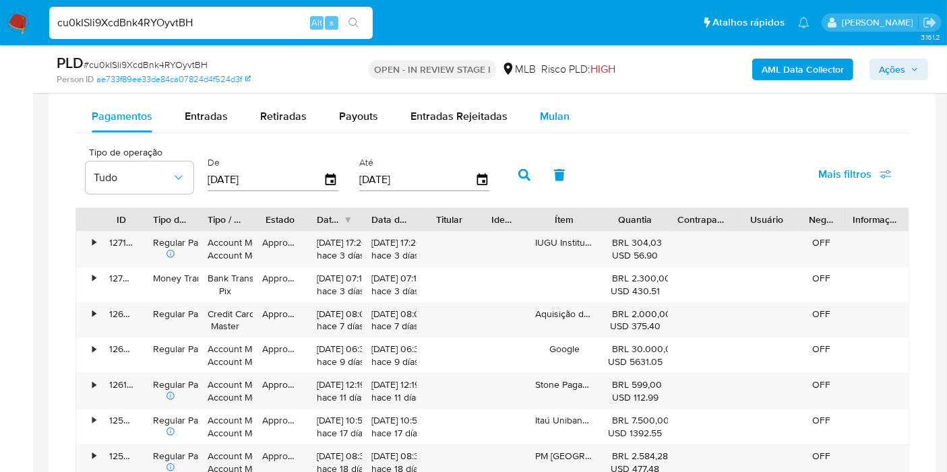
click at [541, 108] on span "Mulan" at bounding box center [555, 115] width 30 height 15
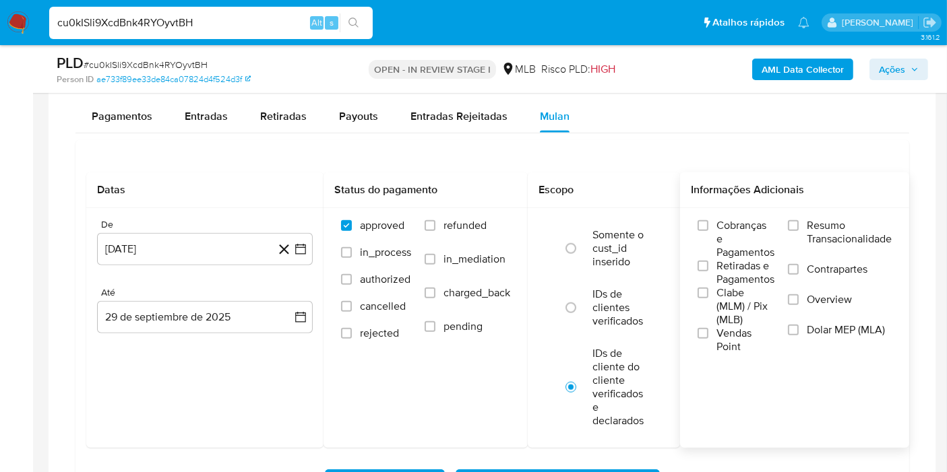
click at [852, 226] on span "Resumo Transacionalidade" at bounding box center [849, 232] width 85 height 27
click at [798, 226] on input "Resumo Transacionalidade" at bounding box center [793, 225] width 11 height 11
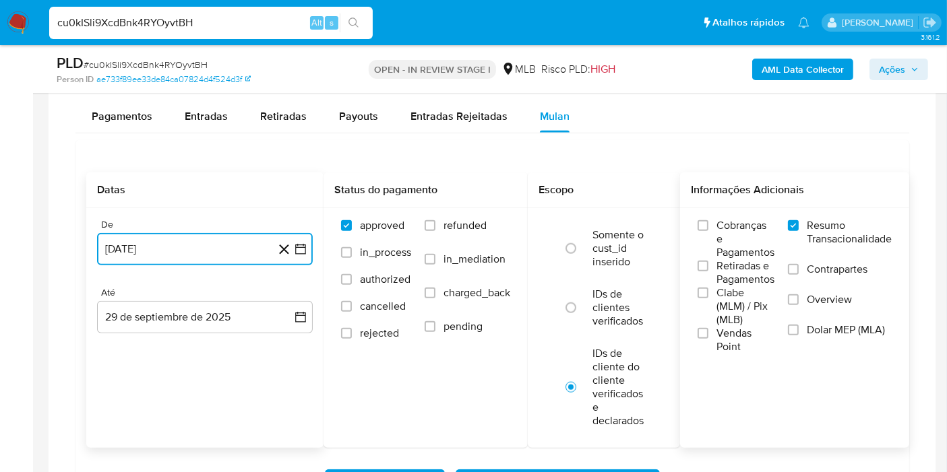
click at [296, 253] on button "[DATE]" at bounding box center [205, 249] width 216 height 32
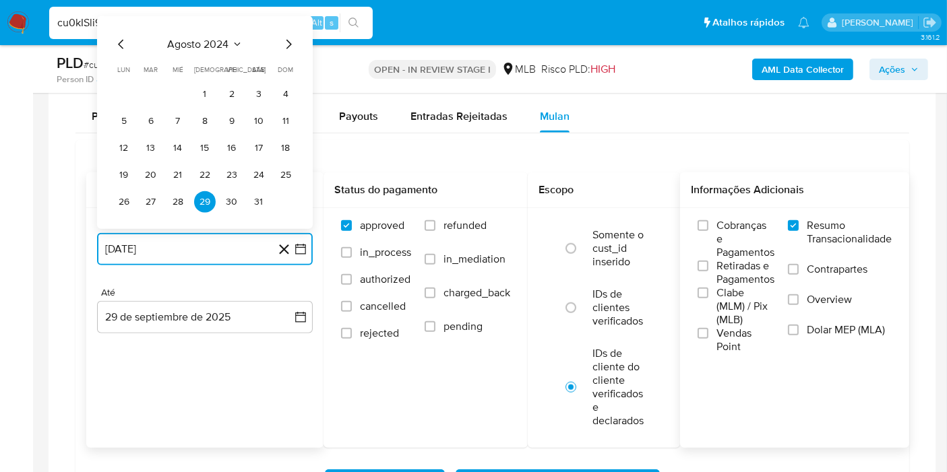
click at [230, 39] on button "agosto 2024" at bounding box center [205, 44] width 75 height 13
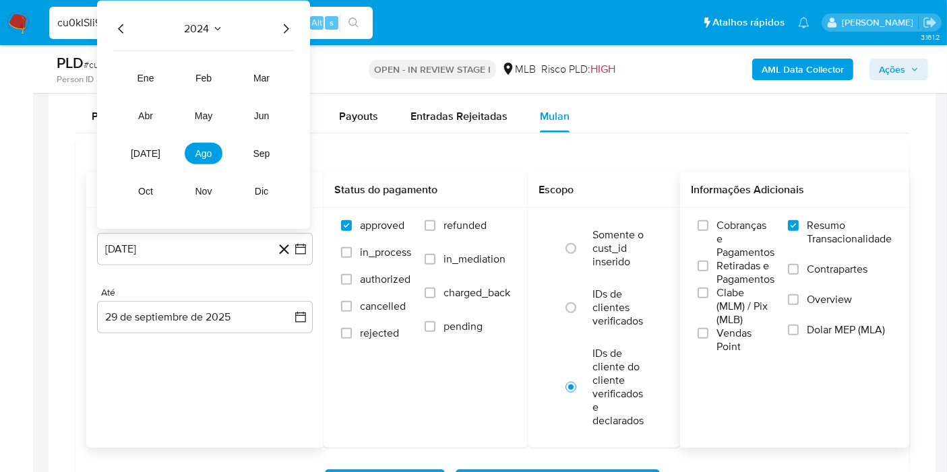
click at [286, 28] on icon "Año siguiente" at bounding box center [286, 29] width 16 height 16
click at [207, 149] on span "ago" at bounding box center [203, 153] width 17 height 11
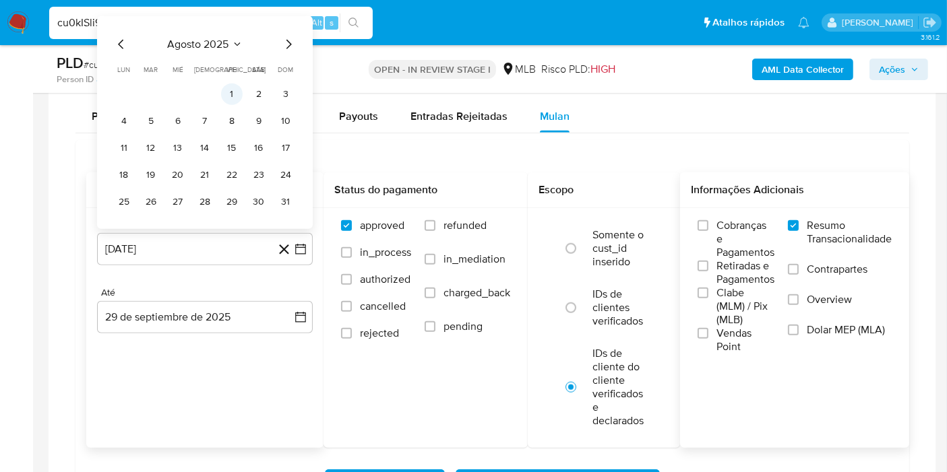
click at [223, 91] on button "1" at bounding box center [232, 95] width 22 height 22
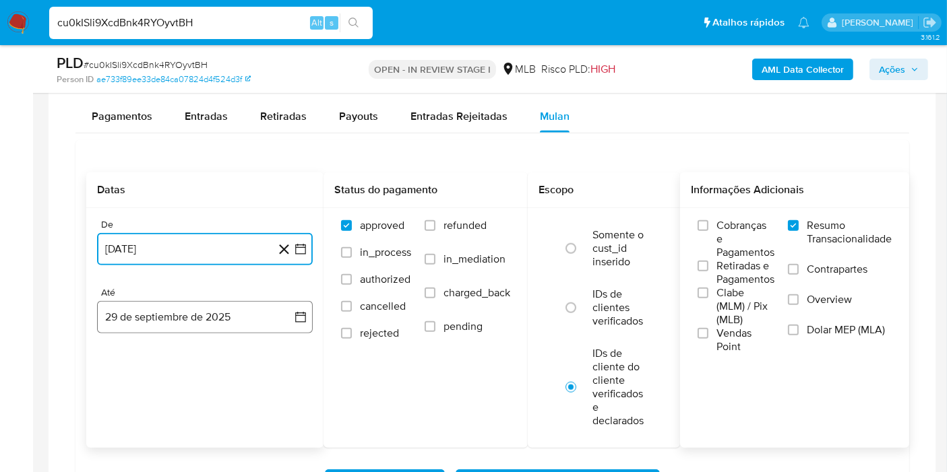
click at [277, 313] on button "29 de septiembre de 2025" at bounding box center [205, 317] width 216 height 32
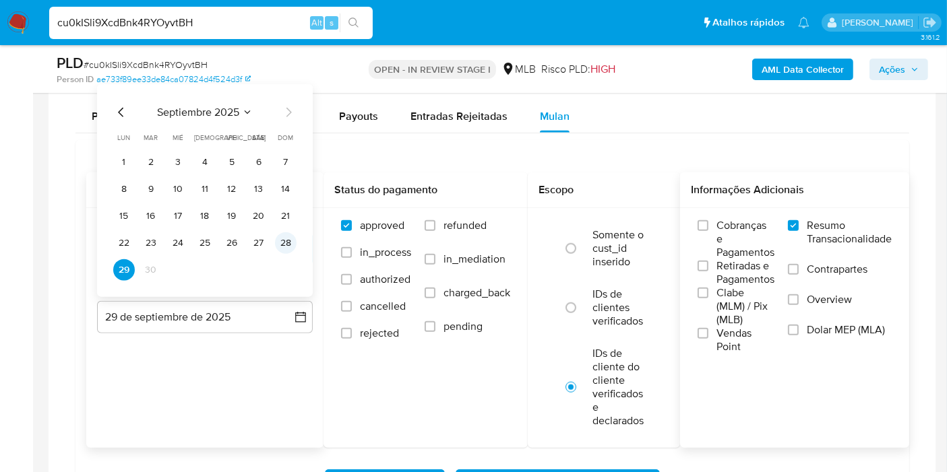
click at [283, 239] on button "28" at bounding box center [286, 243] width 22 height 22
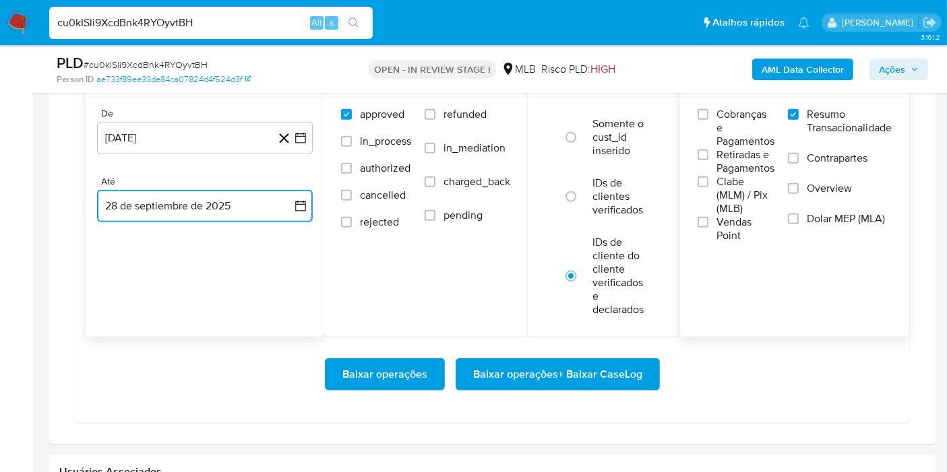
scroll to position [1341, 0]
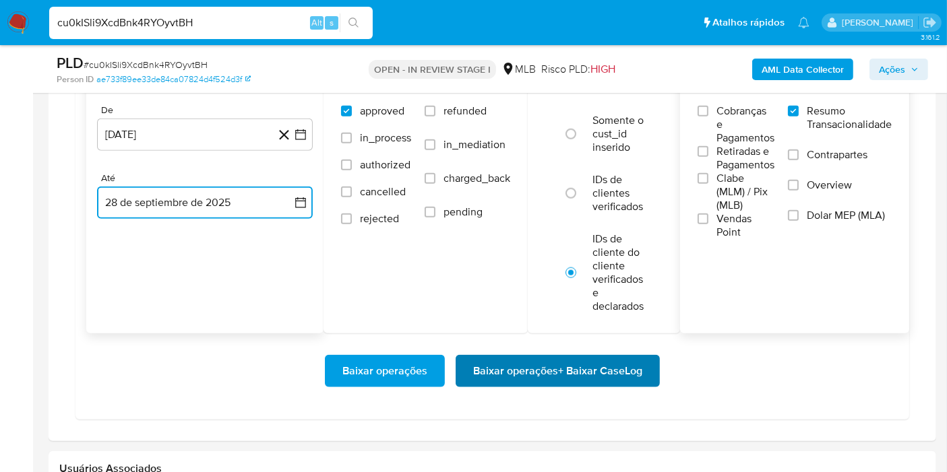
click at [639, 367] on span "Baixar operações + Baixar CaseLog" at bounding box center [557, 371] width 169 height 30
